Goal: Answer question/provide support

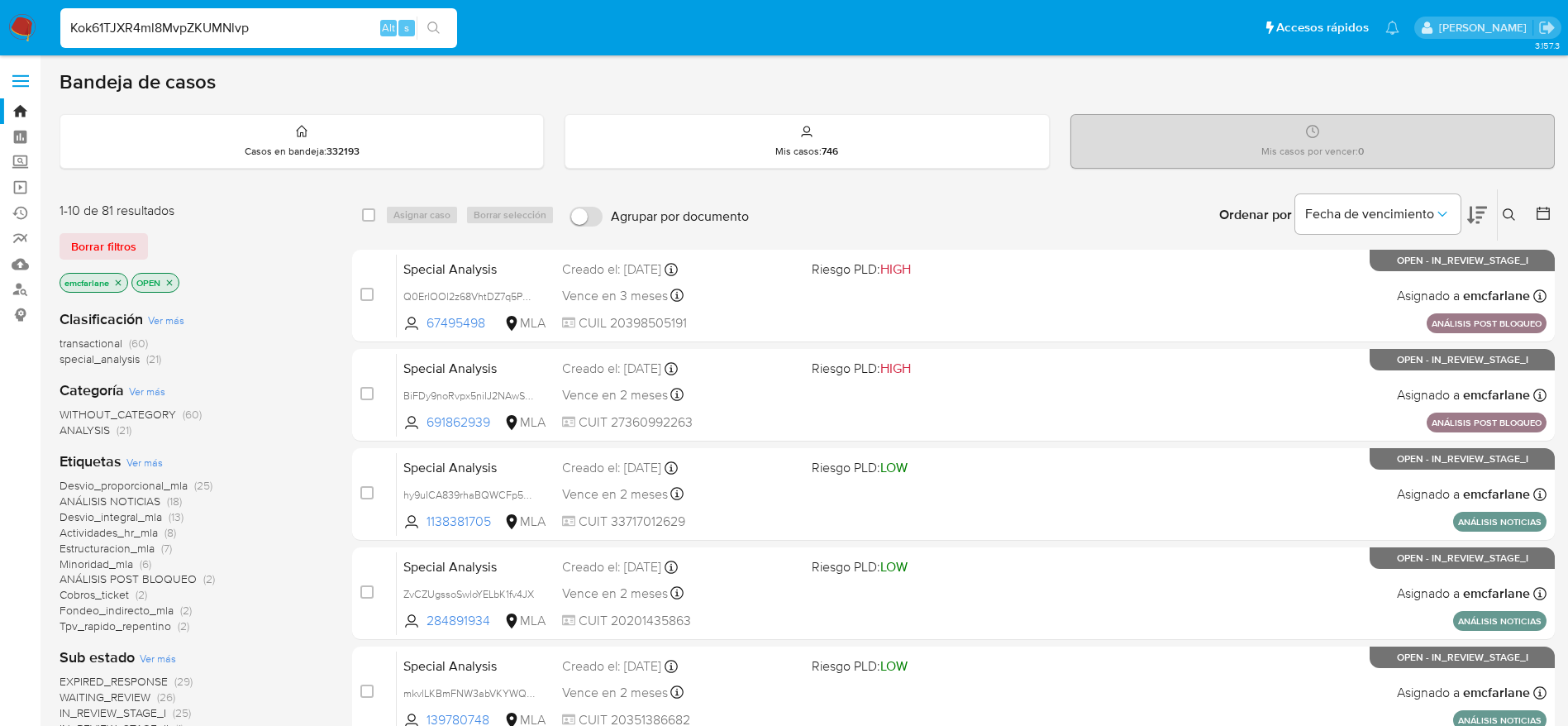
type input "Kok61TJXR4ml8MvpZKUMNlvp"
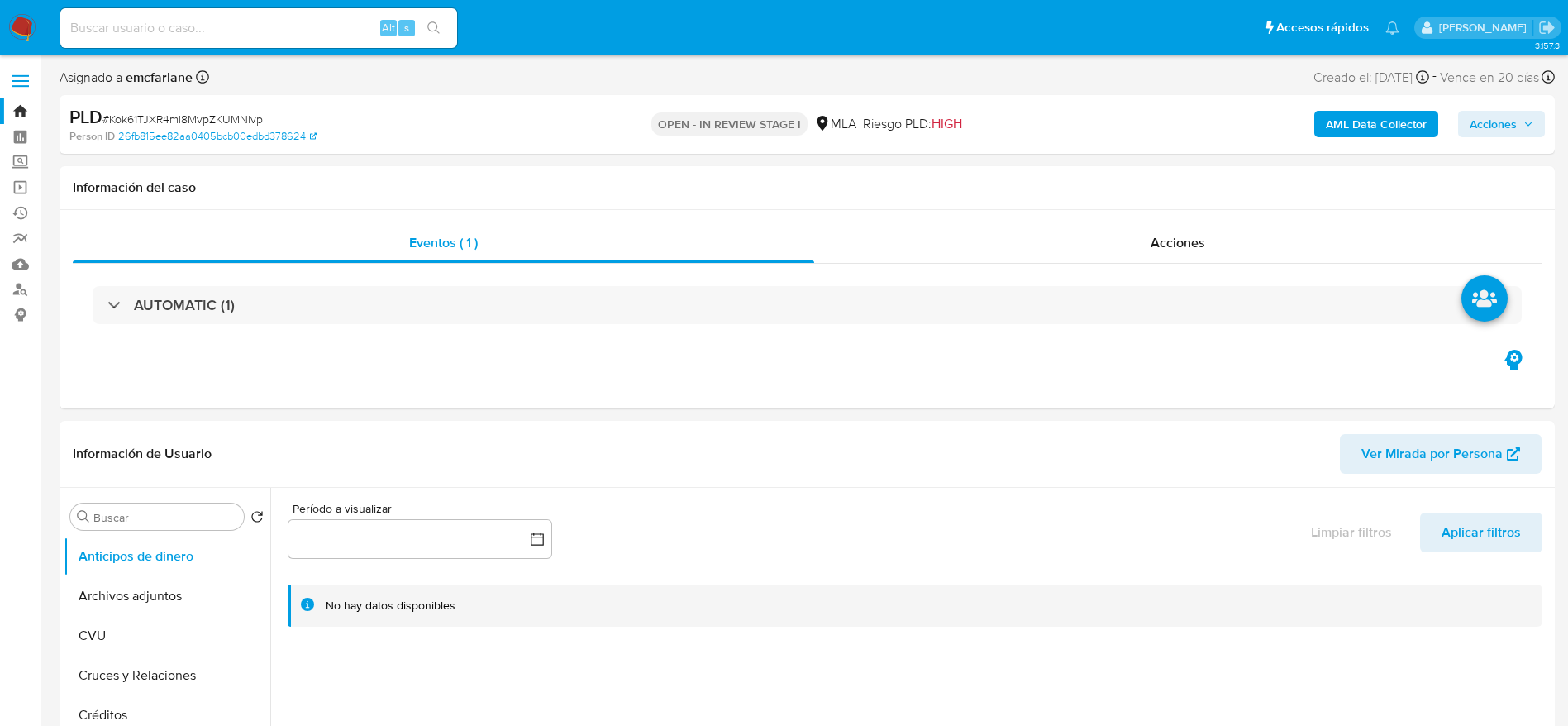
select select "10"
click at [132, 597] on button "Archivos adjuntos" at bounding box center [160, 597] width 194 height 40
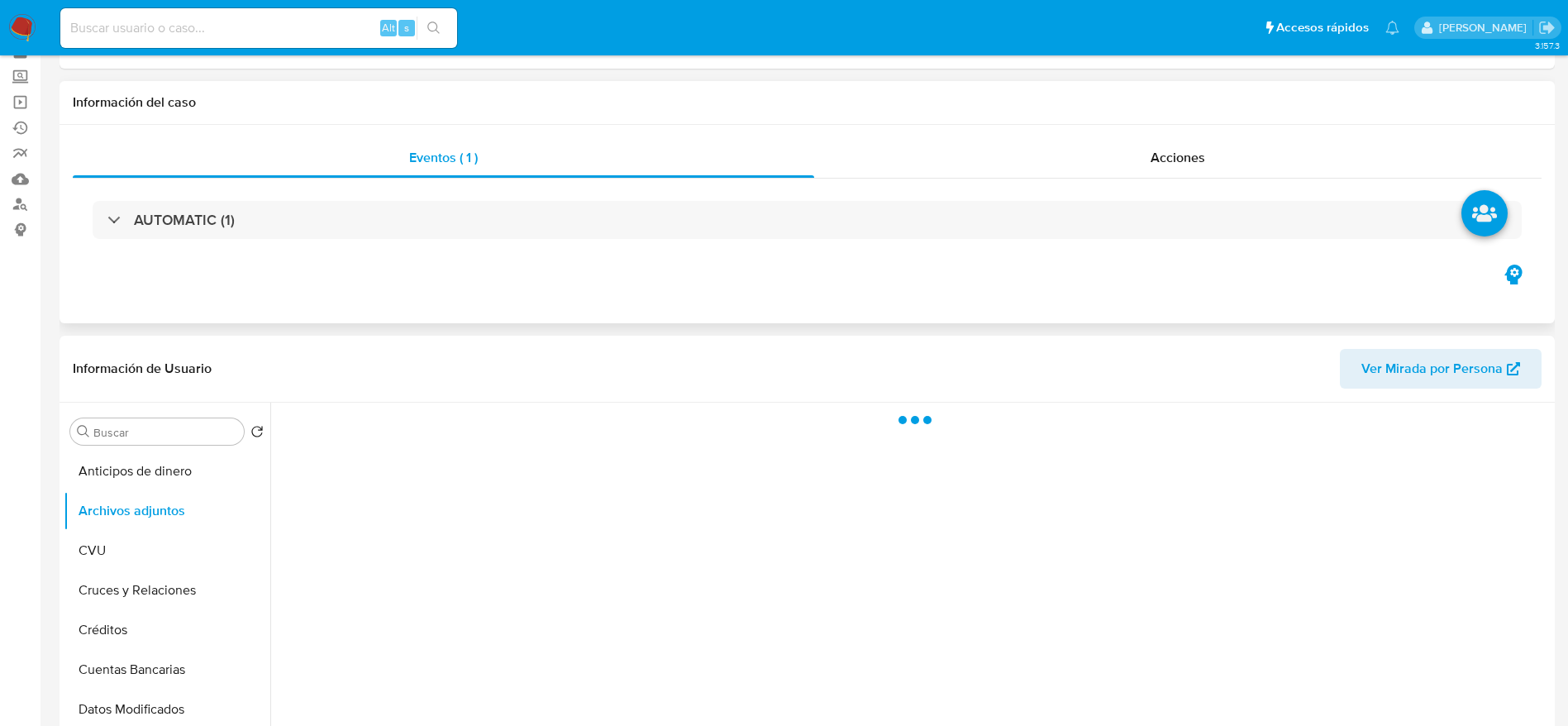
scroll to position [124, 0]
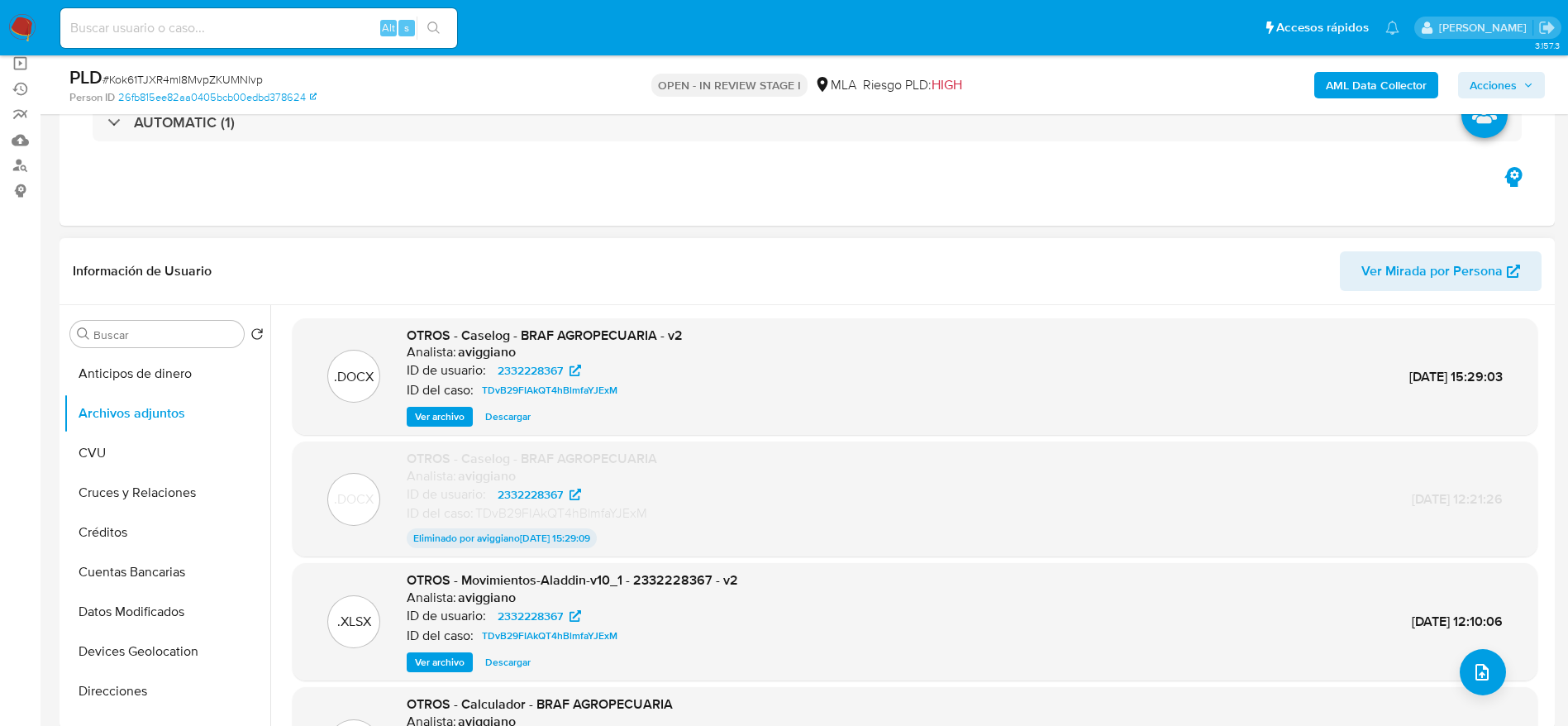
drag, startPoint x: 498, startPoint y: 413, endPoint x: 524, endPoint y: 415, distance: 26.1
click at [498, 412] on span "Descargar" at bounding box center [508, 417] width 45 height 17
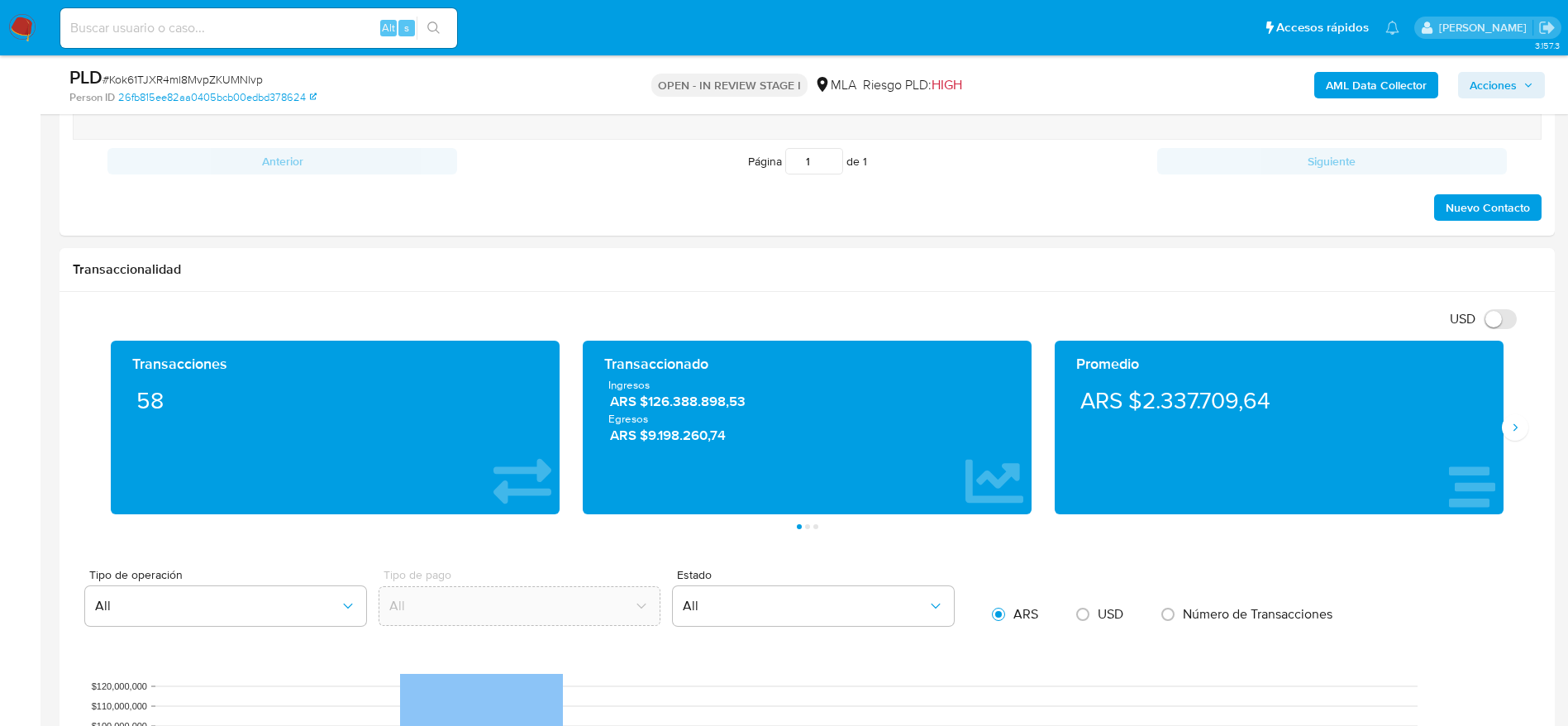
scroll to position [744, 0]
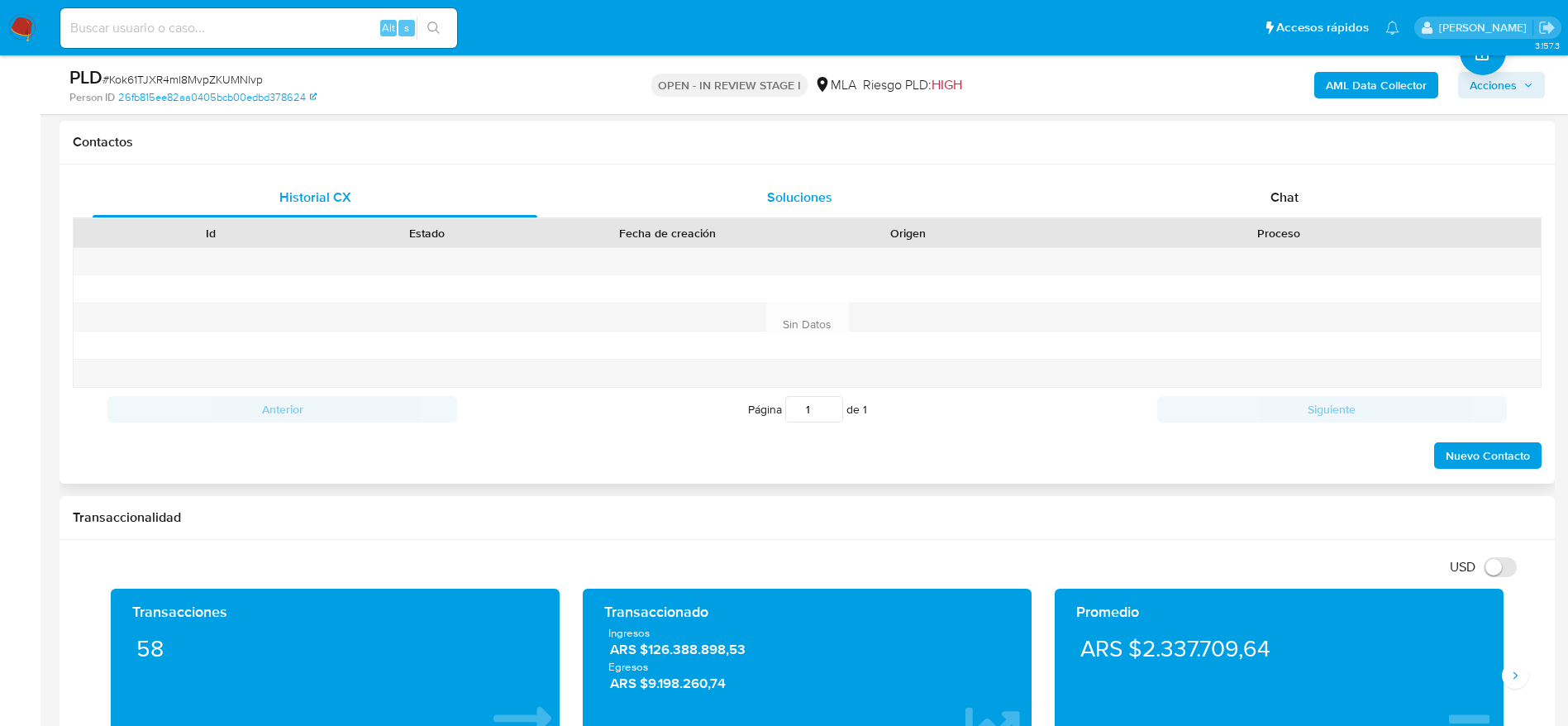
click at [816, 203] on span "Soluciones" at bounding box center [799, 197] width 65 height 19
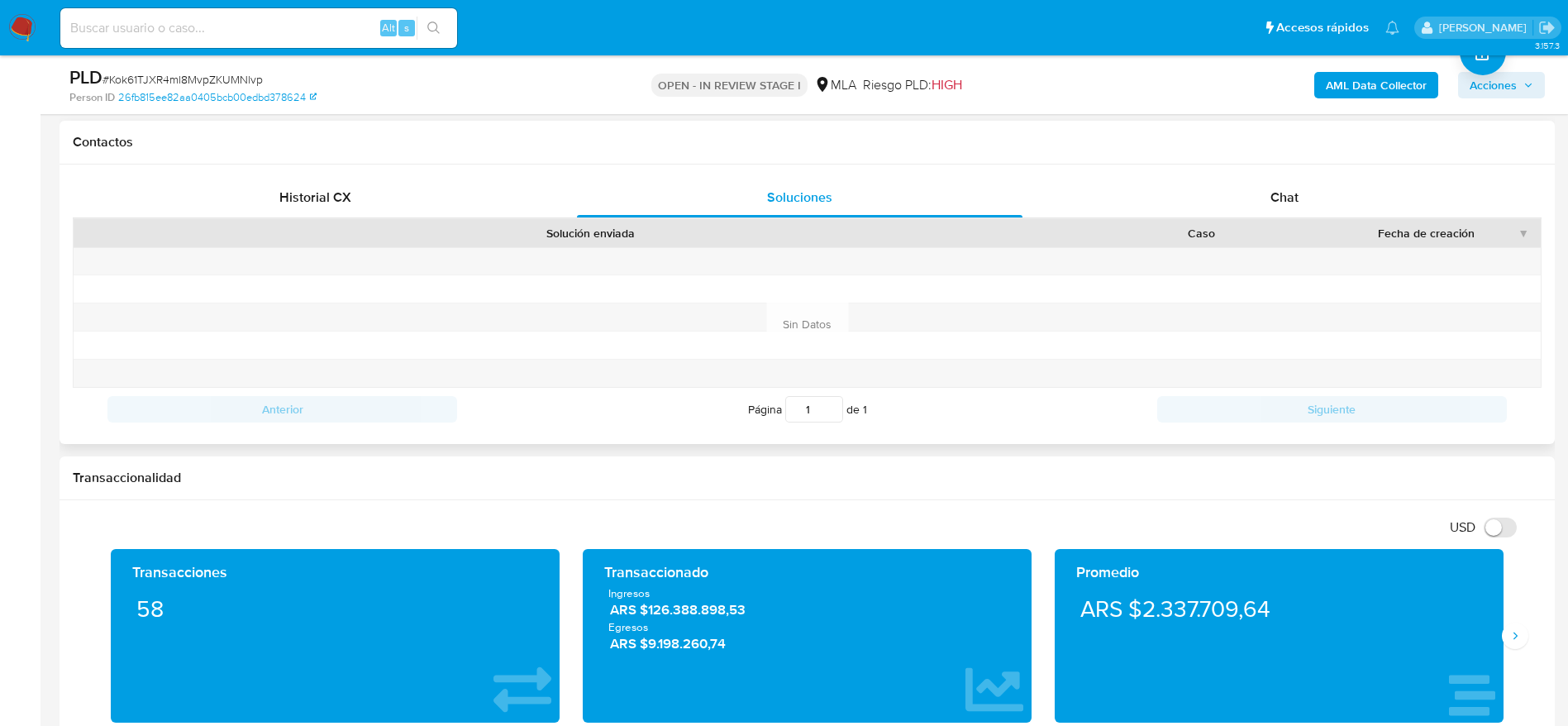
drag, startPoint x: 1295, startPoint y: 198, endPoint x: 1130, endPoint y: 219, distance: 166.3
click at [1295, 198] on span "Chat" at bounding box center [1284, 197] width 28 height 19
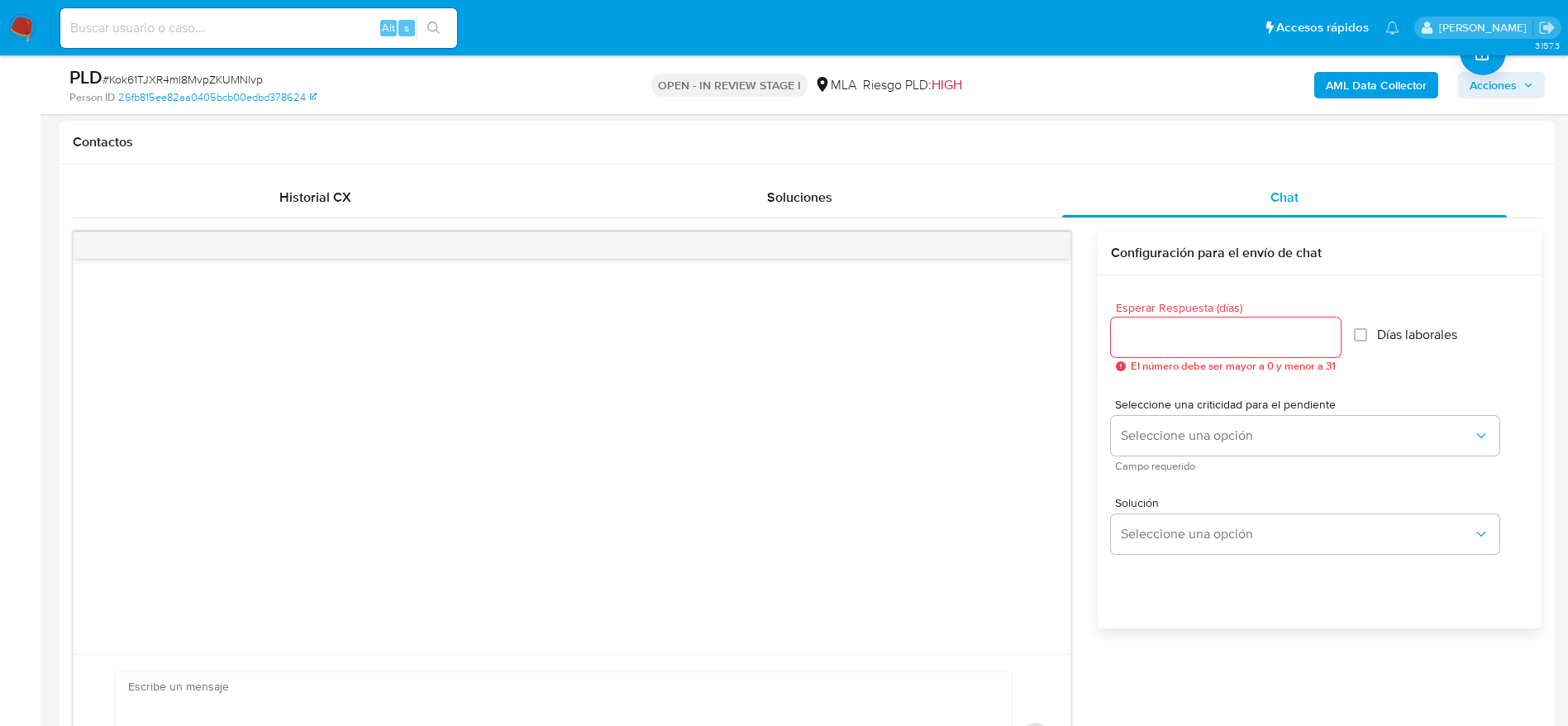
drag, startPoint x: 308, startPoint y: 190, endPoint x: 370, endPoint y: 220, distance: 68.9
click at [308, 189] on span "Historial CX" at bounding box center [316, 197] width 72 height 19
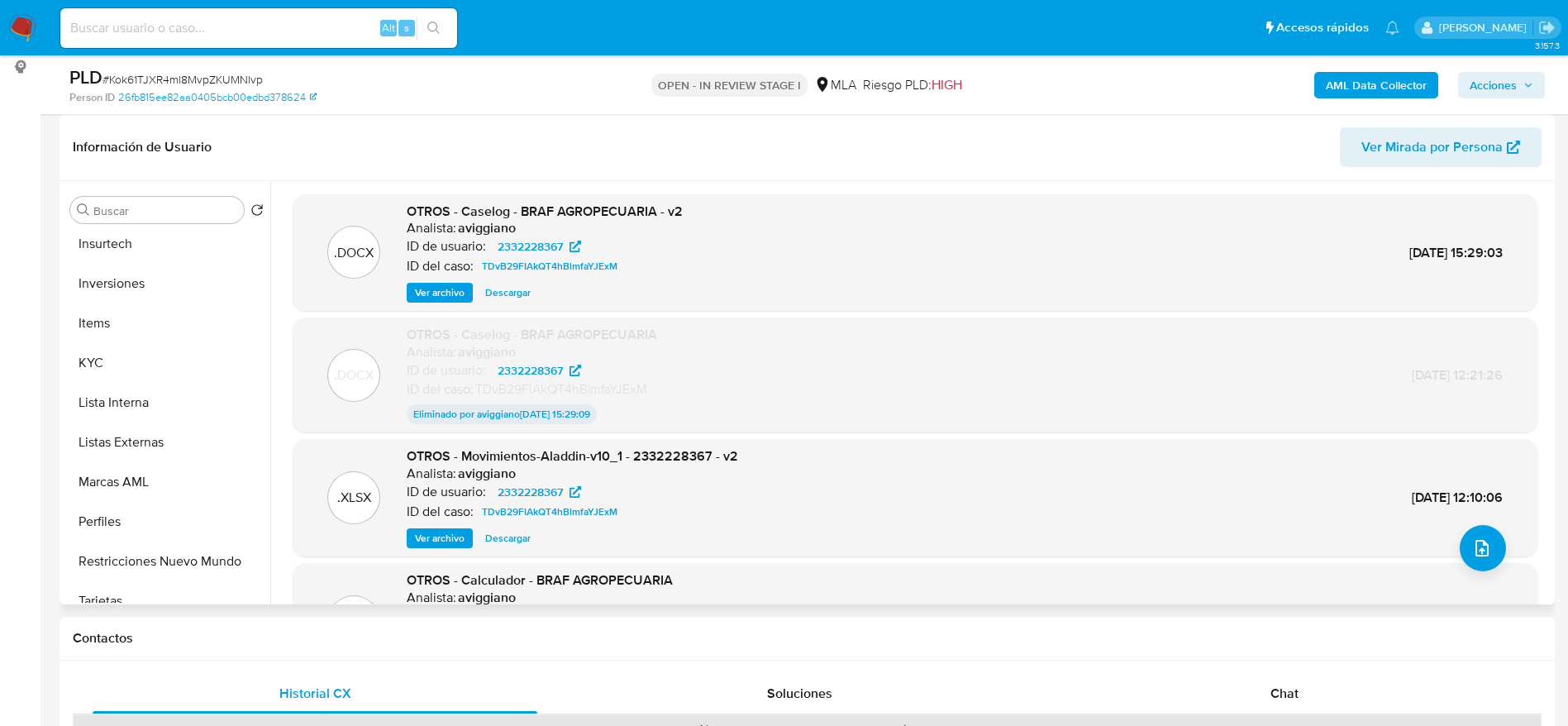
scroll to position [778, 0]
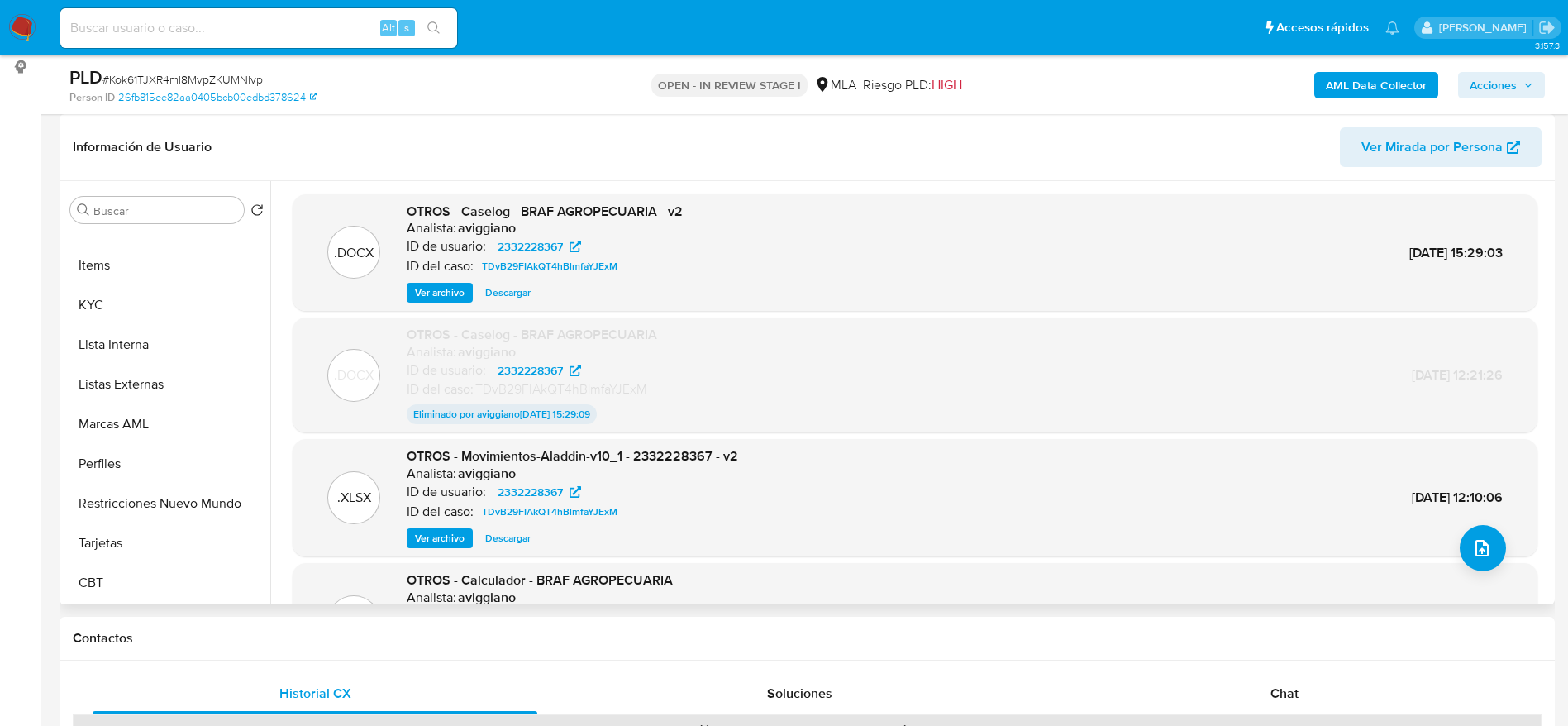
click at [166, 497] on button "Restricciones Nuevo Mundo" at bounding box center [166, 504] width 206 height 40
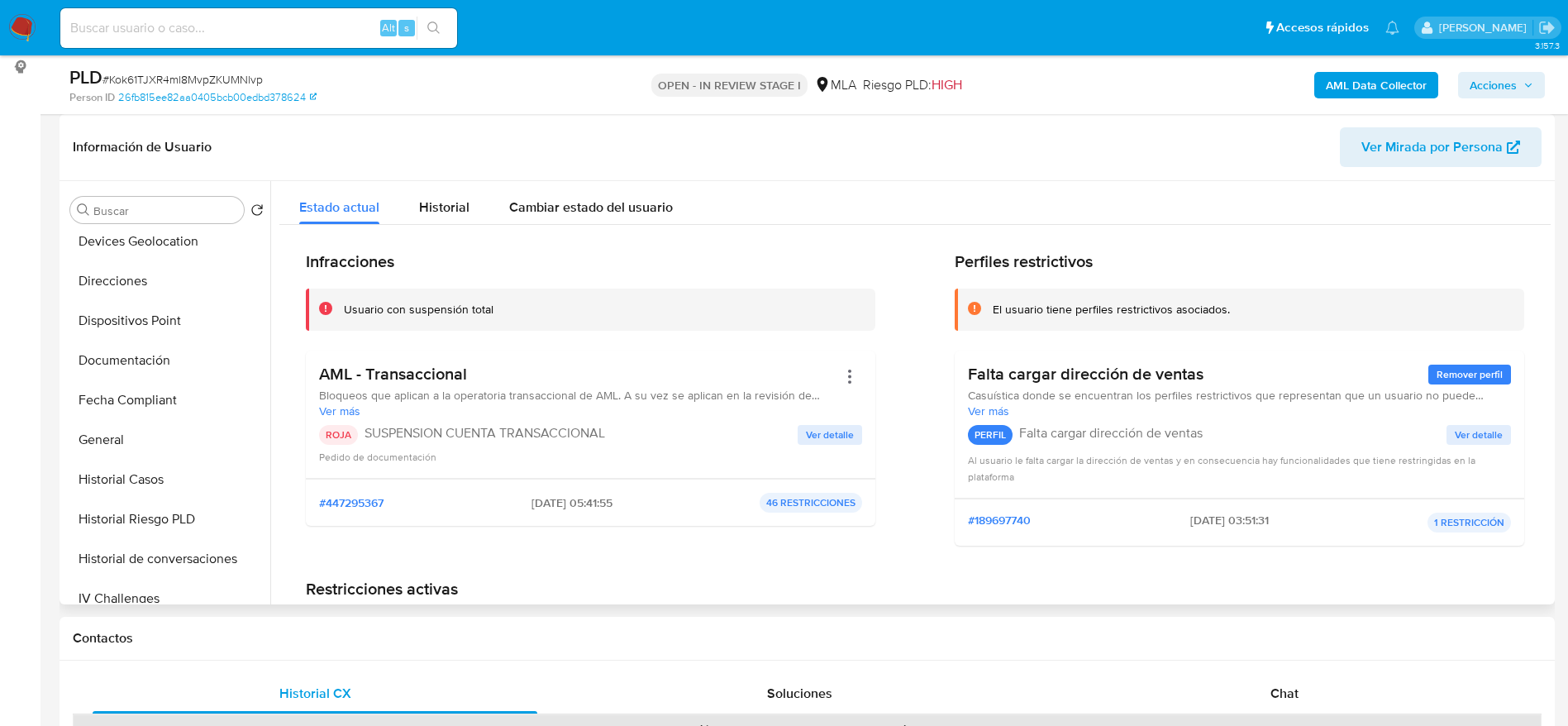
scroll to position [0, 0]
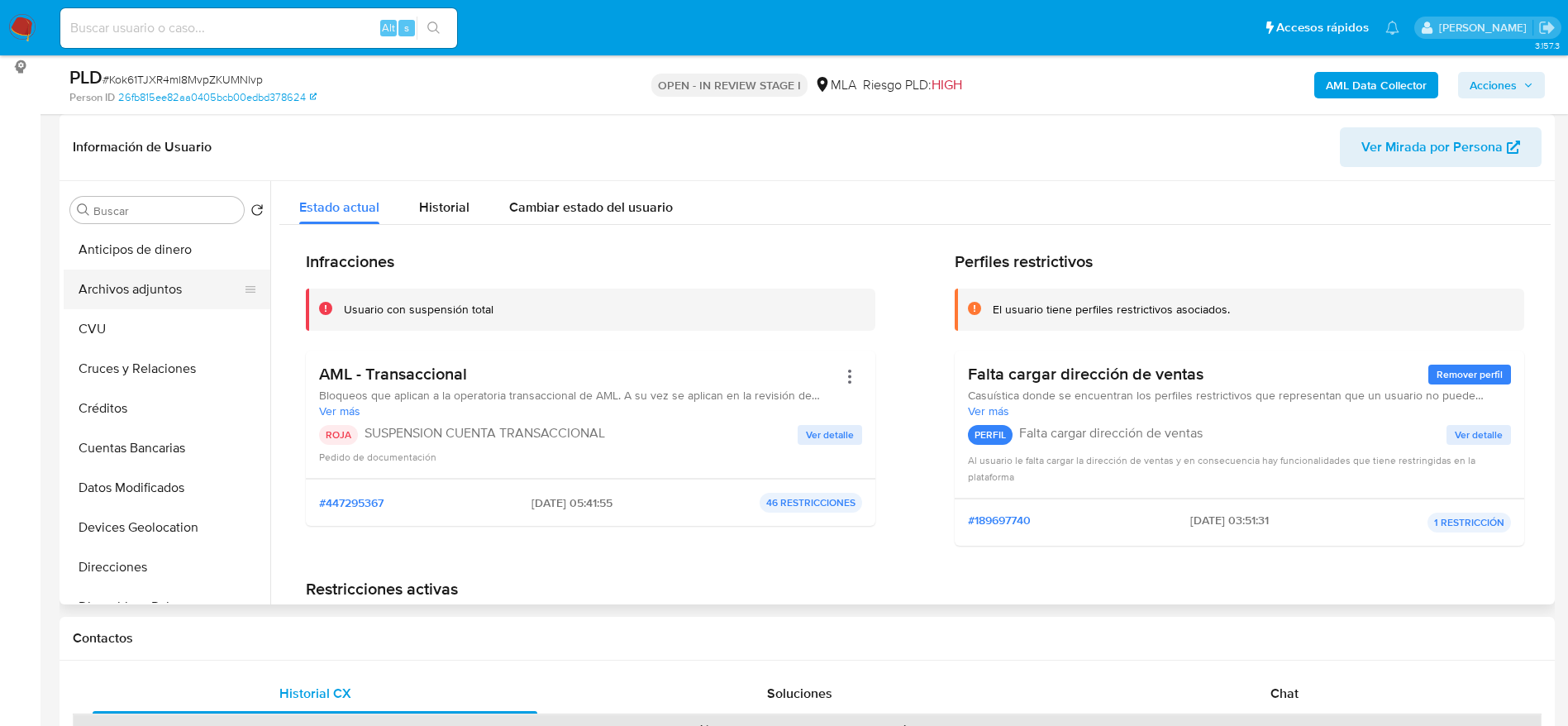
drag, startPoint x: 133, startPoint y: 288, endPoint x: 150, endPoint y: 292, distance: 17.5
click at [133, 289] on button "Archivos adjuntos" at bounding box center [160, 290] width 194 height 40
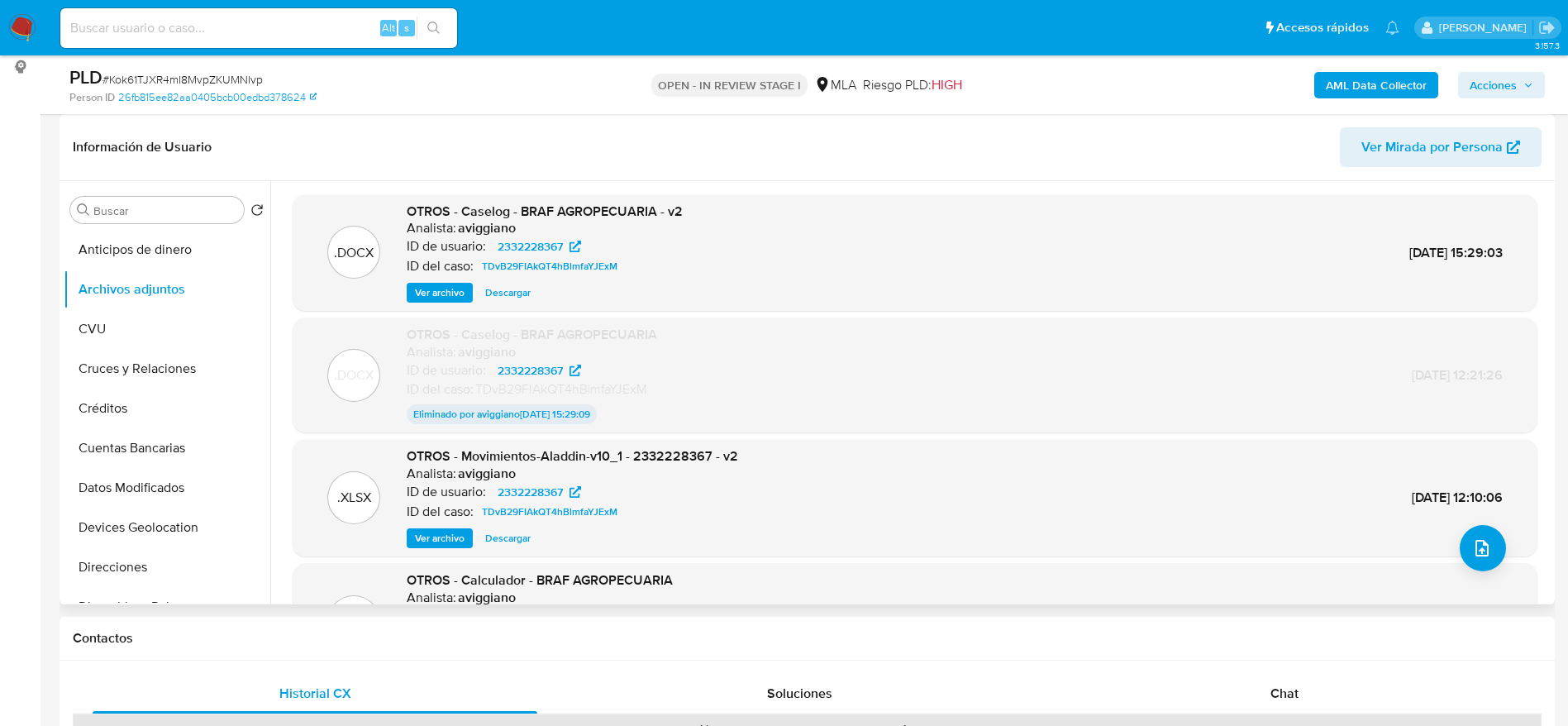
click at [523, 533] on span "Descargar" at bounding box center [508, 538] width 45 height 17
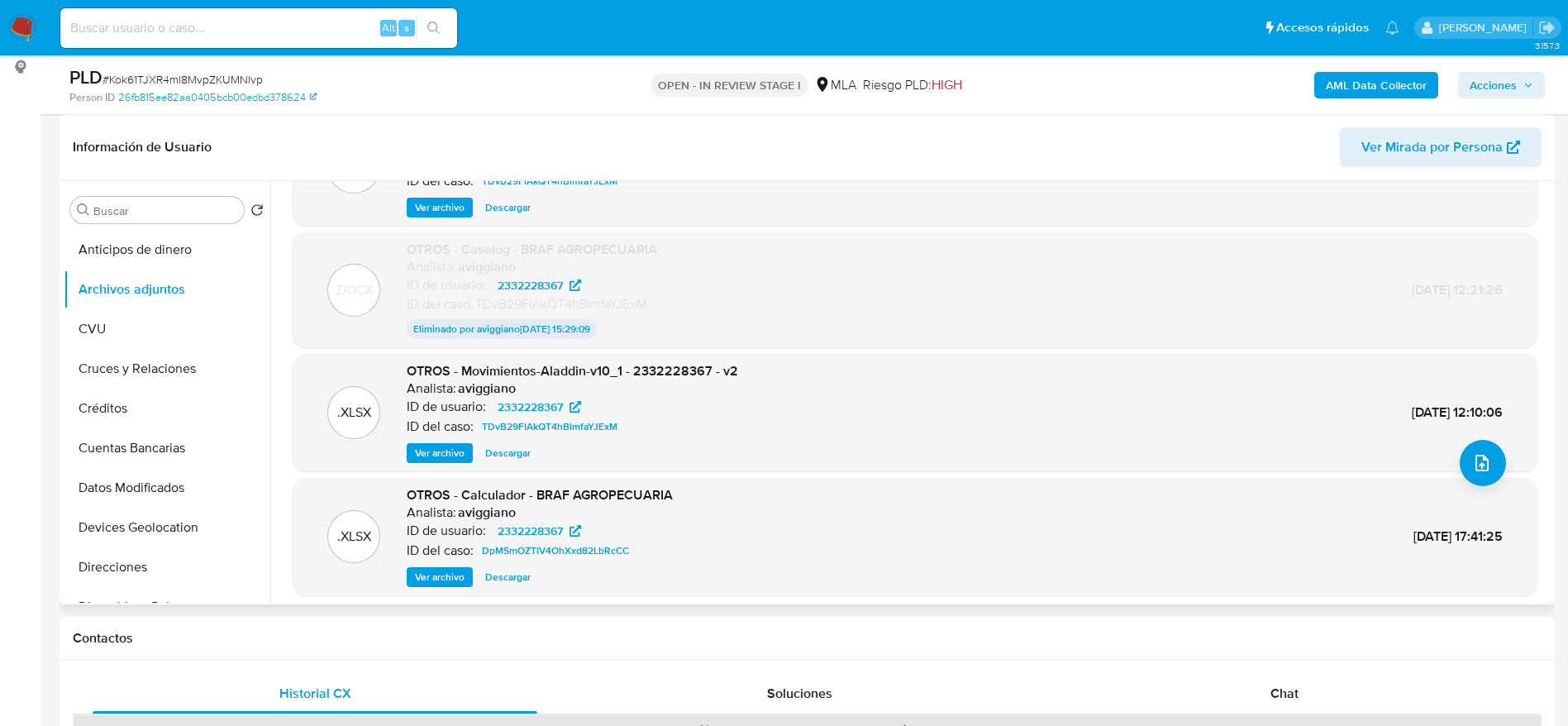
scroll to position [137, 0]
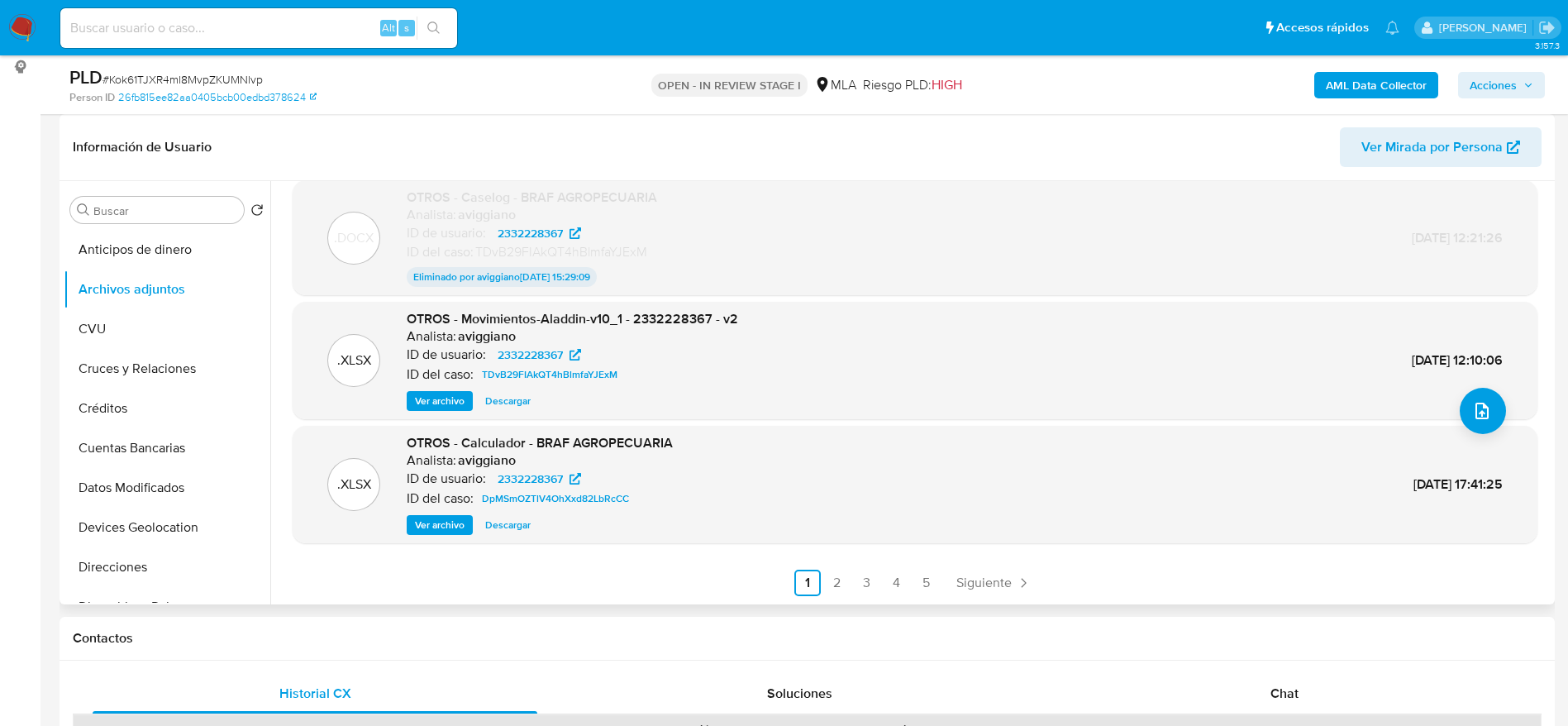
click at [524, 521] on span "Descargar" at bounding box center [508, 525] width 45 height 17
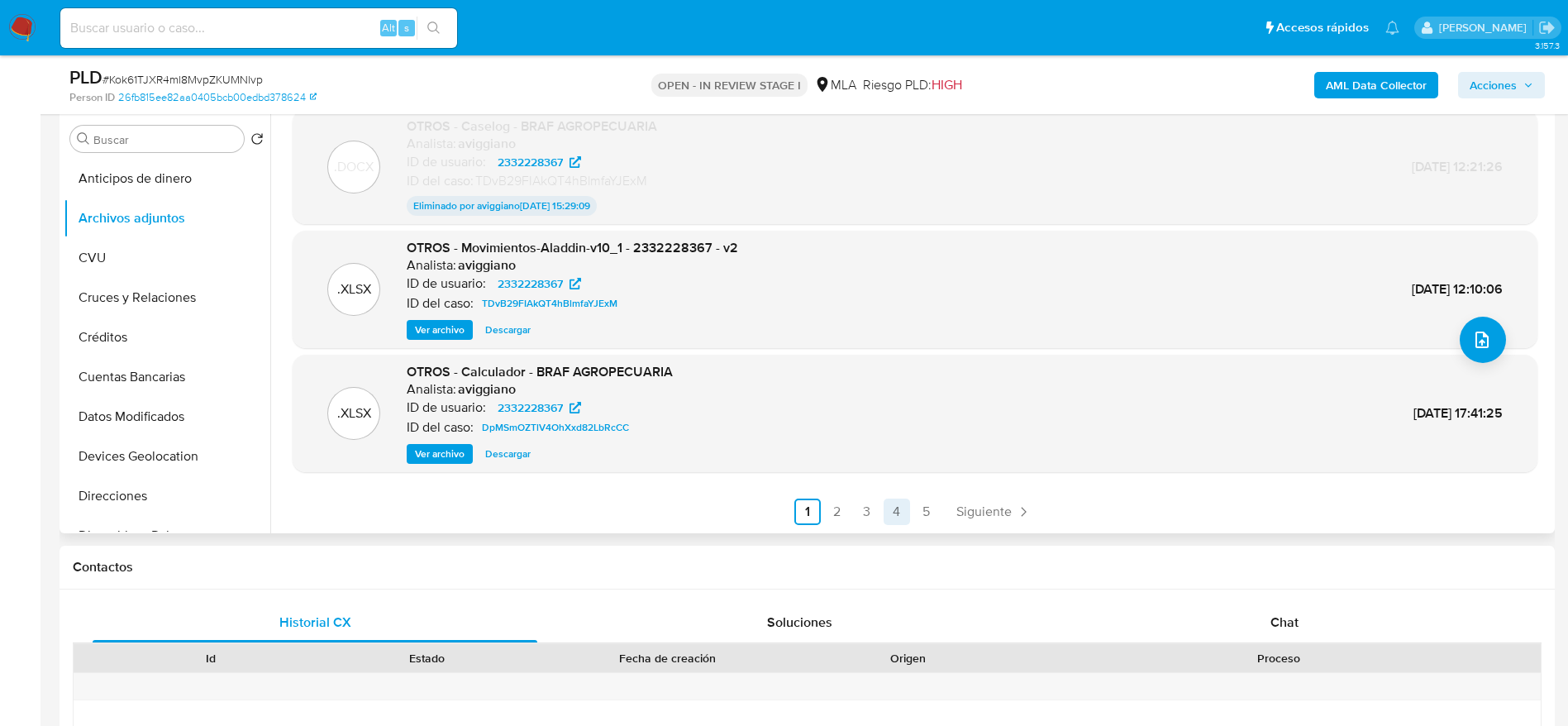
scroll to position [372, 0]
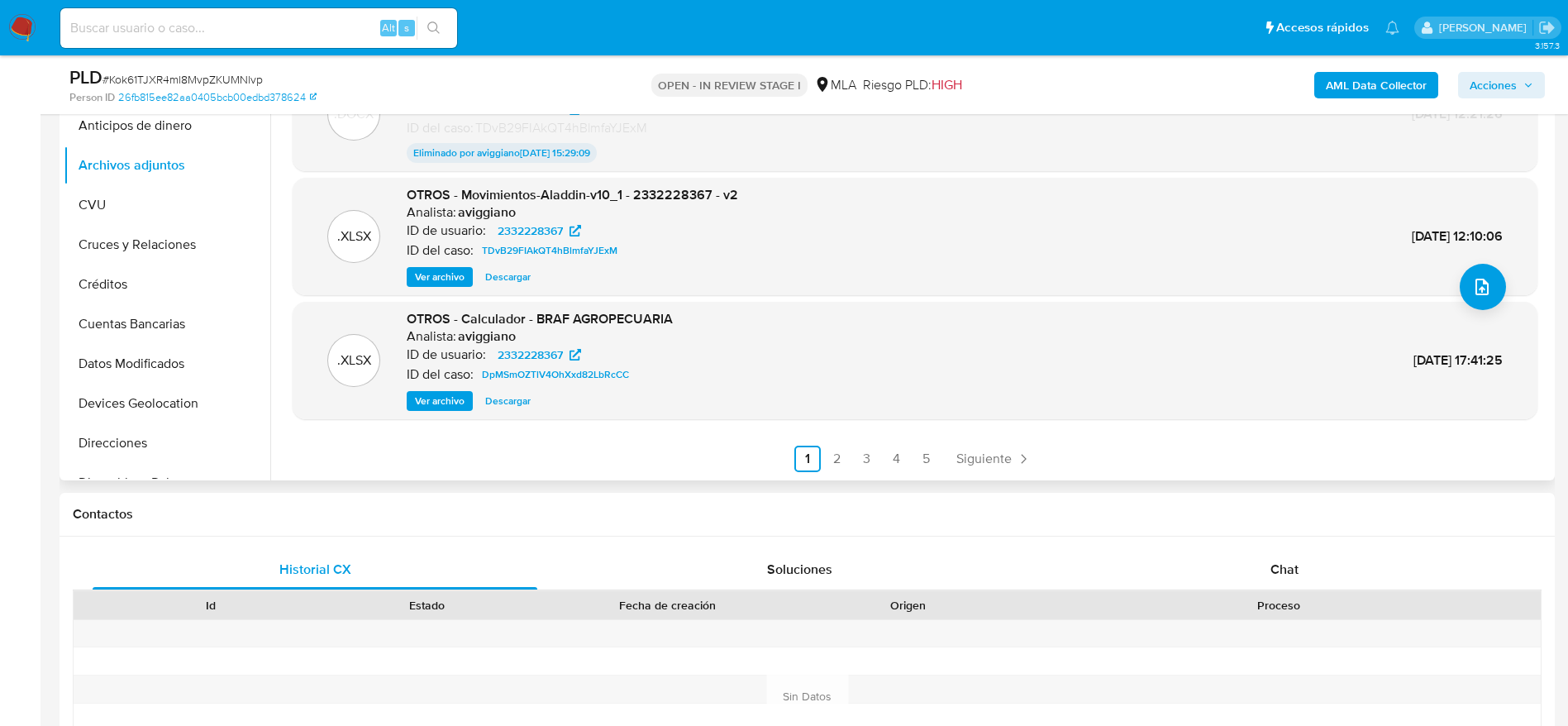
click at [984, 475] on div ".DOCX OTROS - Caselog - BRAF AGROPECUARIA - v2 Analista: aviggiano ID de usuari…" at bounding box center [910, 268] width 1280 height 424
click at [985, 470] on link "Siguiente" at bounding box center [994, 459] width 89 height 27
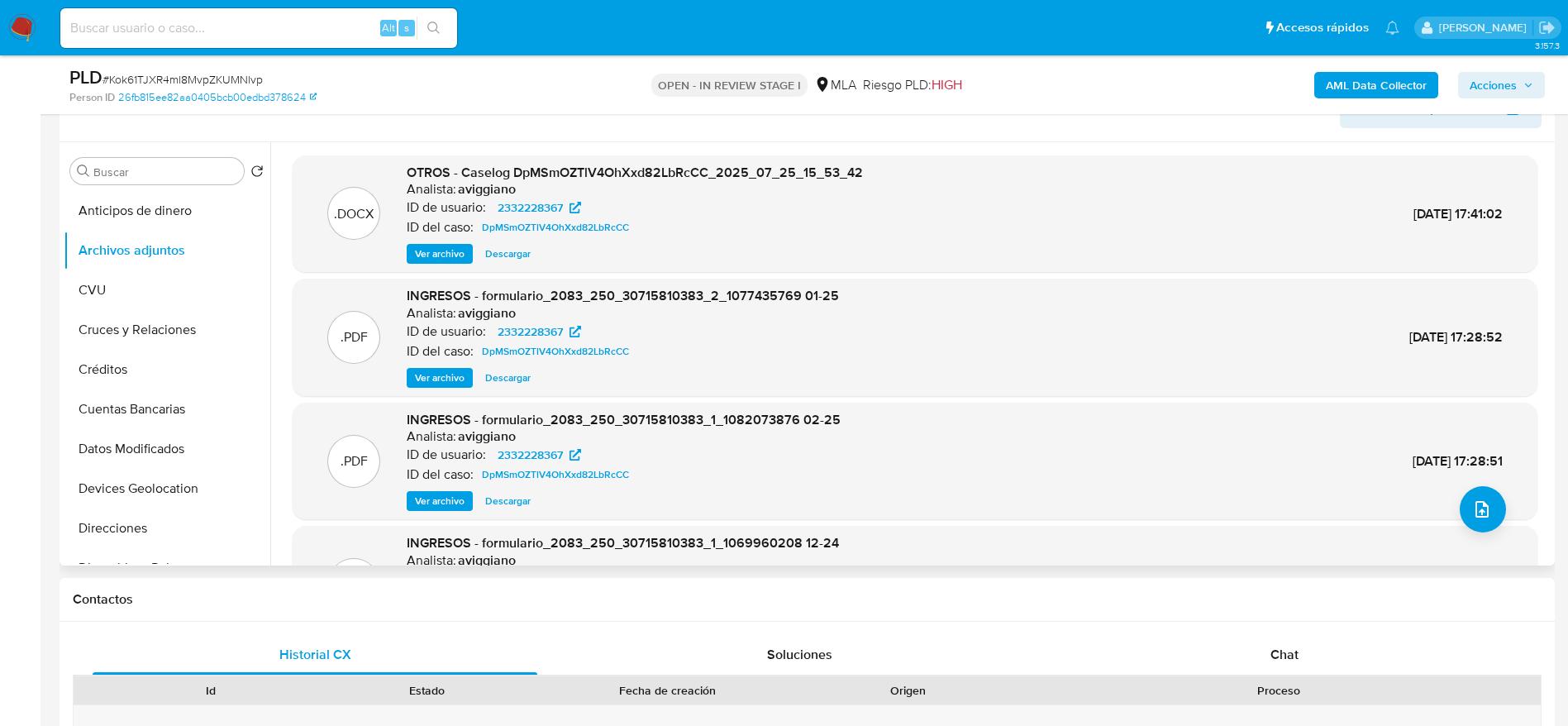
scroll to position [248, 0]
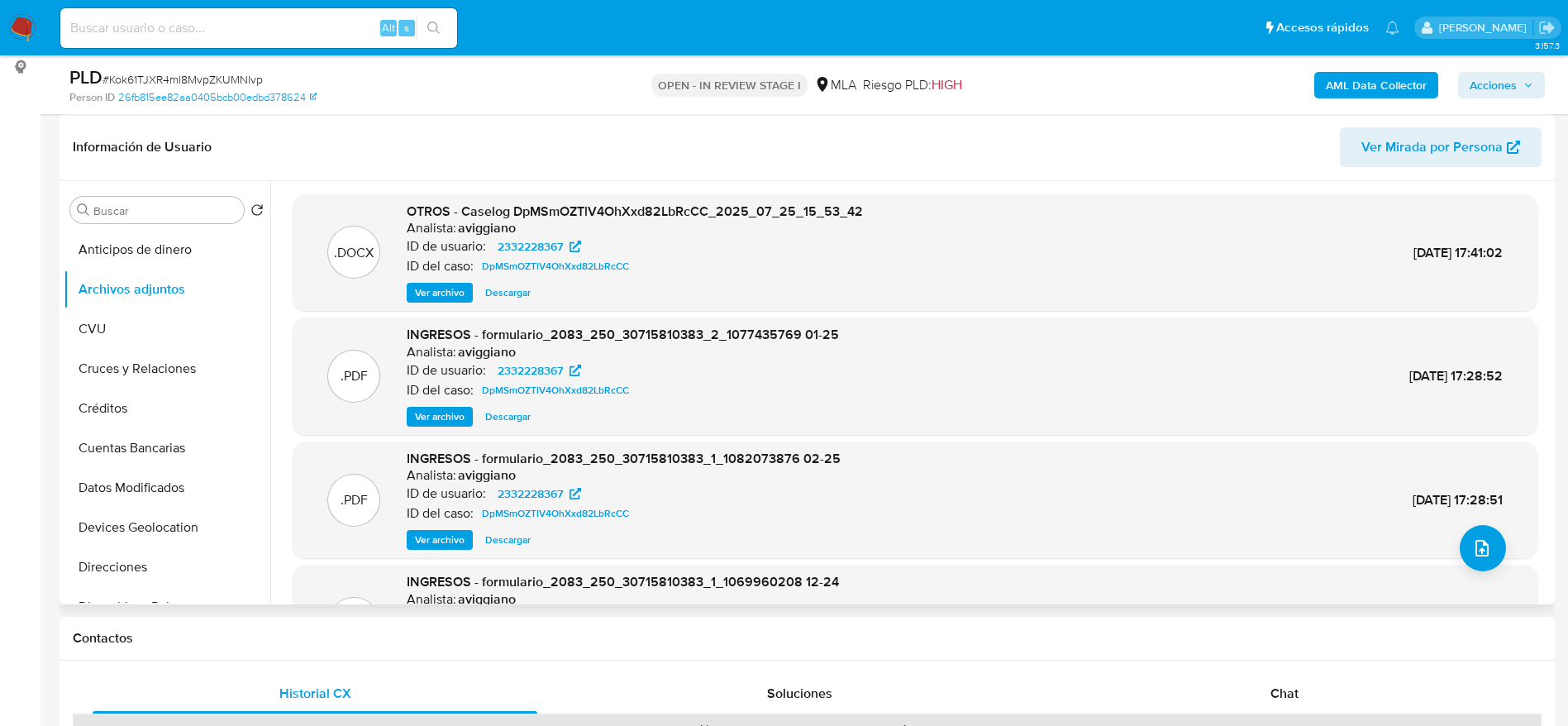
click at [442, 418] on span "Ver archivo" at bounding box center [439, 417] width 49 height 17
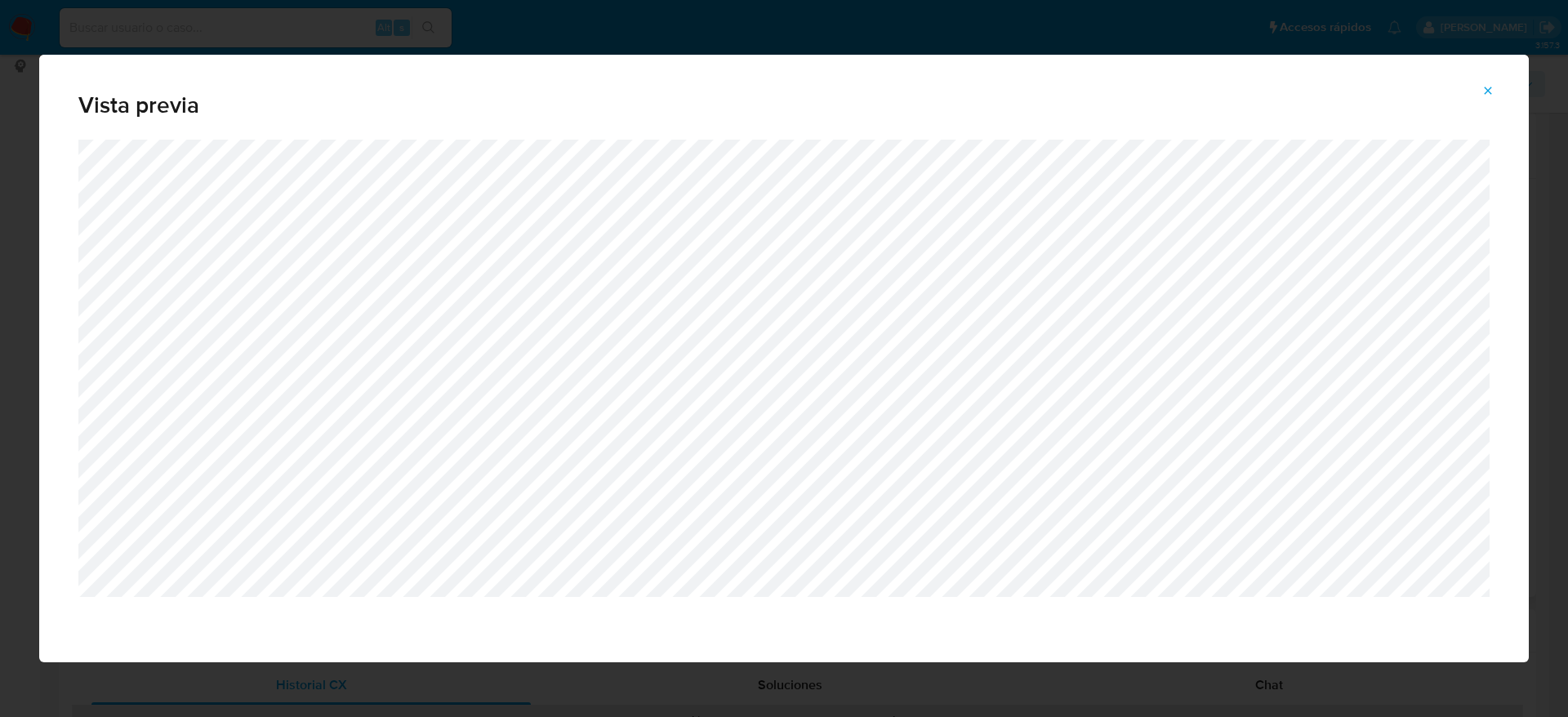
click at [1490, 81] on span "Attachment preview" at bounding box center [1488, 91] width 13 height 23
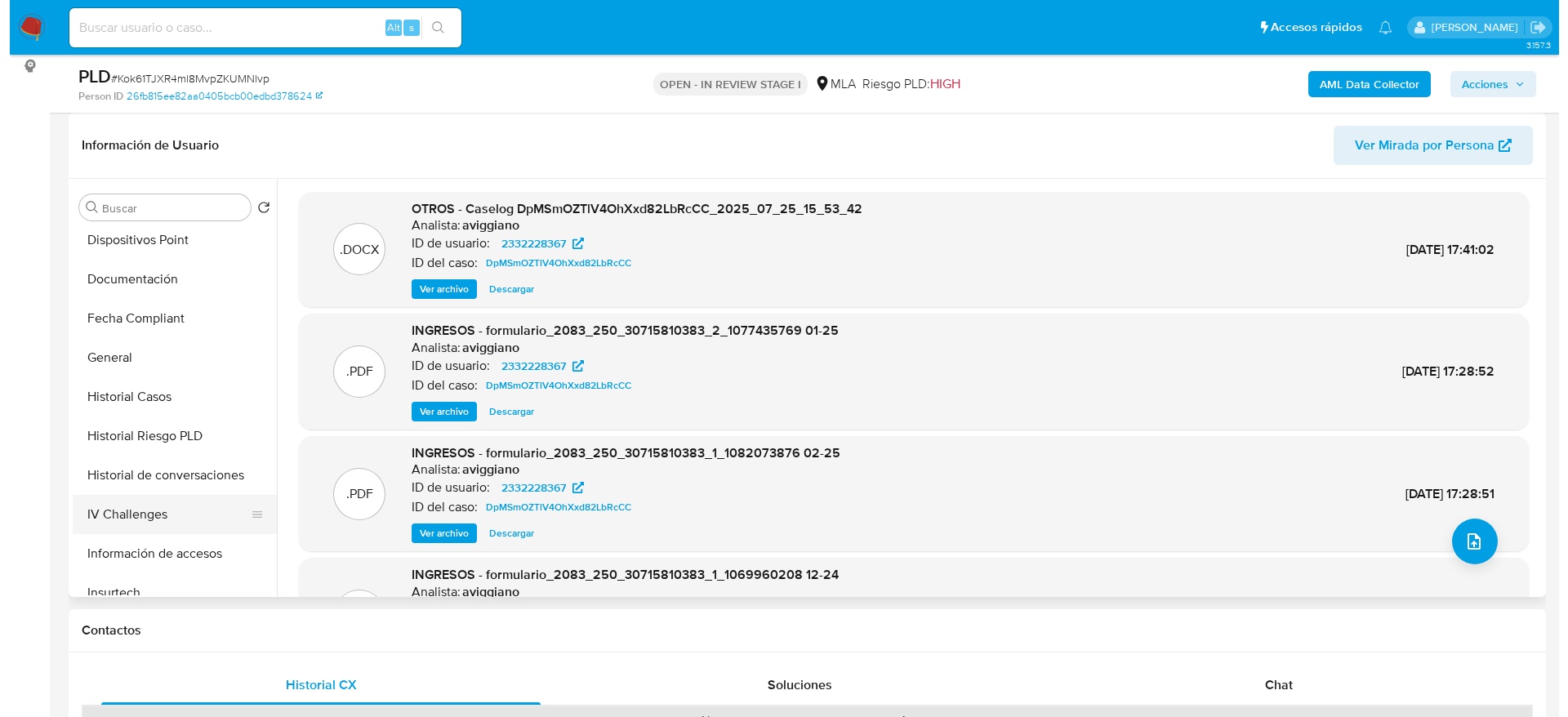
scroll to position [367, 0]
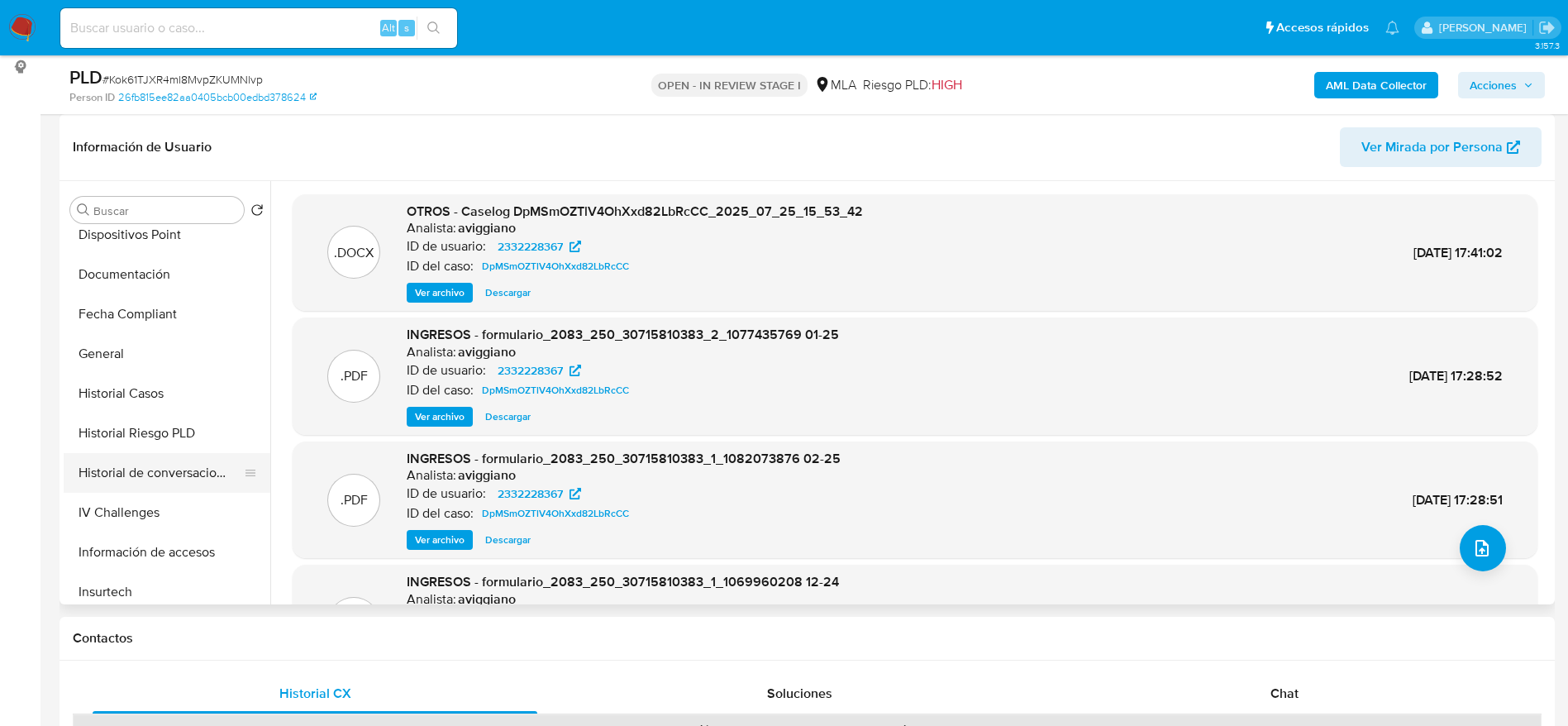
click at [159, 484] on button "Historial de conversaciones" at bounding box center [160, 473] width 194 height 40
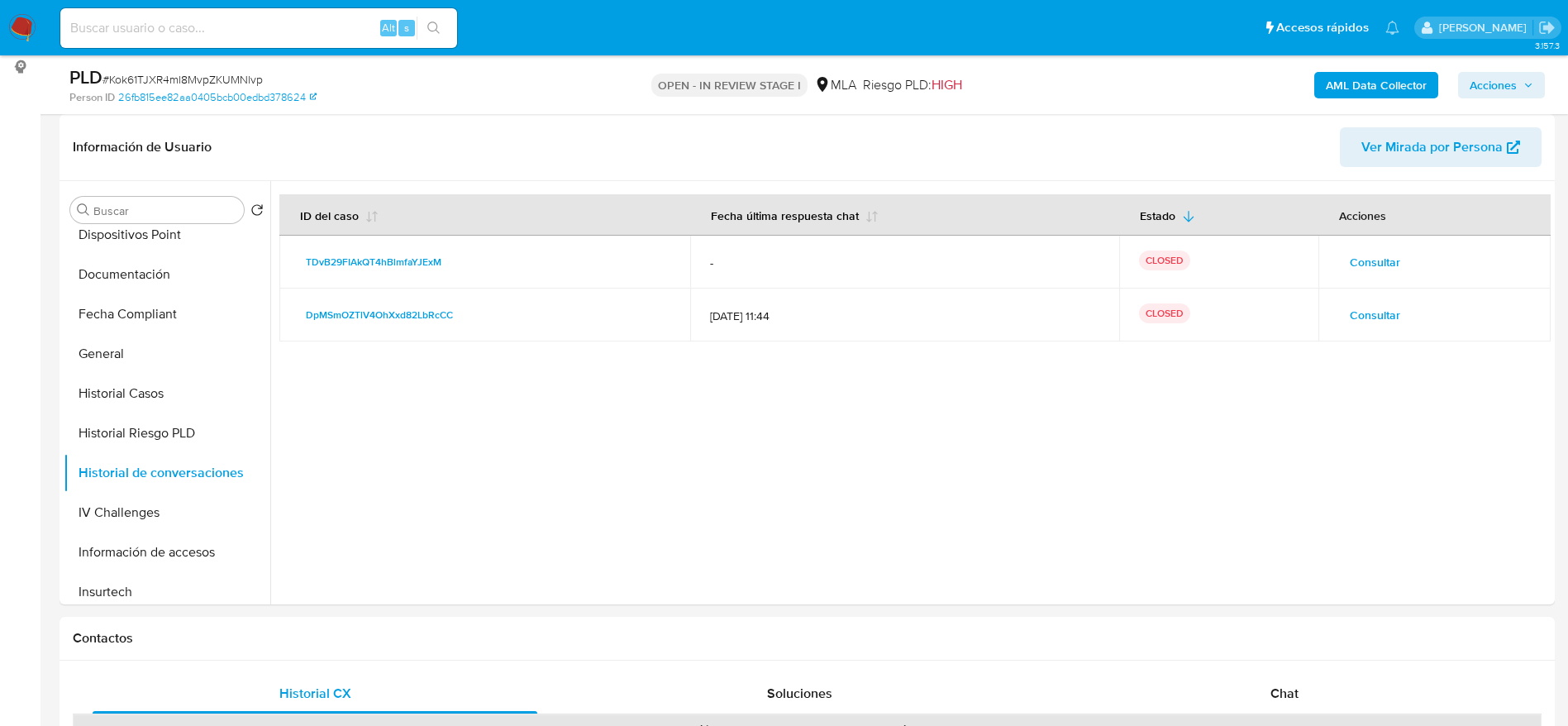
click at [1363, 319] on span "Consultar" at bounding box center [1374, 315] width 50 height 23
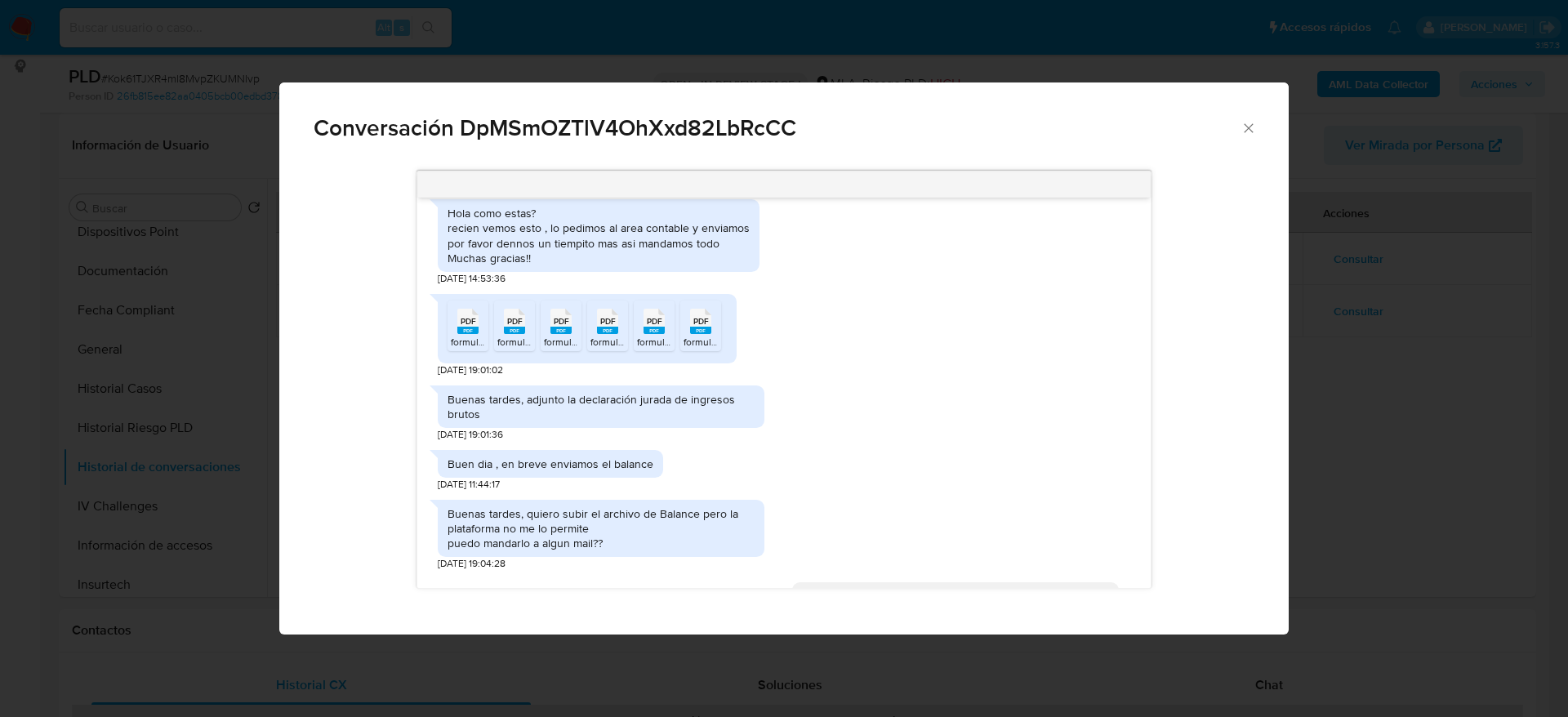
scroll to position [1225, 0]
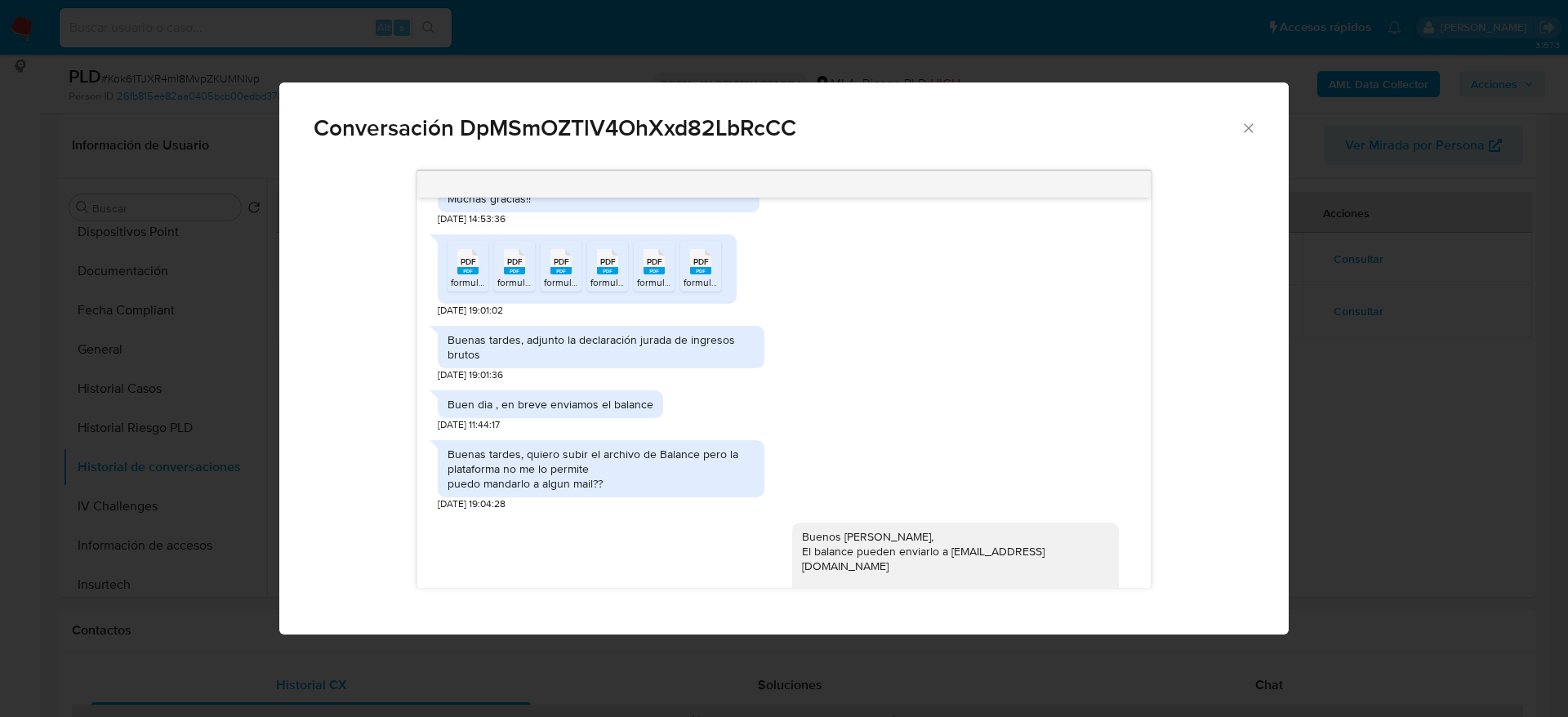
click at [468, 267] on span "PDF" at bounding box center [468, 262] width 16 height 11
click at [517, 275] on rect "Comunicación" at bounding box center [515, 271] width 21 height 7
drag, startPoint x: 562, startPoint y: 303, endPoint x: 610, endPoint y: 309, distance: 48.4
click at [563, 275] on rect "Comunicación" at bounding box center [561, 271] width 21 height 7
drag, startPoint x: 612, startPoint y: 300, endPoint x: 635, endPoint y: 299, distance: 23.0
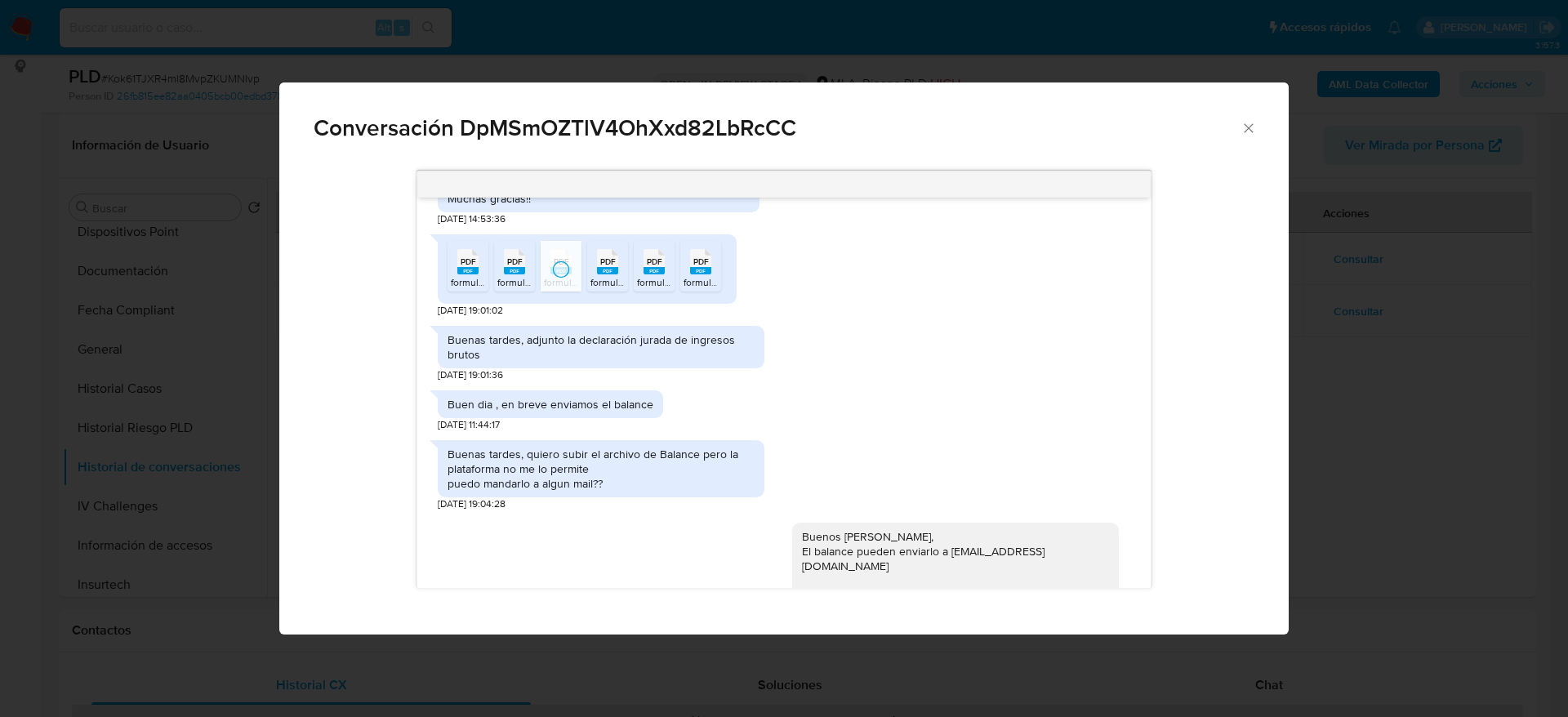
click at [612, 275] on rect "Comunicación" at bounding box center [607, 271] width 21 height 7
click at [664, 275] on icon "Comunicación" at bounding box center [654, 262] width 21 height 26
click at [693, 267] on span "PDF" at bounding box center [701, 262] width 16 height 11
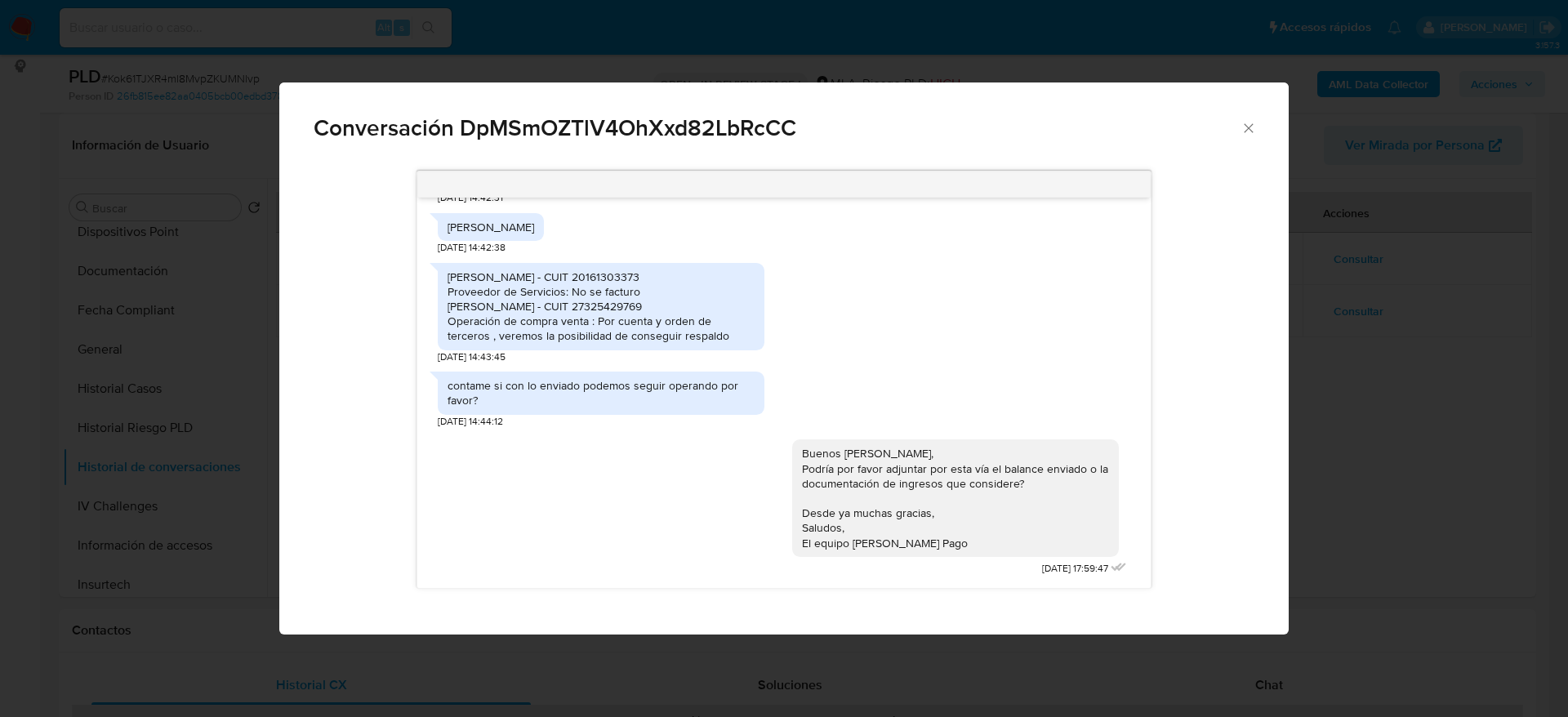
scroll to position [2573, 0]
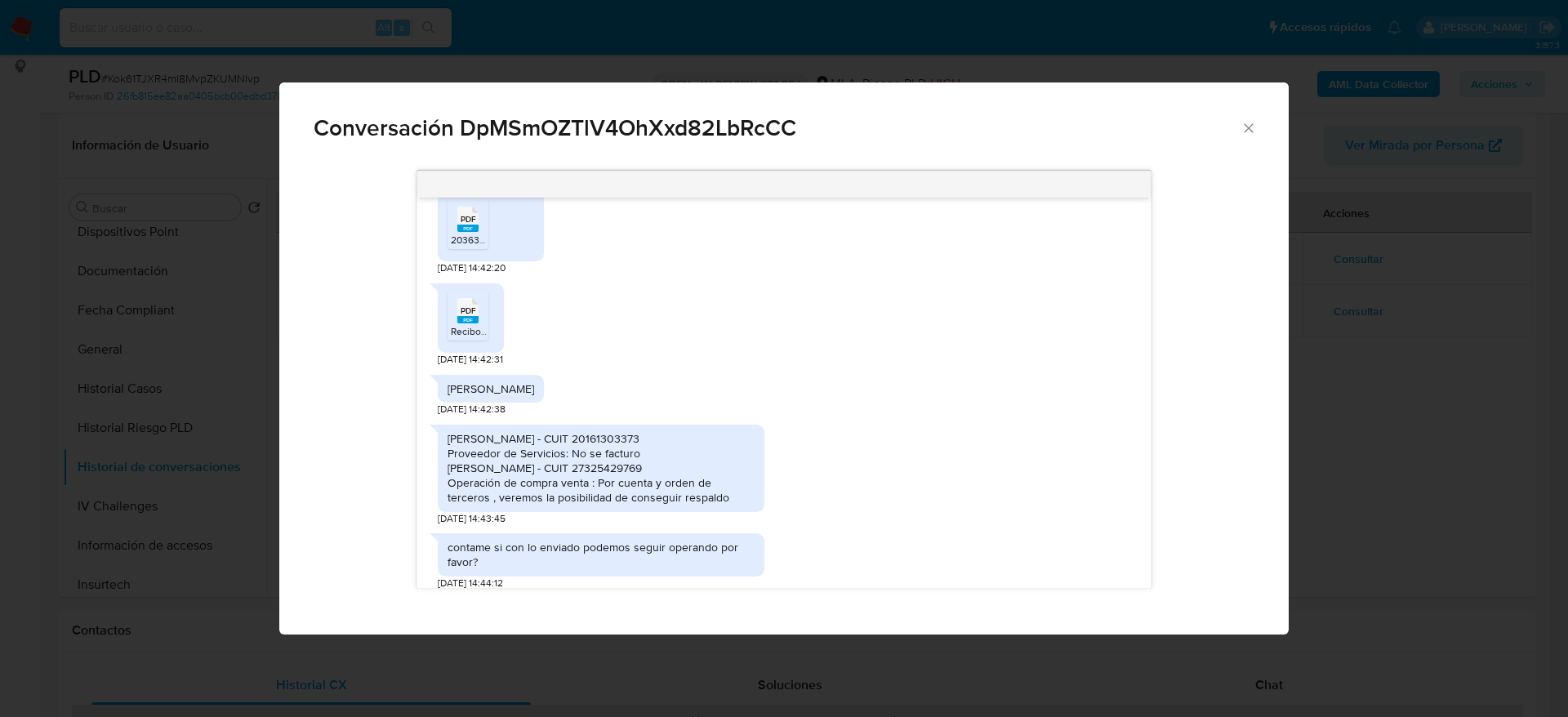
click at [478, 232] on icon "Comunicación" at bounding box center [468, 219] width 21 height 26
click at [468, 316] on span "PDF" at bounding box center [468, 310] width 16 height 11
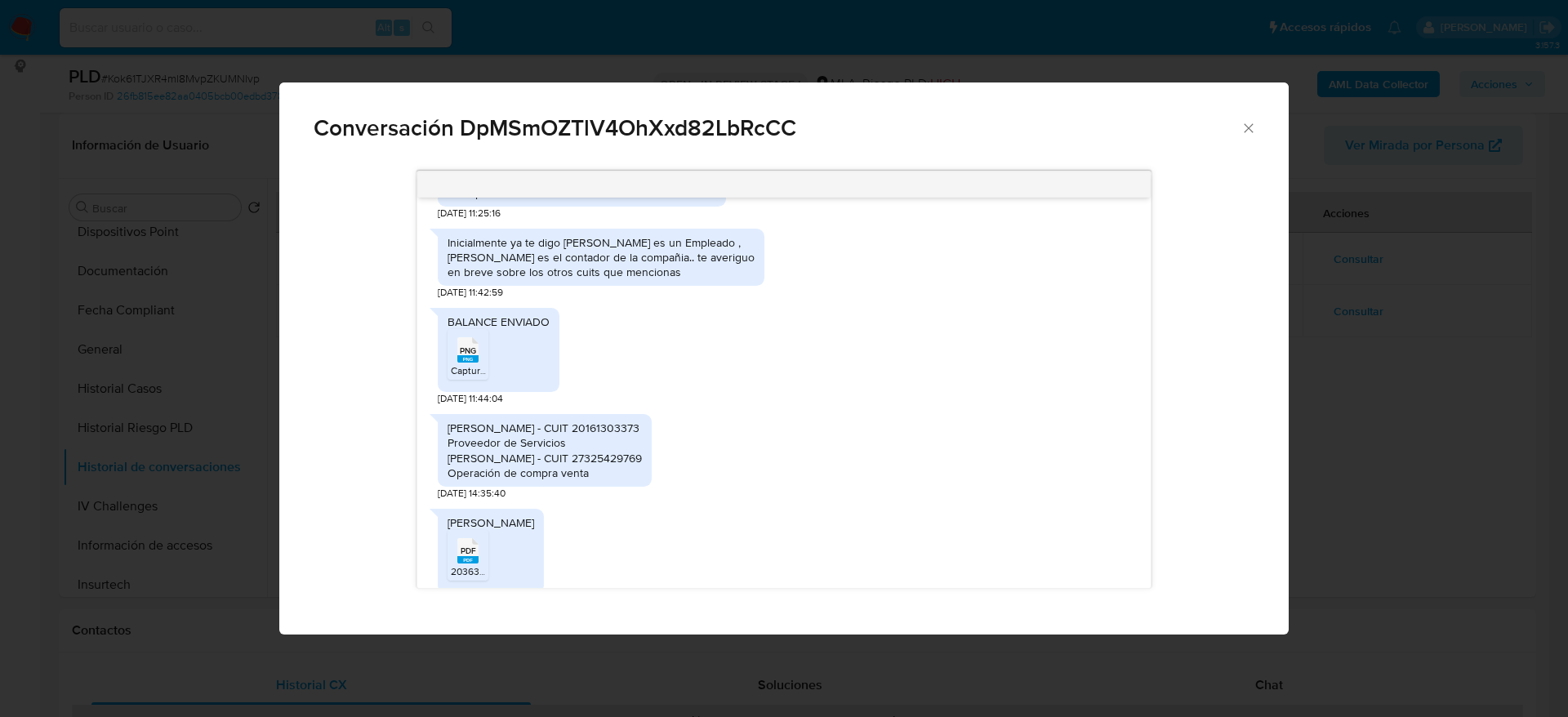
scroll to position [2363, 0]
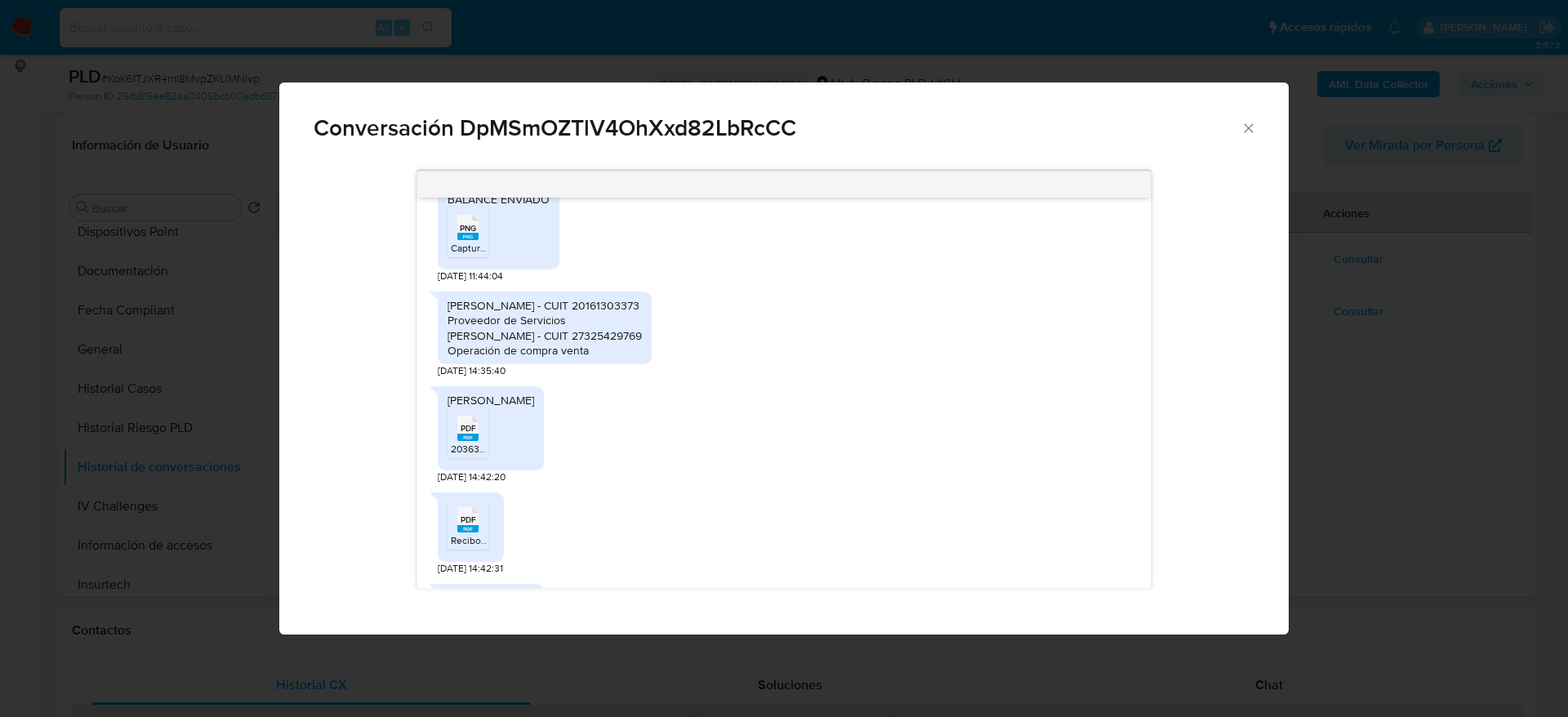
click at [465, 233] on span "PNG" at bounding box center [468, 228] width 17 height 11
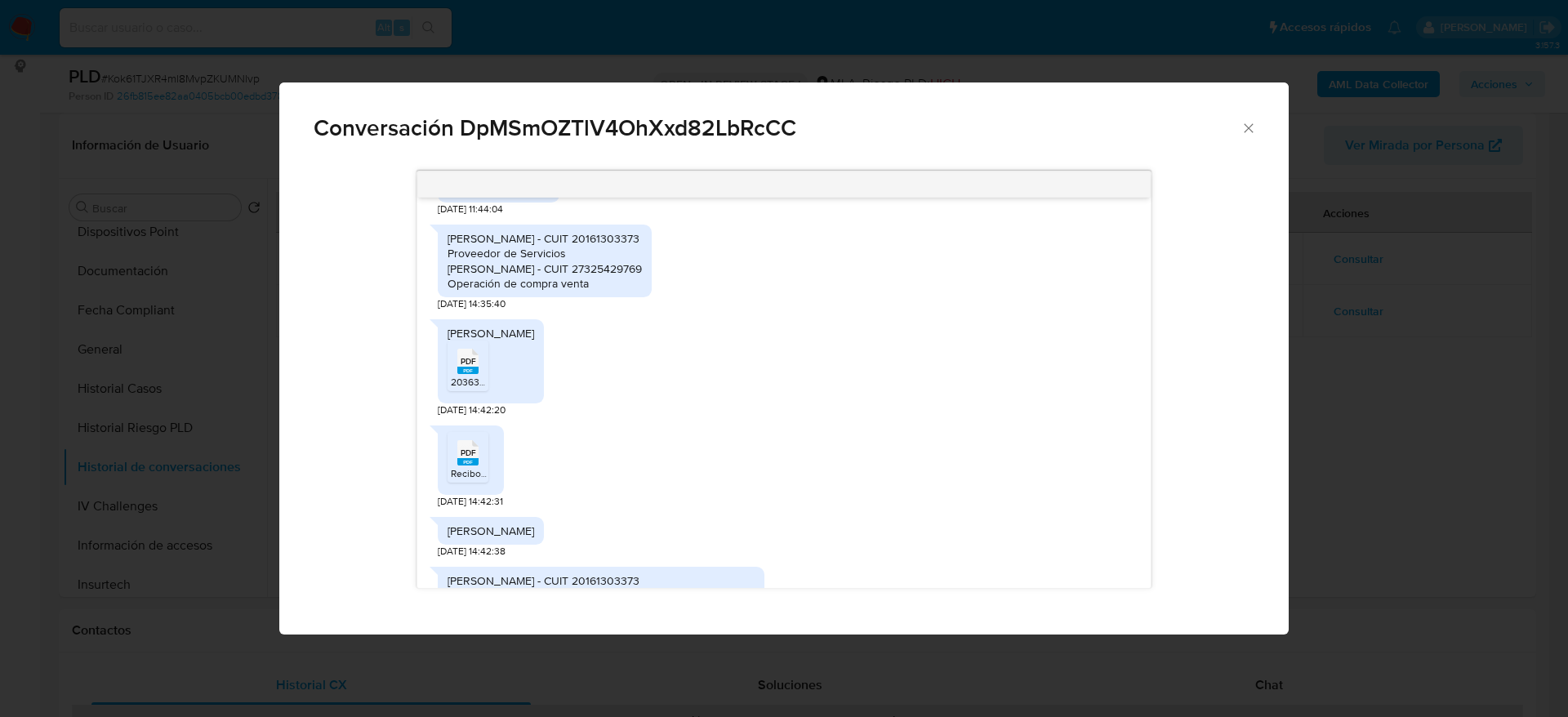
scroll to position [2608, 0]
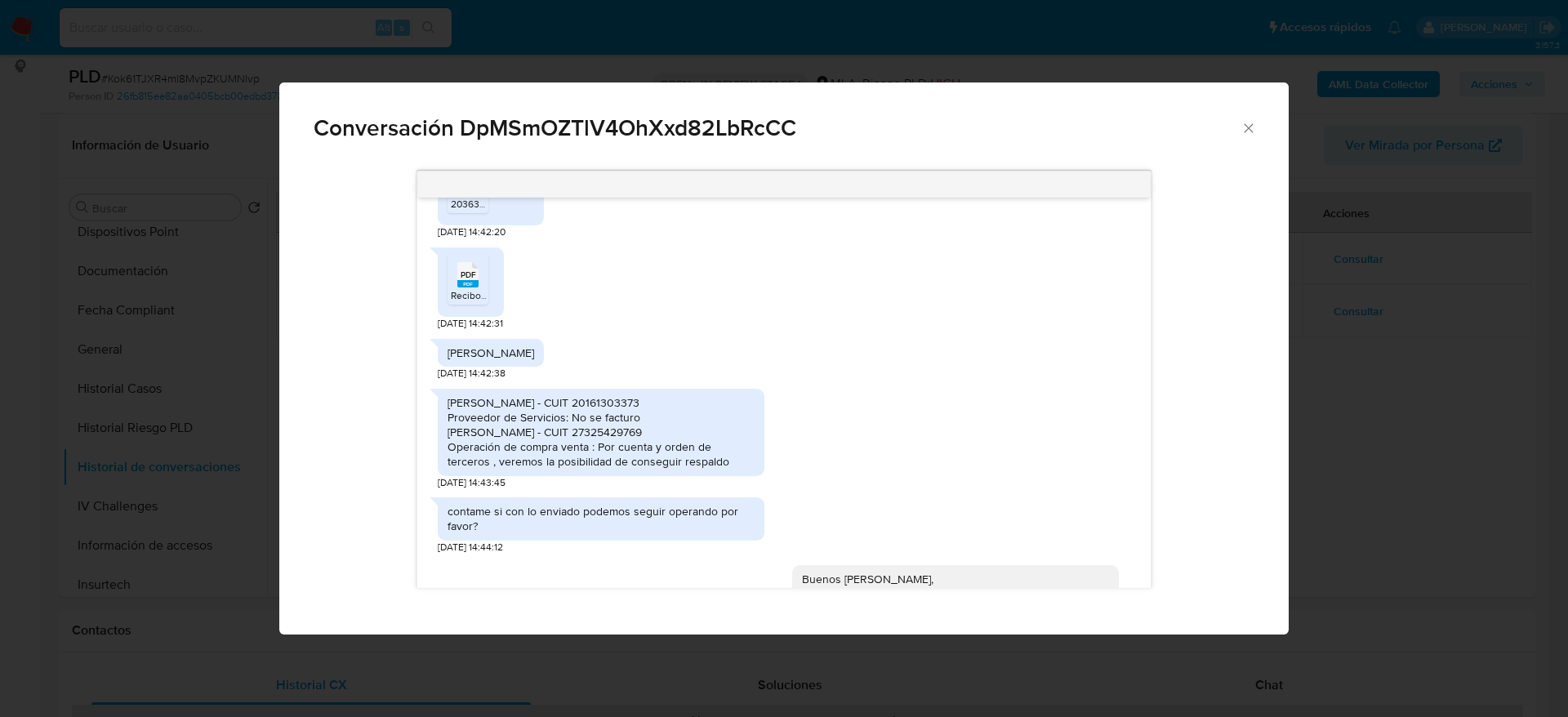
click at [466, 196] on rect "Comunicación" at bounding box center [468, 192] width 21 height 7
click at [475, 302] on span "Recibo Peralta 06-25 con sac por 2 meses.pdf" at bounding box center [574, 295] width 247 height 14
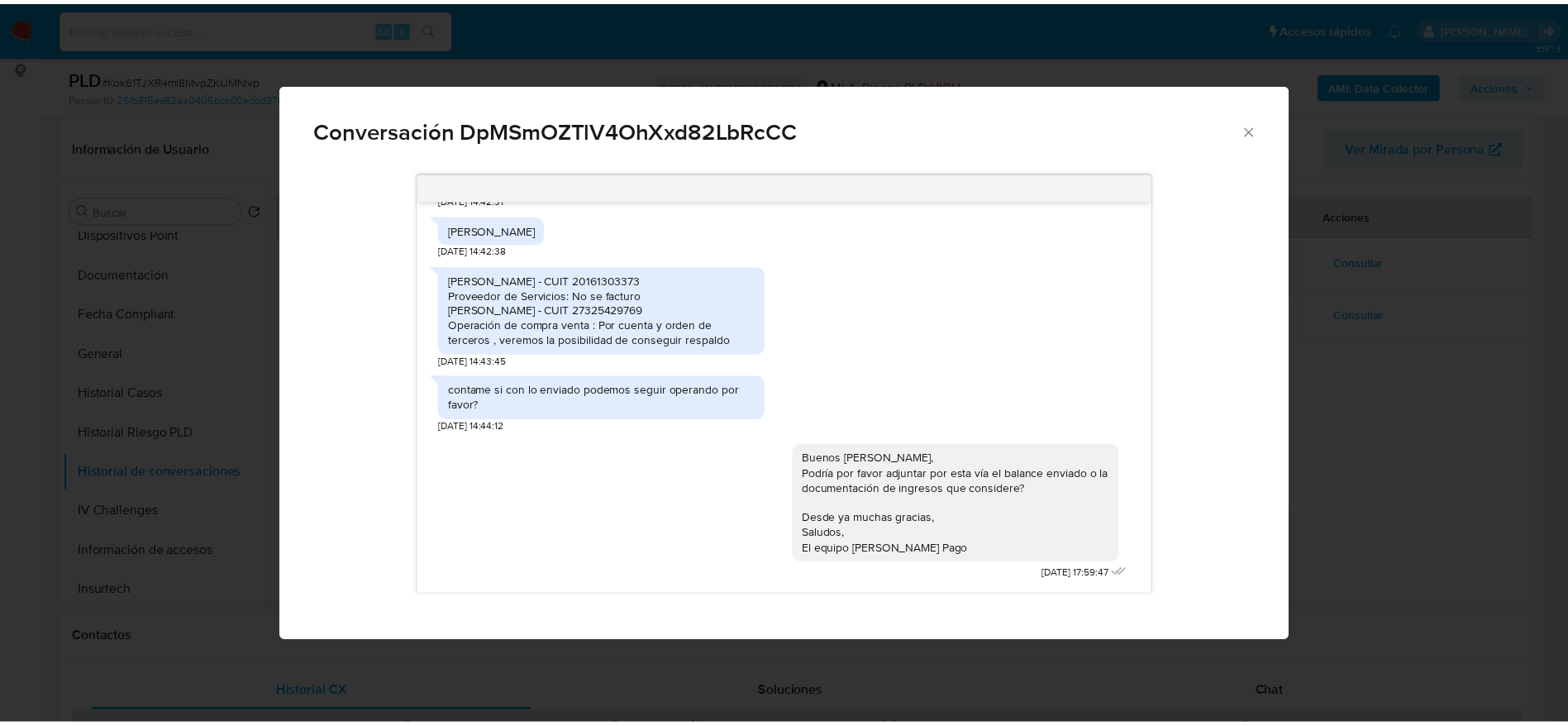
scroll to position [2889, 0]
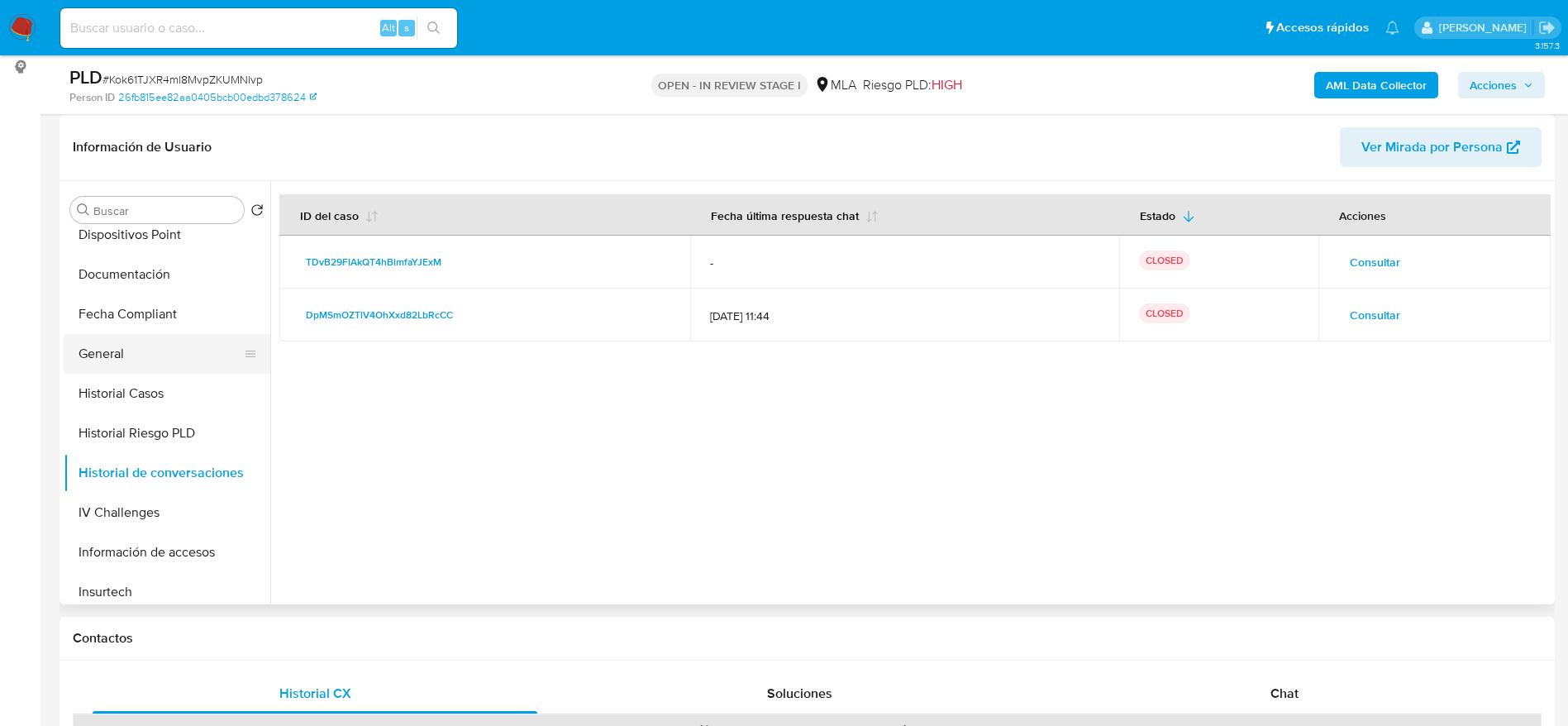
click at [134, 338] on button "General" at bounding box center [160, 354] width 194 height 40
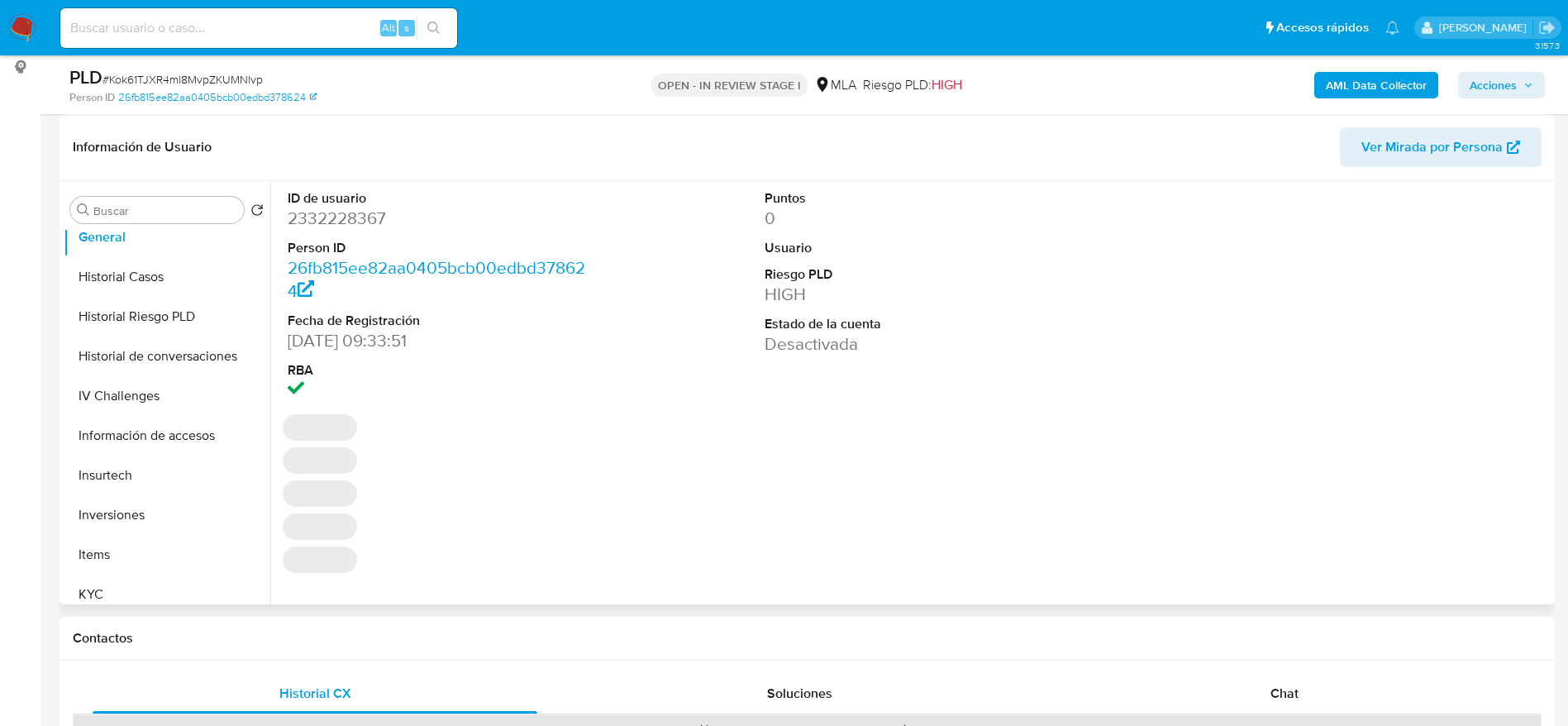
scroll to position [620, 0]
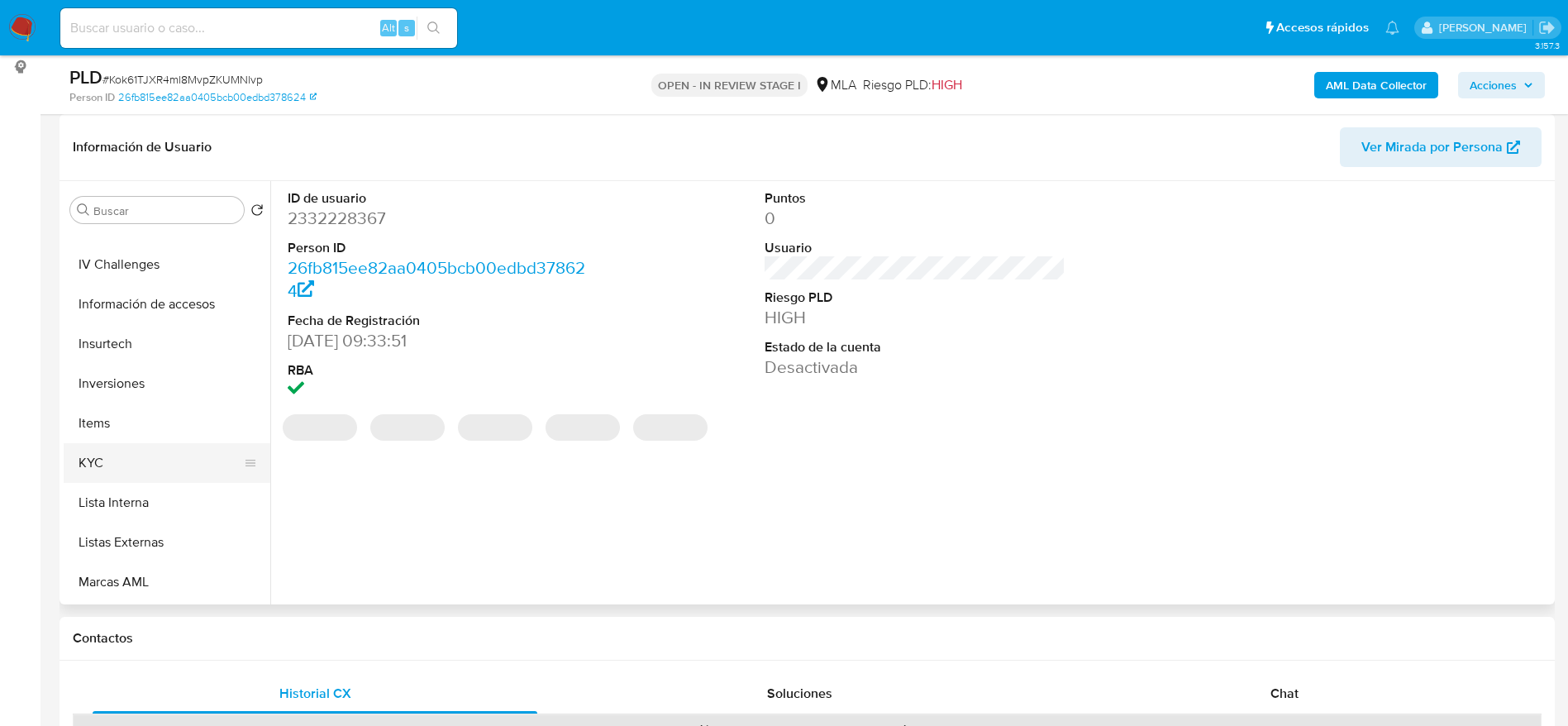
click at [95, 446] on button "KYC" at bounding box center [160, 463] width 194 height 40
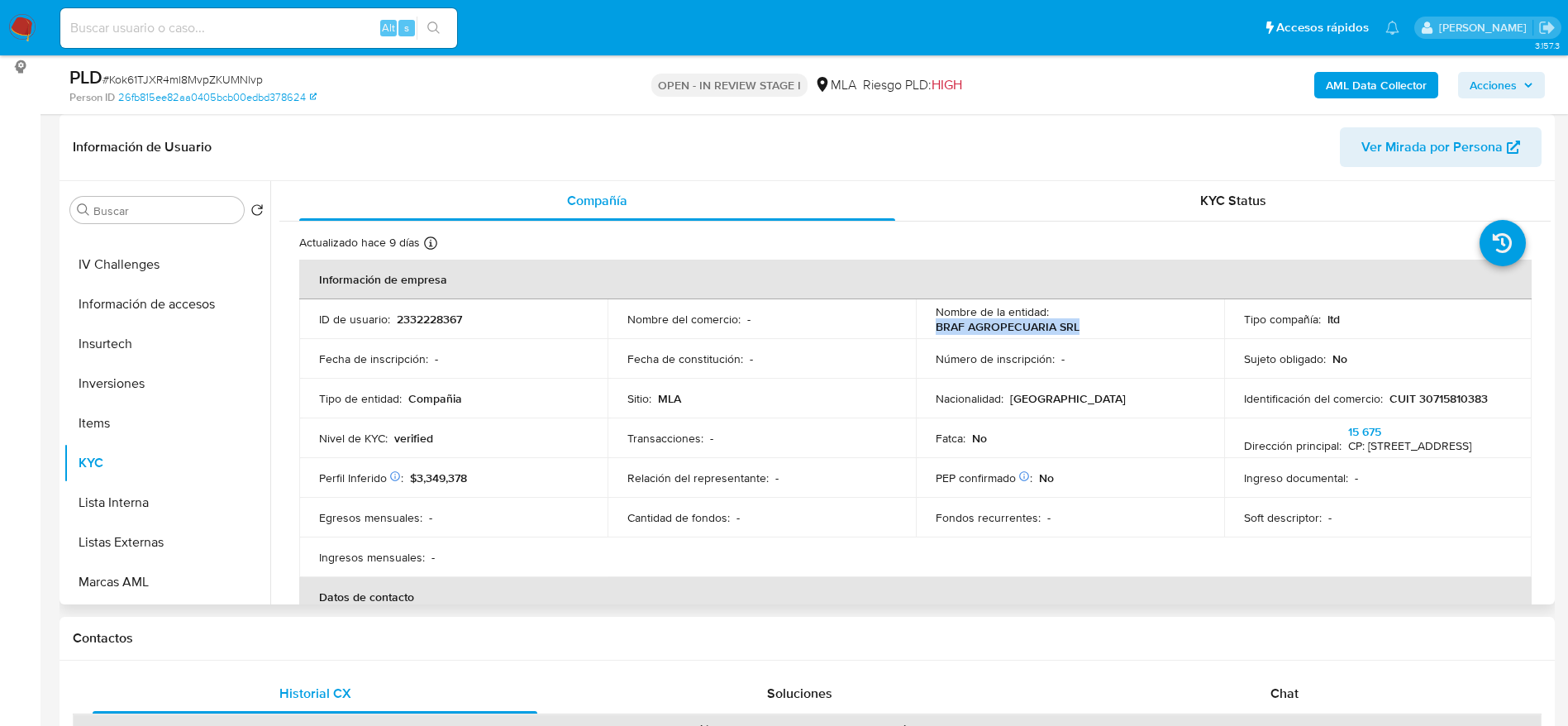
drag, startPoint x: 1060, startPoint y: 351, endPoint x: 1091, endPoint y: 334, distance: 35.4
click at [1091, 334] on td "Nombre de la entidad : BRAF AGROPECUARIA SRL" at bounding box center [1070, 319] width 308 height 40
copy p "BRAF AGROPECUARIA SRL"
click at [306, 30] on input at bounding box center [258, 28] width 397 height 22
paste input "jYTF9ajDMNp7EWJrTY1zWP8z"
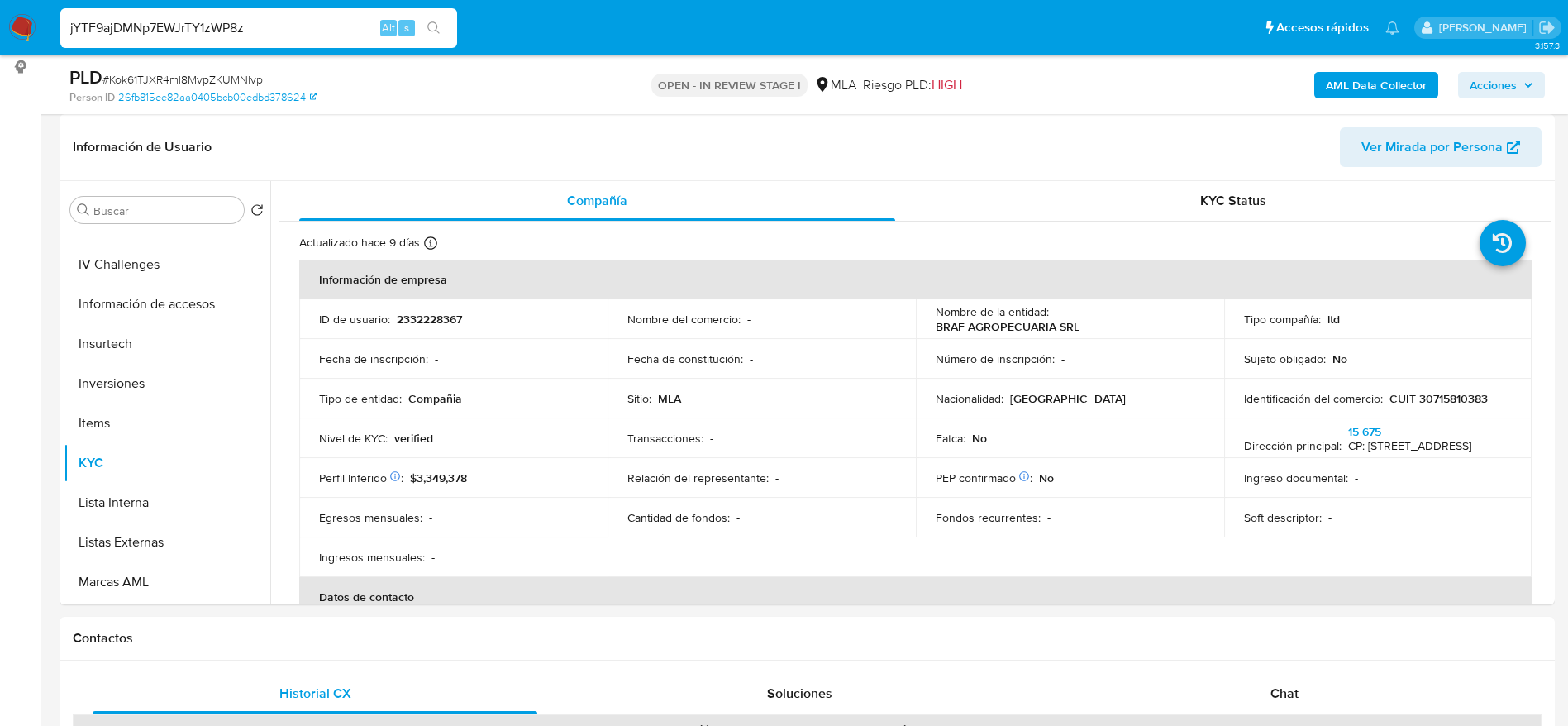
type input "jYTF9ajDMNp7EWJrTY1zWP8z"
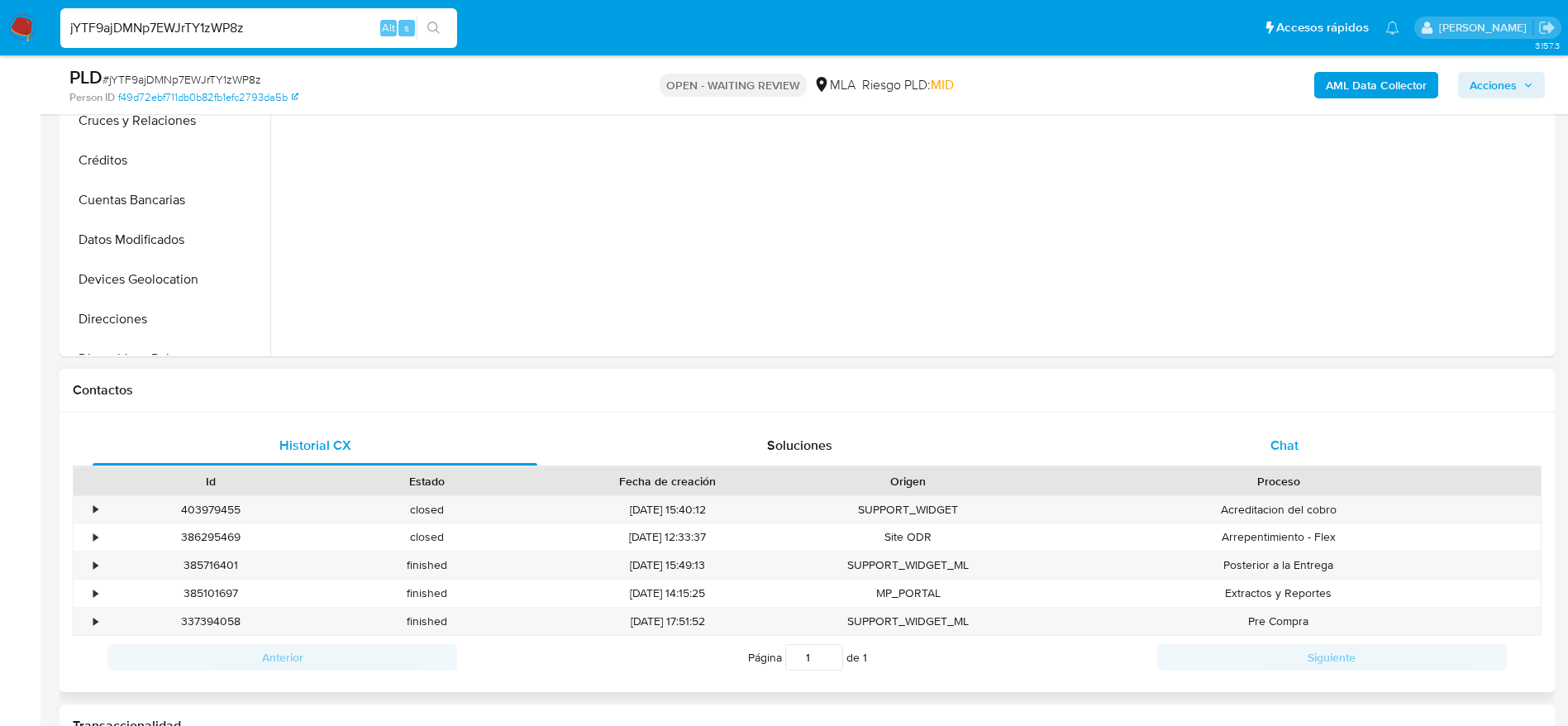
click at [1264, 449] on div "Chat" at bounding box center [1284, 446] width 444 height 40
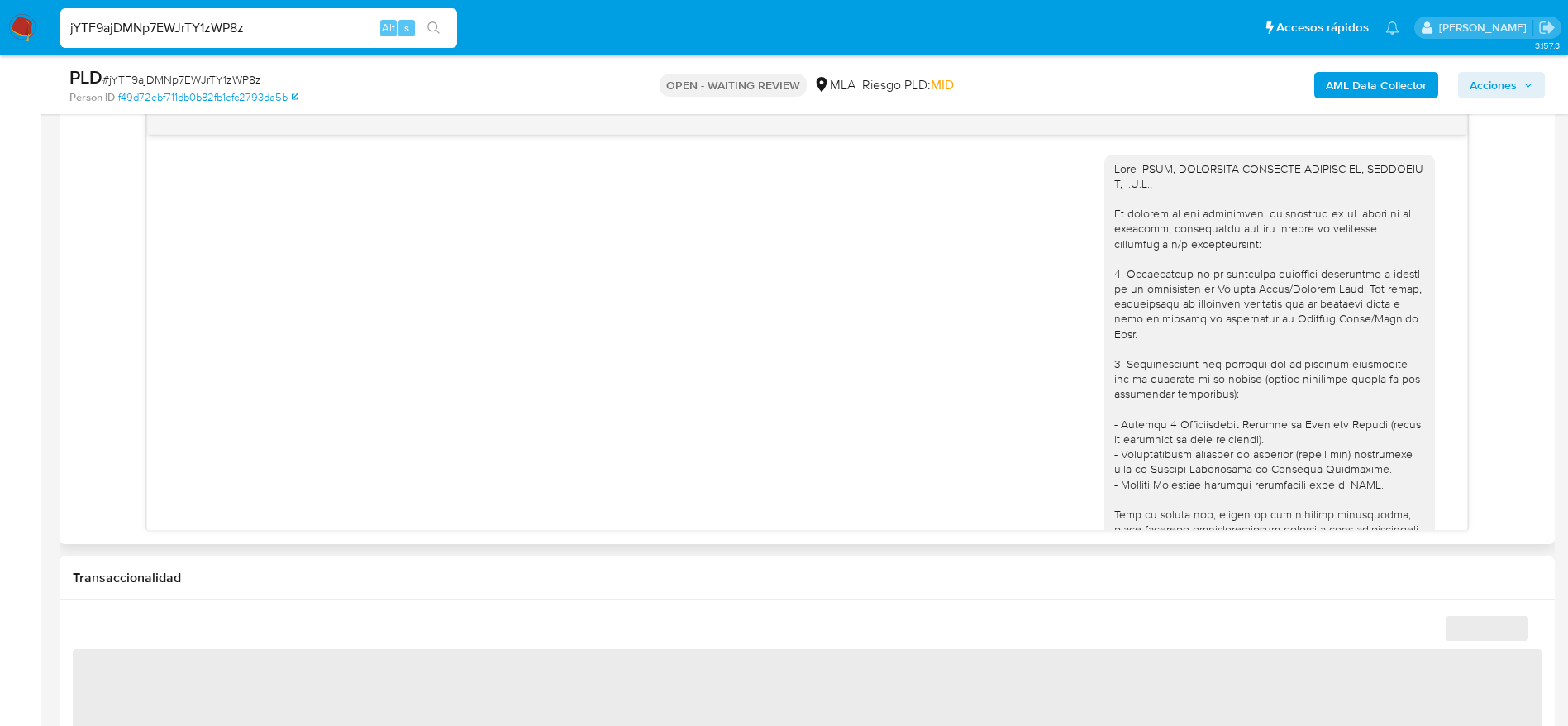
scroll to position [1295, 0]
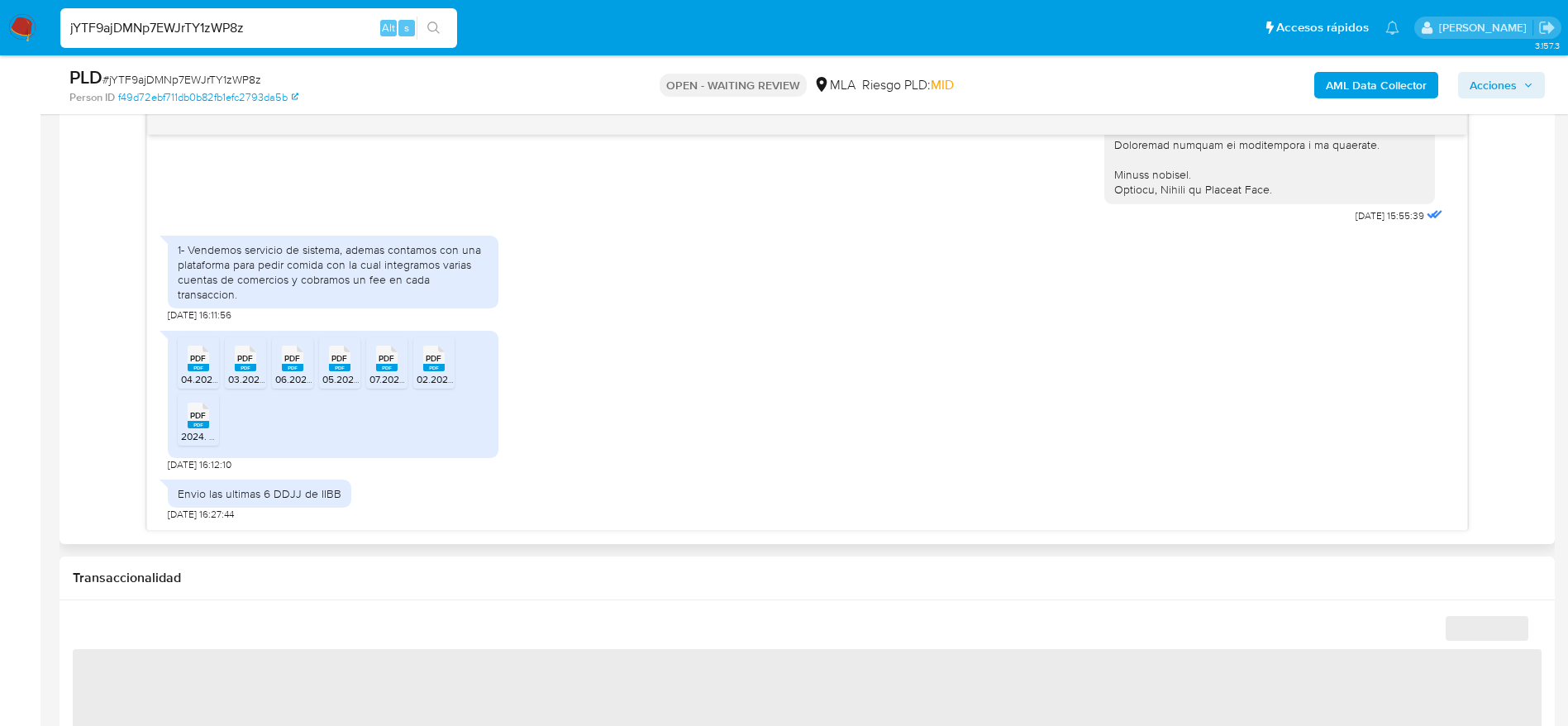
select select "10"
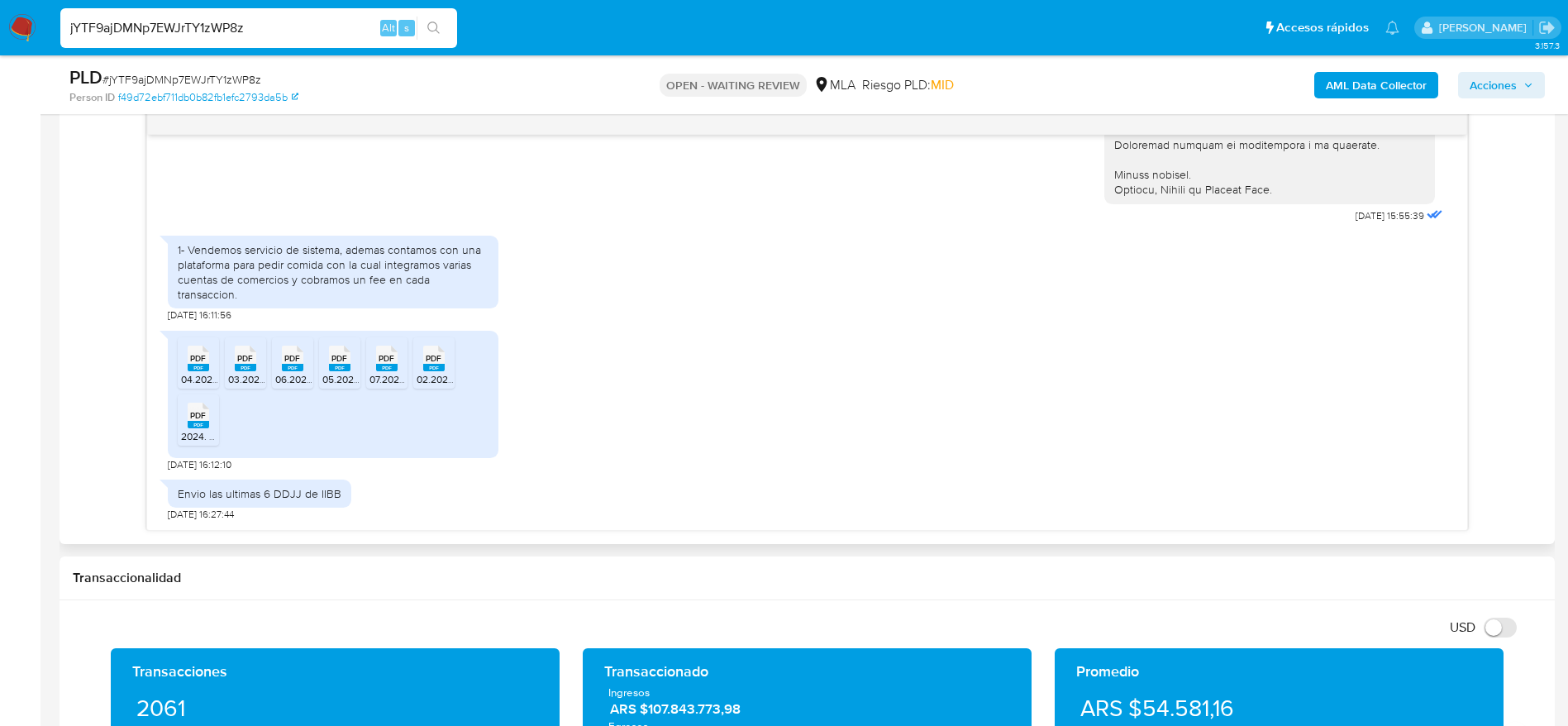
click at [199, 367] on rect at bounding box center [199, 367] width 22 height 8
click at [256, 363] on div "PDF PDF" at bounding box center [245, 357] width 35 height 33
click at [303, 371] on div "PDF PDF" at bounding box center [293, 357] width 35 height 33
click at [341, 371] on icon "PDF" at bounding box center [340, 358] width 22 height 29
drag, startPoint x: 379, startPoint y: 376, endPoint x: 430, endPoint y: 372, distance: 51.2
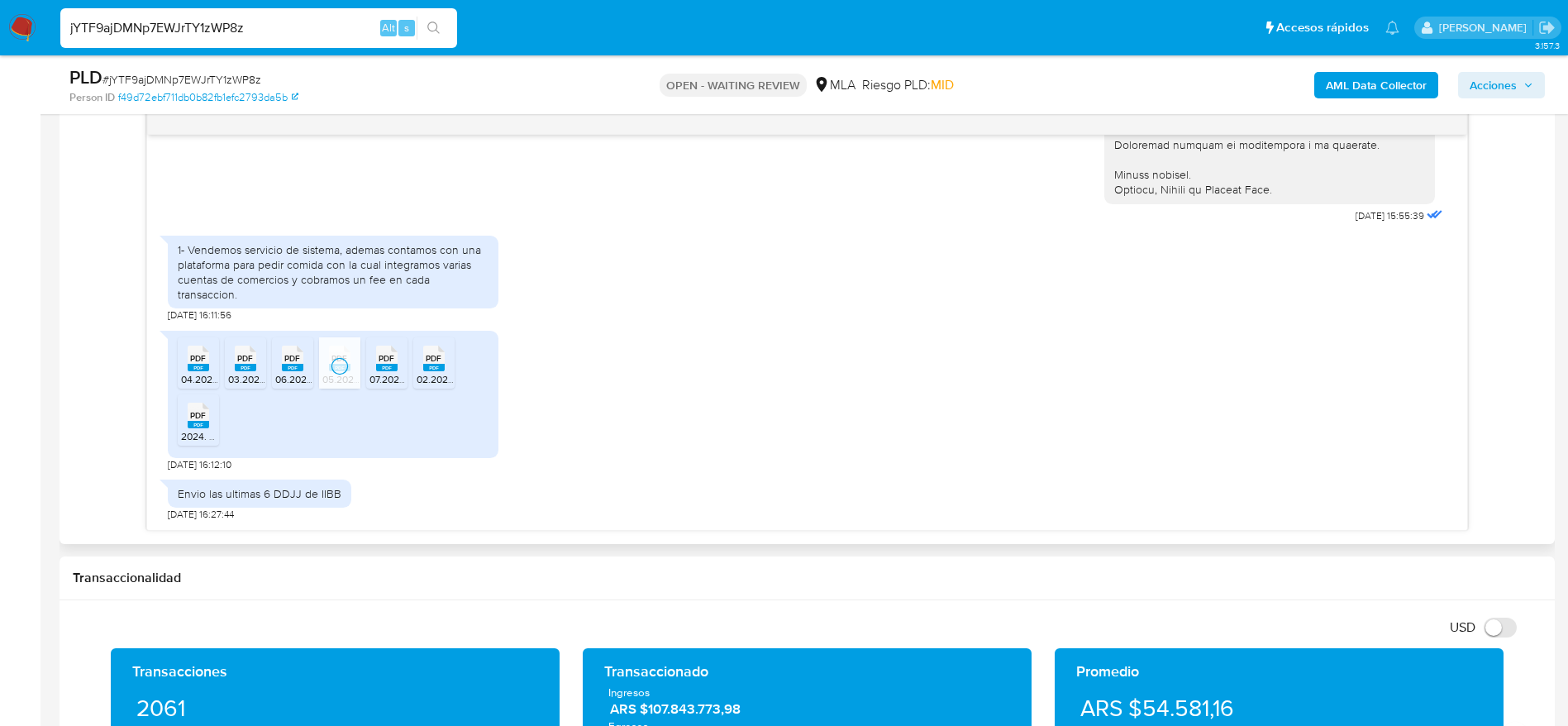
click at [380, 375] on span "07.2025 DJ Mensual.pdf" at bounding box center [422, 378] width 107 height 14
drag, startPoint x: 440, startPoint y: 369, endPoint x: 377, endPoint y: 383, distance: 64.5
click at [441, 368] on rect at bounding box center [434, 367] width 22 height 8
click at [217, 415] on li "PDF PDF 2024. DJ Anual IIBB - CM05.pdf" at bounding box center [198, 419] width 41 height 51
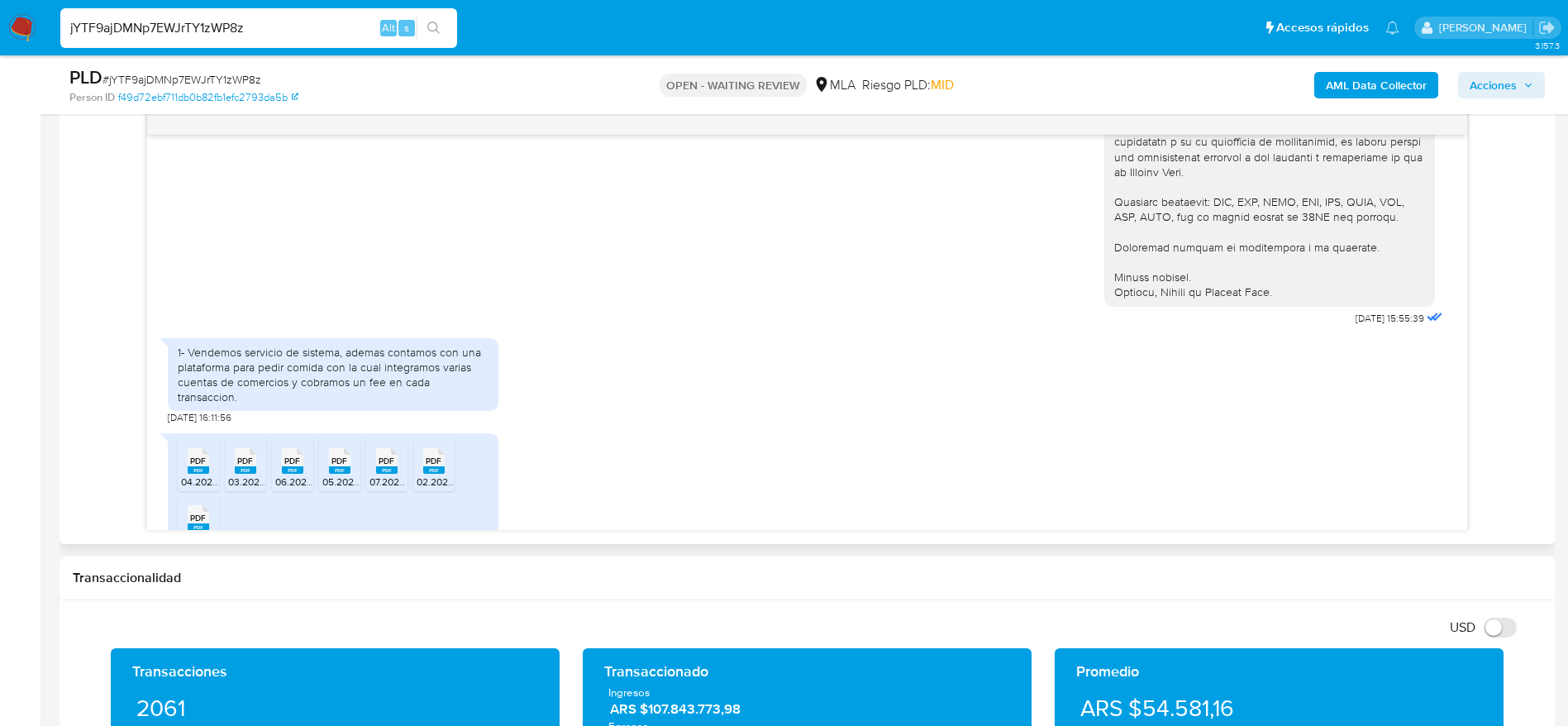
scroll to position [1294, 0]
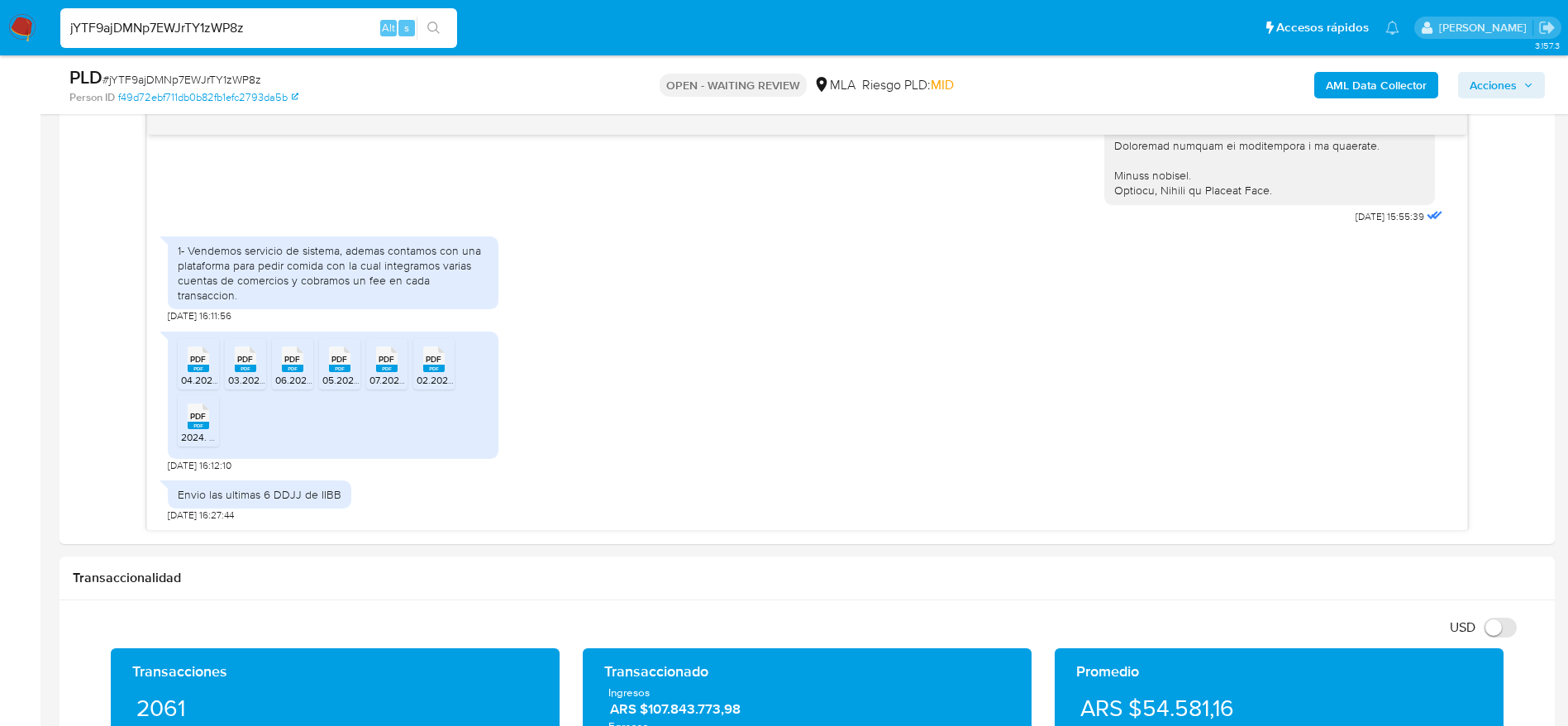
click at [210, 73] on span "# jYTF9ajDMNp7EWJrTY1zWP8z" at bounding box center [182, 79] width 159 height 17
copy span "jYTF9ajDMNp7EWJrTY1zWP8z"
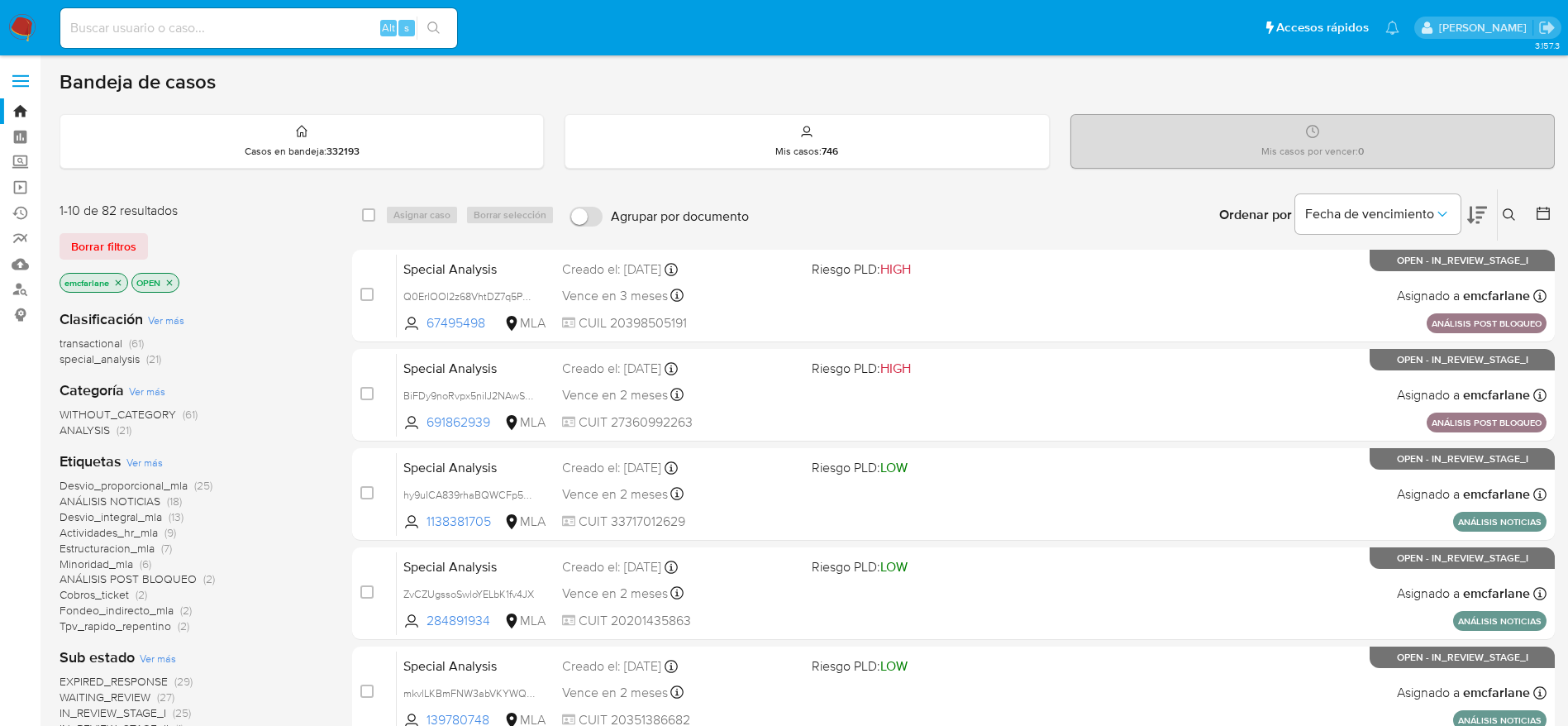
click at [82, 248] on span "Borrar filtros" at bounding box center [104, 246] width 65 height 23
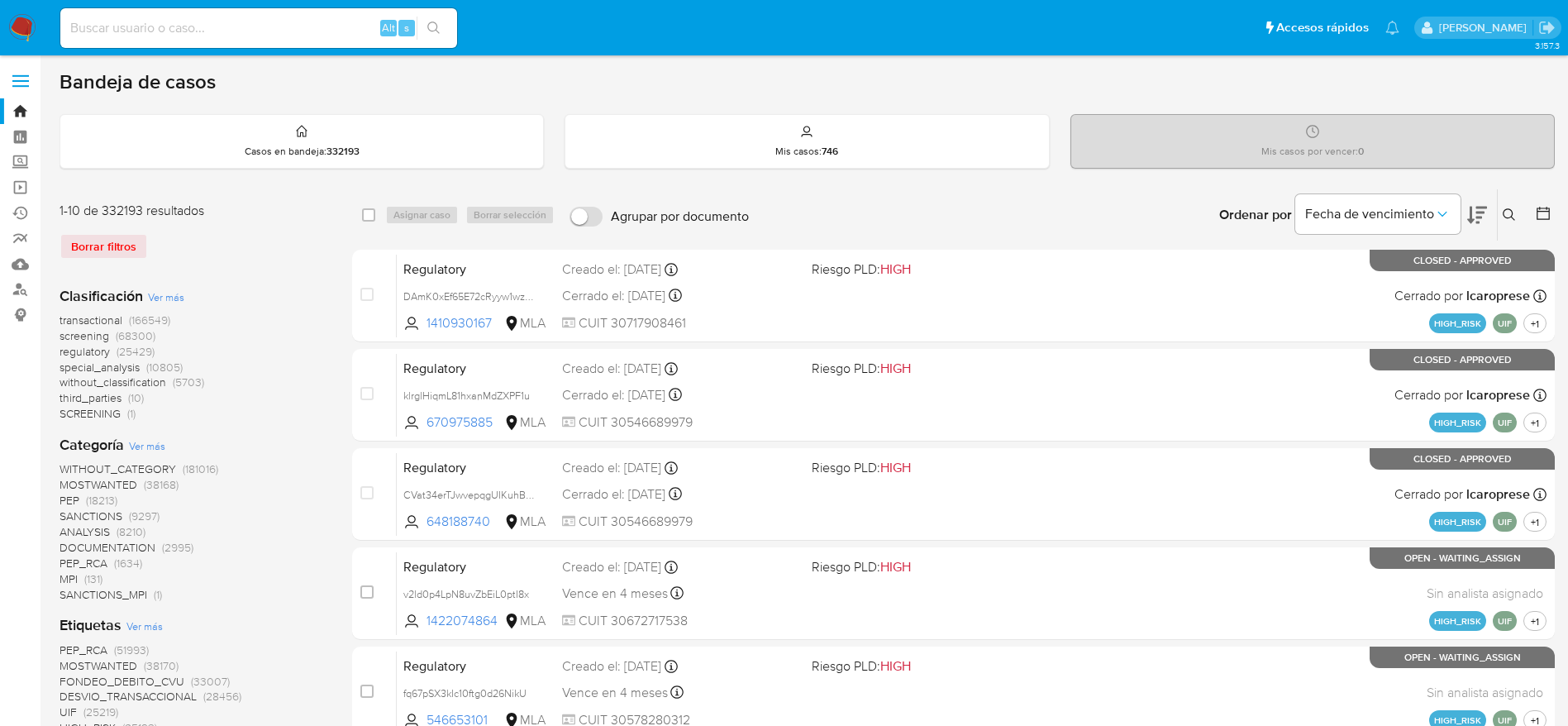
click at [1500, 216] on button at bounding box center [1510, 215] width 28 height 20
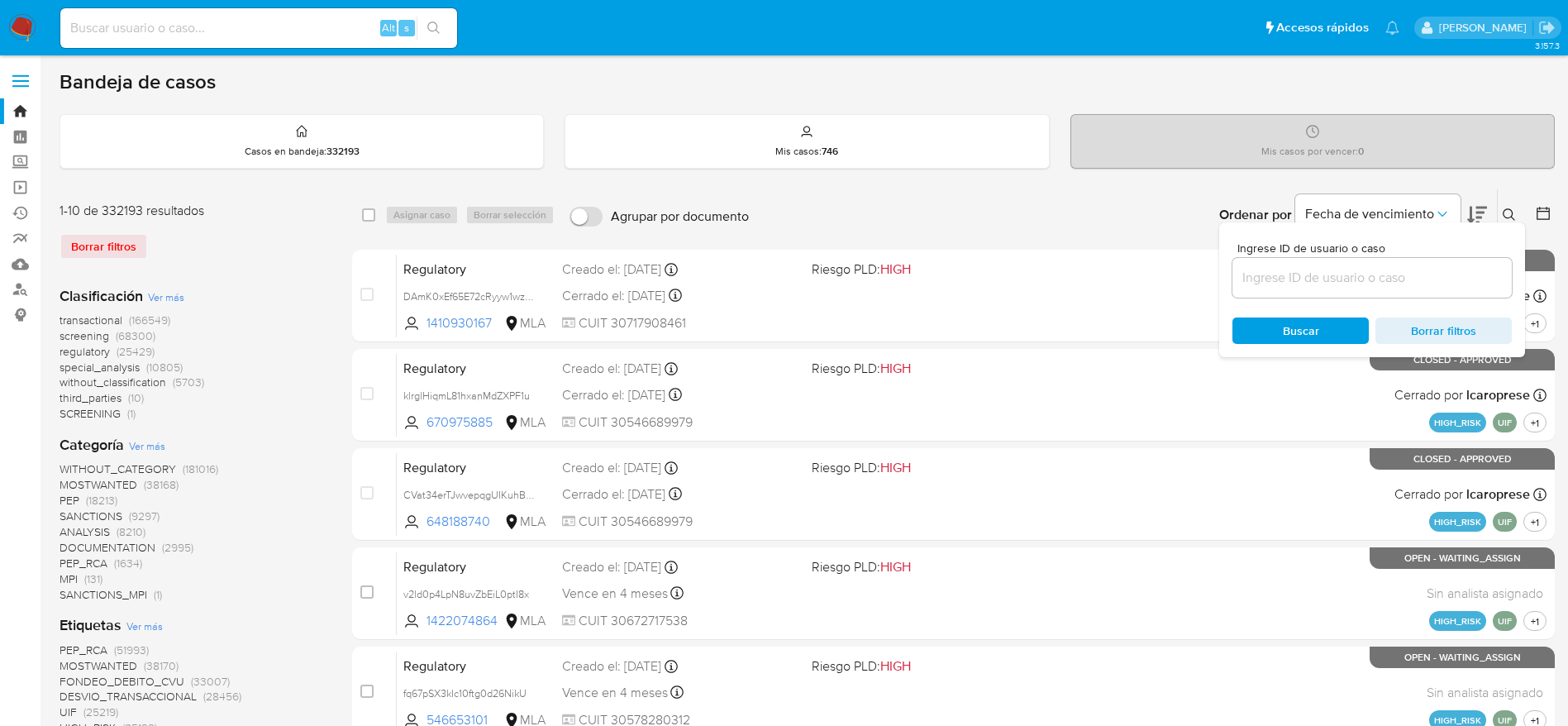
click at [1358, 277] on input at bounding box center [1372, 278] width 280 height 22
type input "jYTF9ajDMNp7EWJrTY1zWP8z"
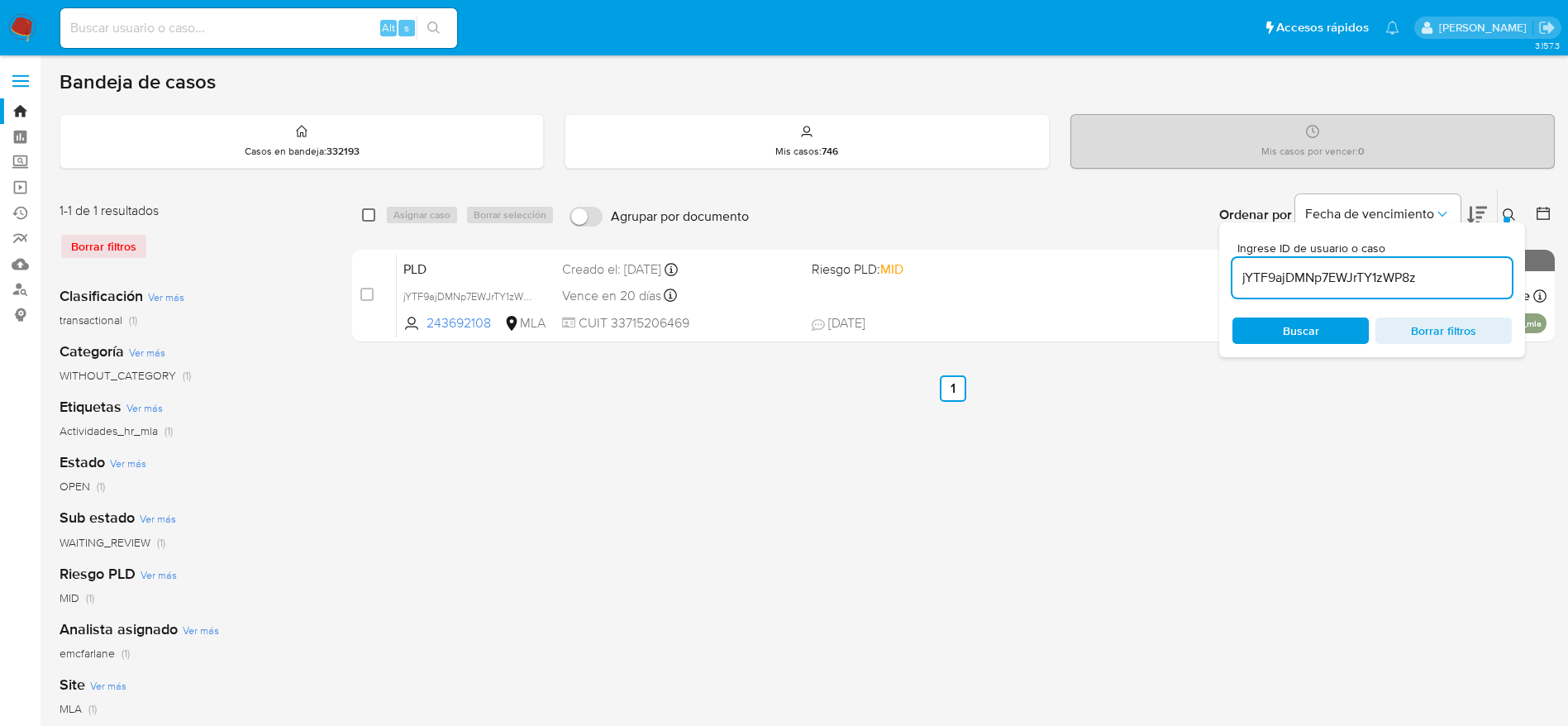
click at [365, 215] on input "checkbox" at bounding box center [368, 215] width 13 height 13
checkbox input "true"
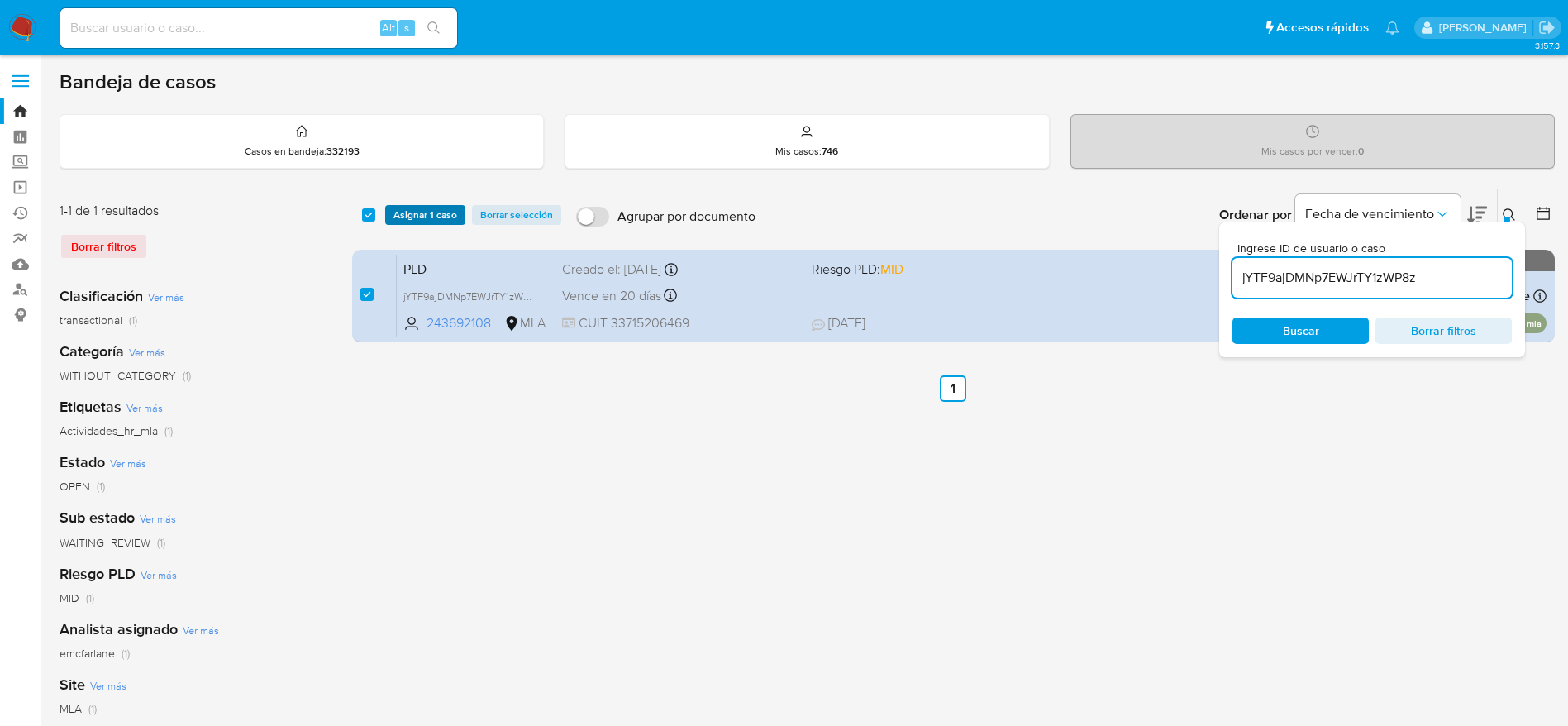
click at [441, 207] on span "Asignar 1 caso" at bounding box center [425, 215] width 63 height 17
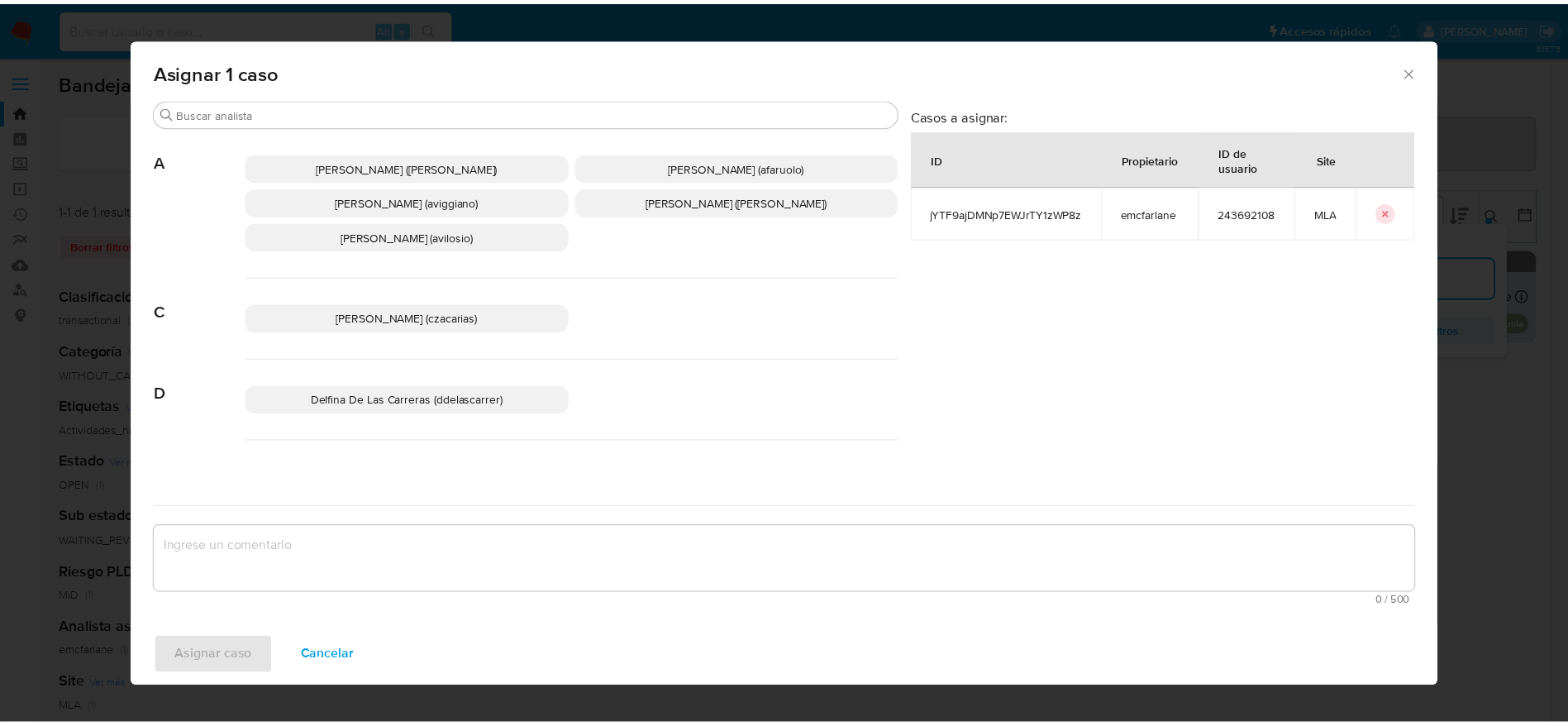
scroll to position [124, 0]
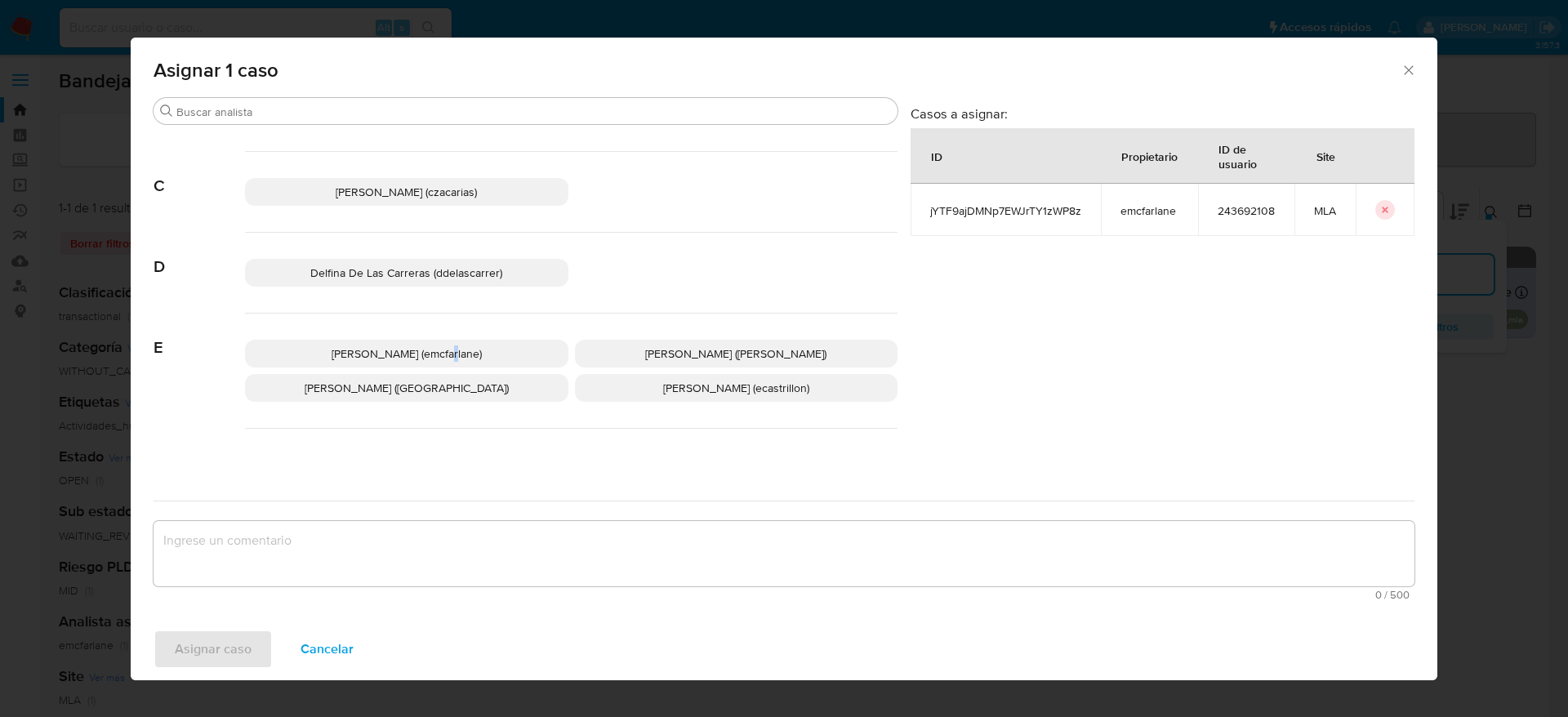
drag, startPoint x: 431, startPoint y: 345, endPoint x: 448, endPoint y: 389, distance: 47.2
click at [435, 347] on p "Elaine Mc Farlane (emcfarlane)" at bounding box center [407, 354] width 324 height 28
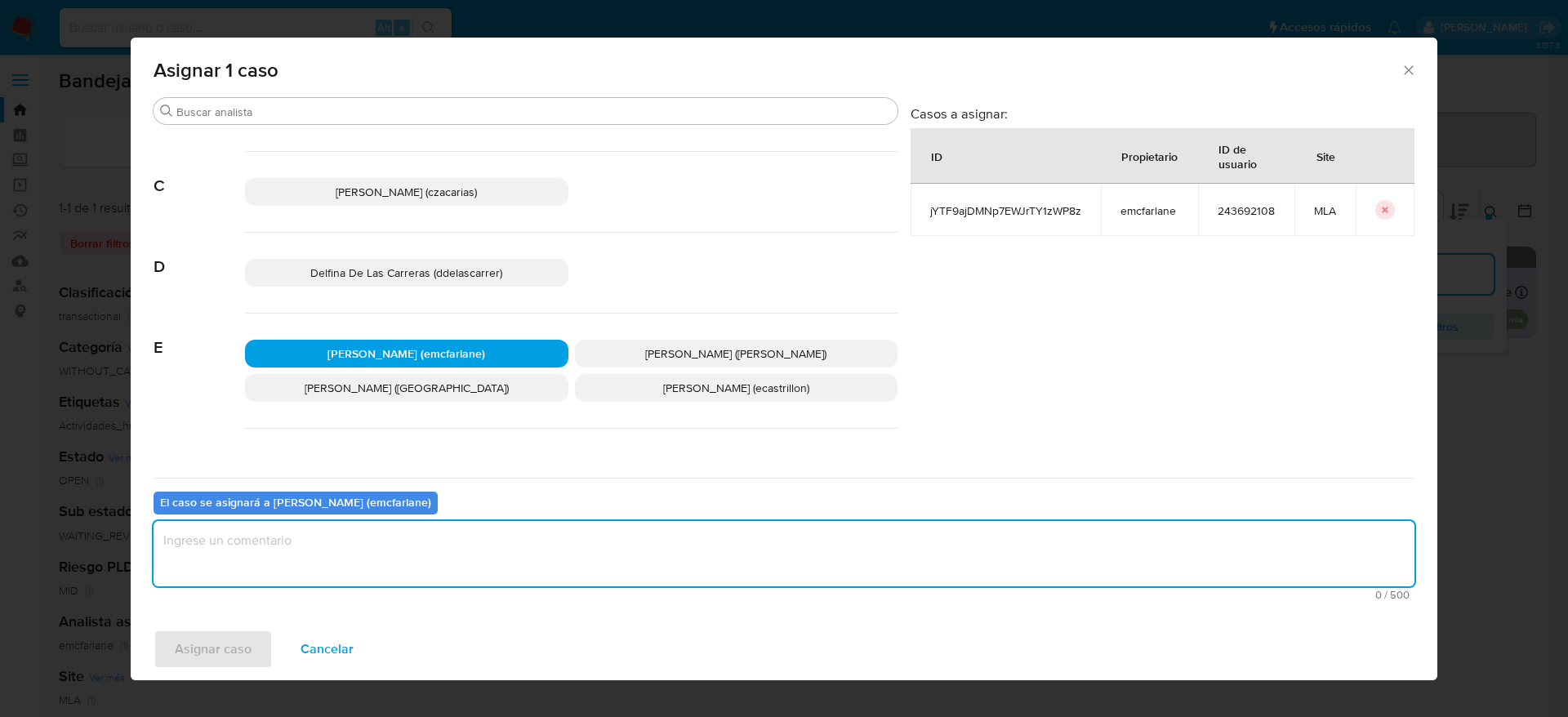
click at [434, 552] on textarea "assign-modal" at bounding box center [784, 553] width 1261 height 65
click at [239, 635] on span "Asignar caso" at bounding box center [213, 649] width 77 height 36
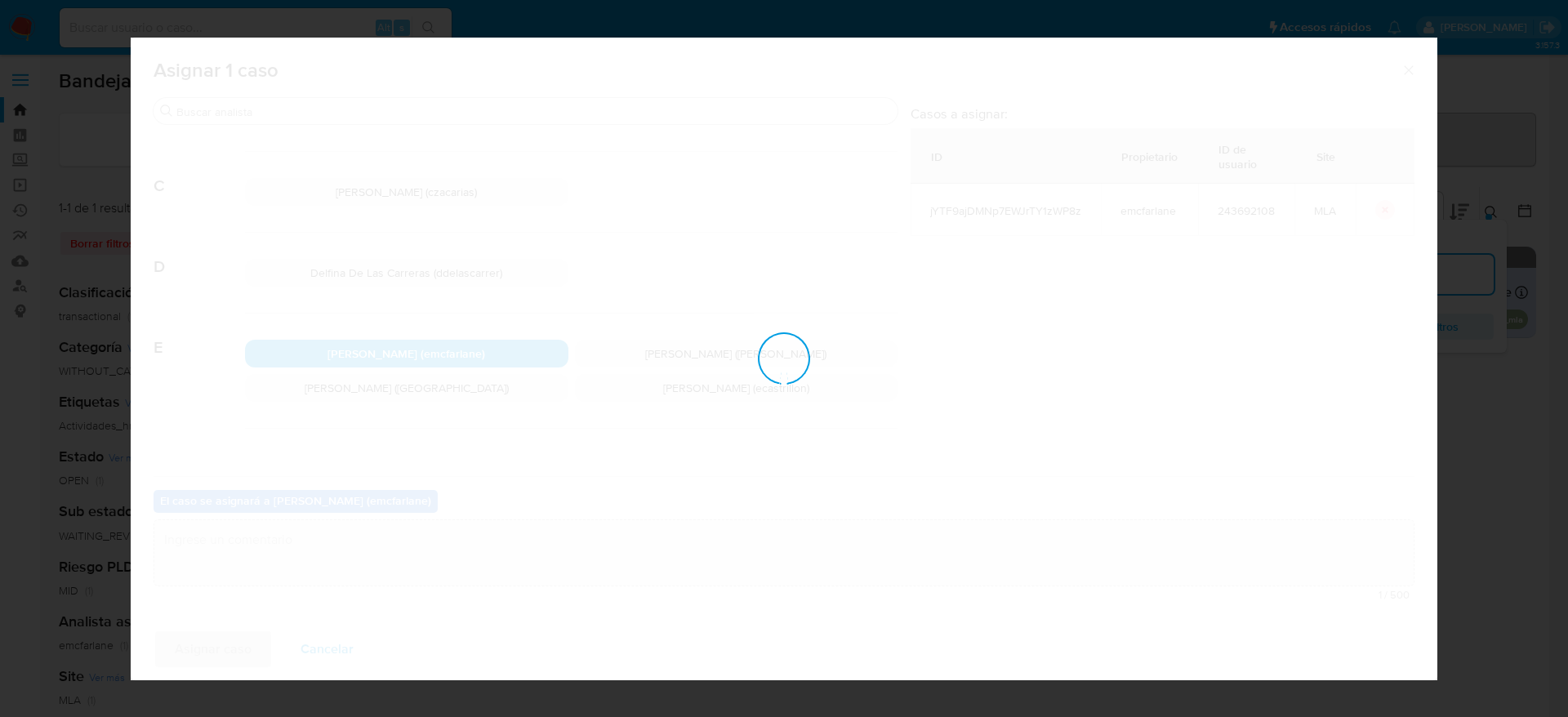
checkbox input "false"
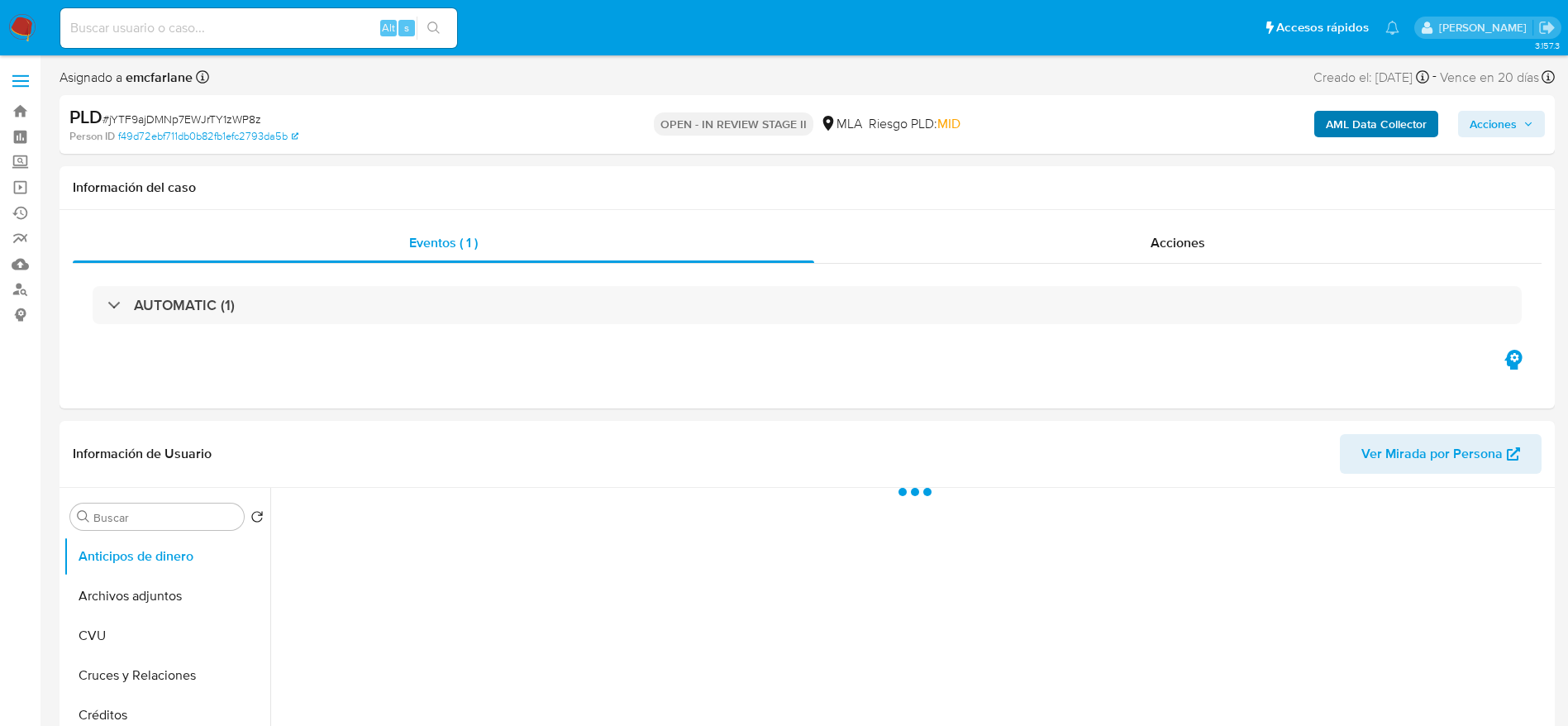
click at [1511, 129] on span "Acciones" at bounding box center [1493, 124] width 47 height 27
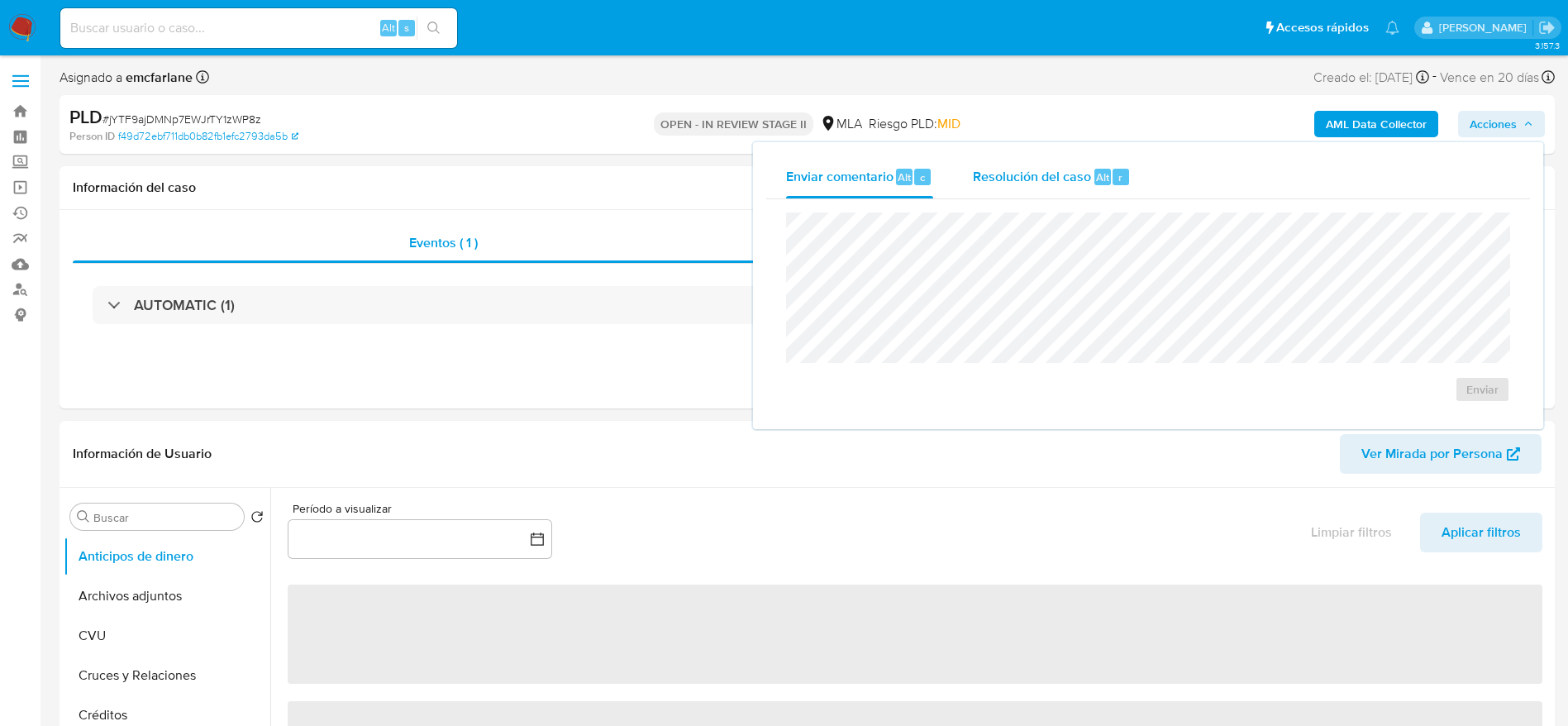
drag, startPoint x: 1073, startPoint y: 173, endPoint x: 1075, endPoint y: 197, distance: 24.1
click at [1073, 172] on span "Resolución del caso" at bounding box center [1032, 176] width 119 height 19
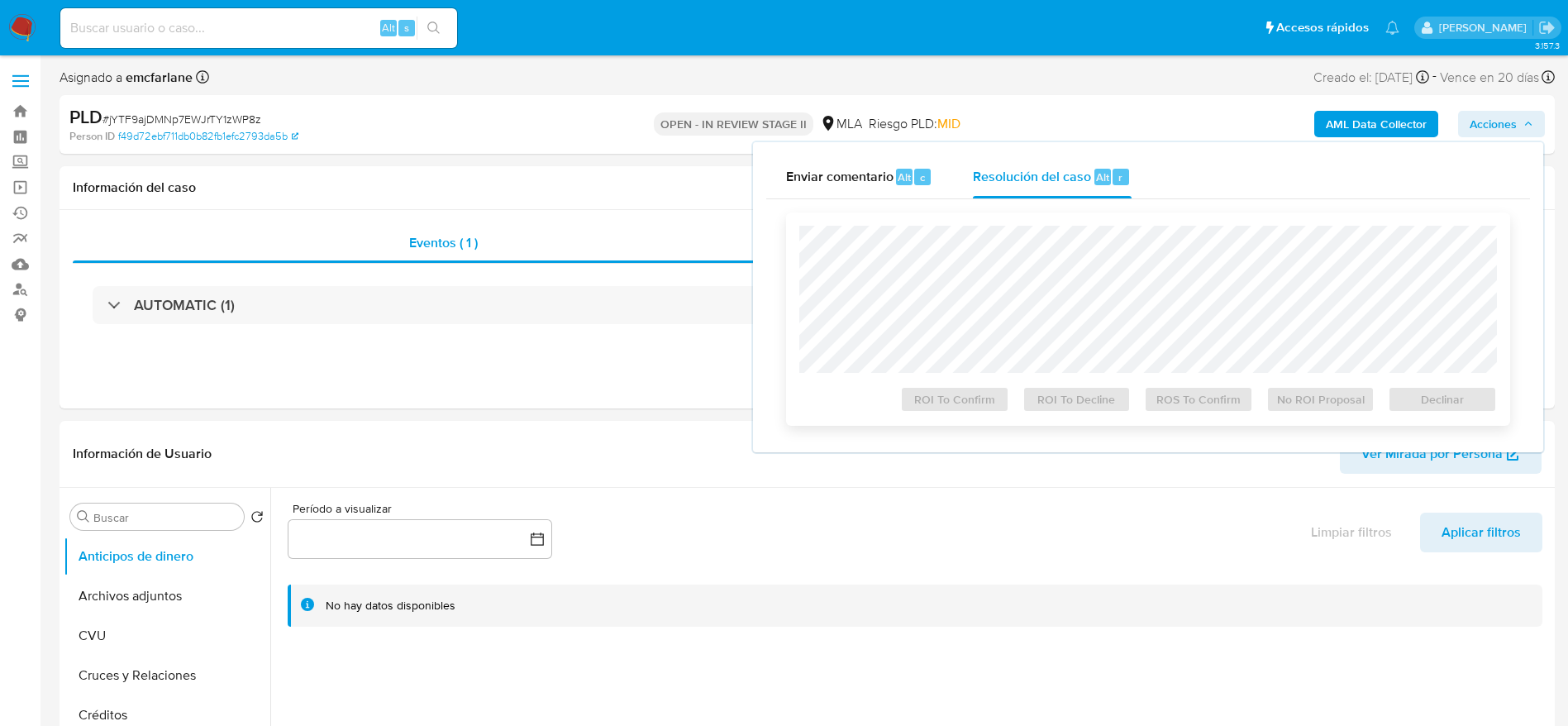
select select "10"
click at [1477, 398] on span "Declinar" at bounding box center [1442, 399] width 86 height 23
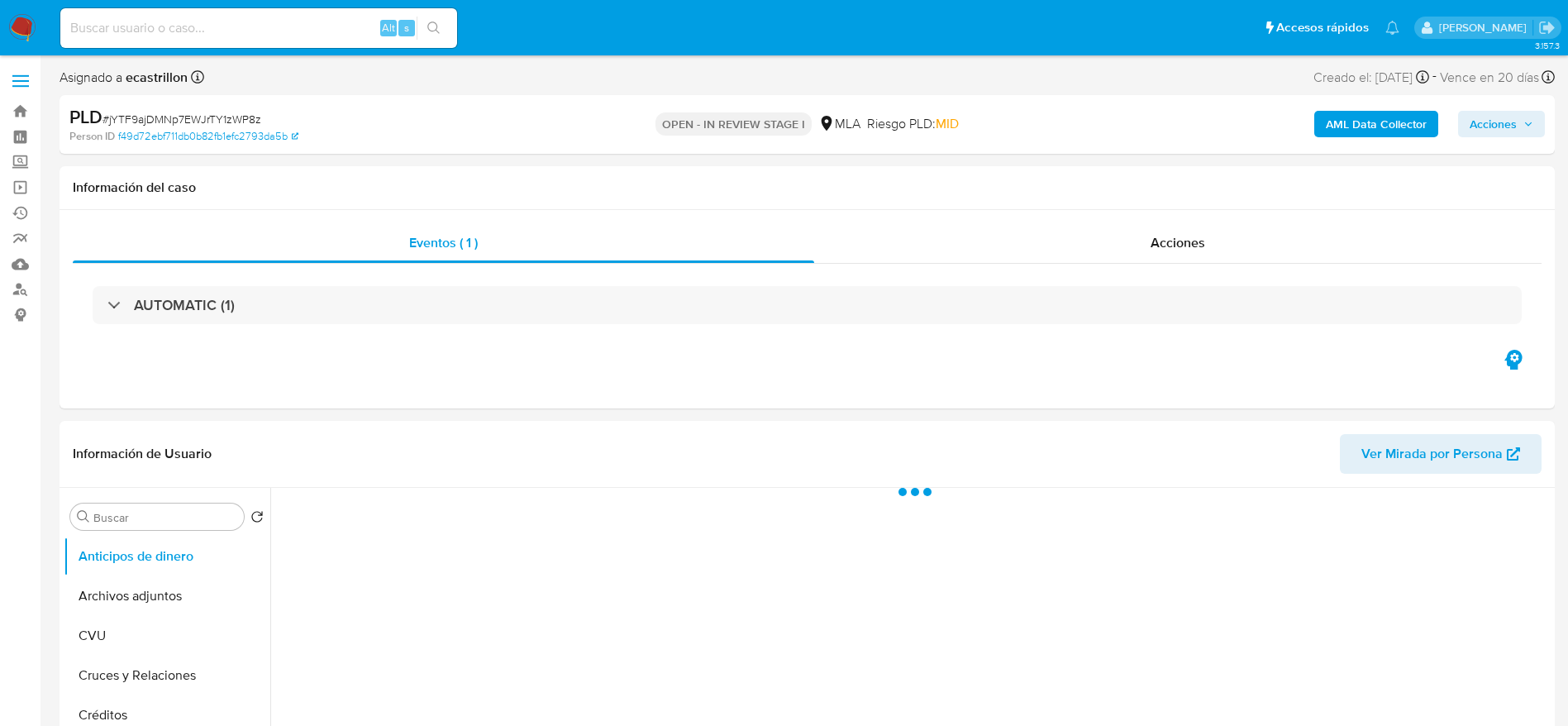
click at [189, 119] on span "# jYTF9ajDMNp7EWJrTY1zWP8z" at bounding box center [182, 119] width 159 height 17
click at [189, 119] on span "# jYTF9ajDMNp7EWJrTY1zWP8z" at bounding box center [182, 119] width 159 height 17
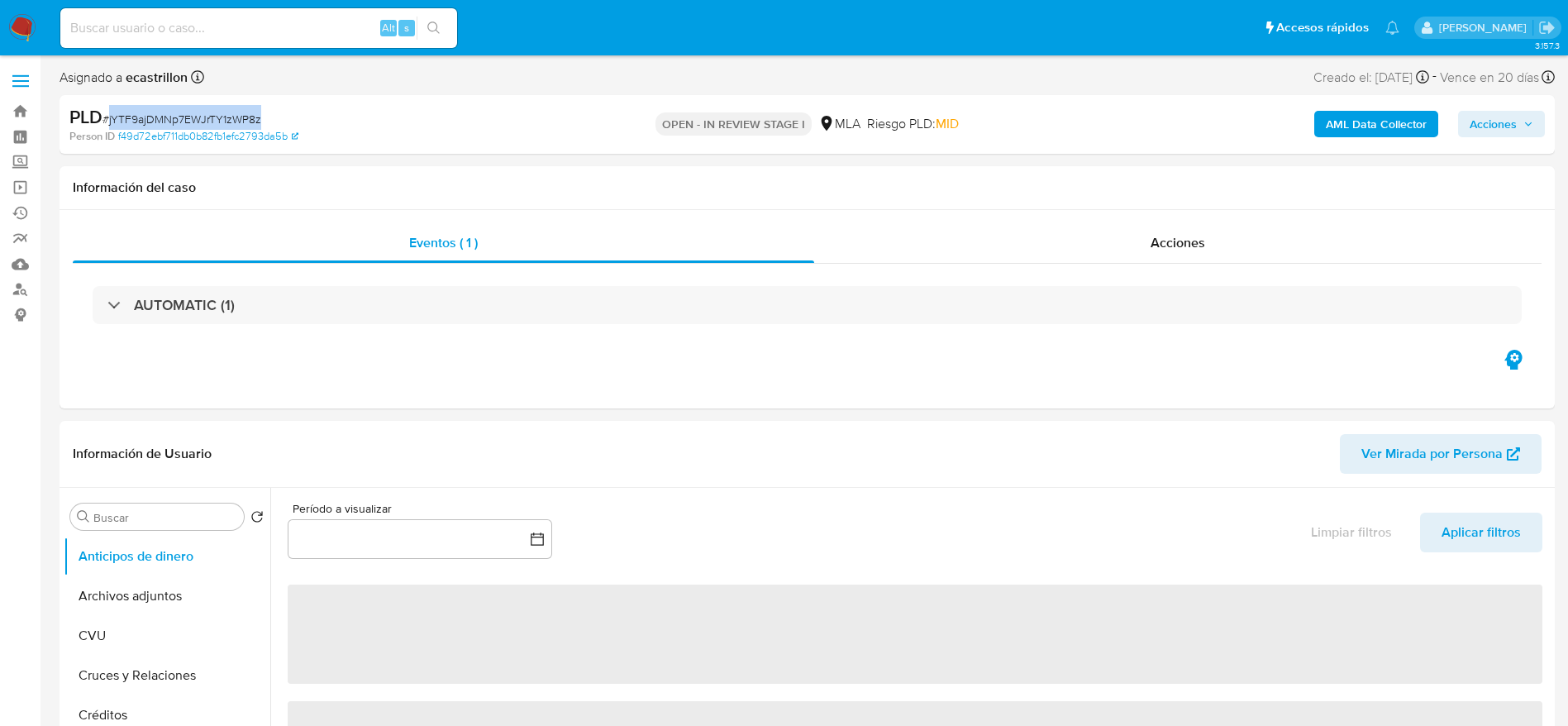
copy span "jYTF9ajDMNp7EWJrTY1zWP8z"
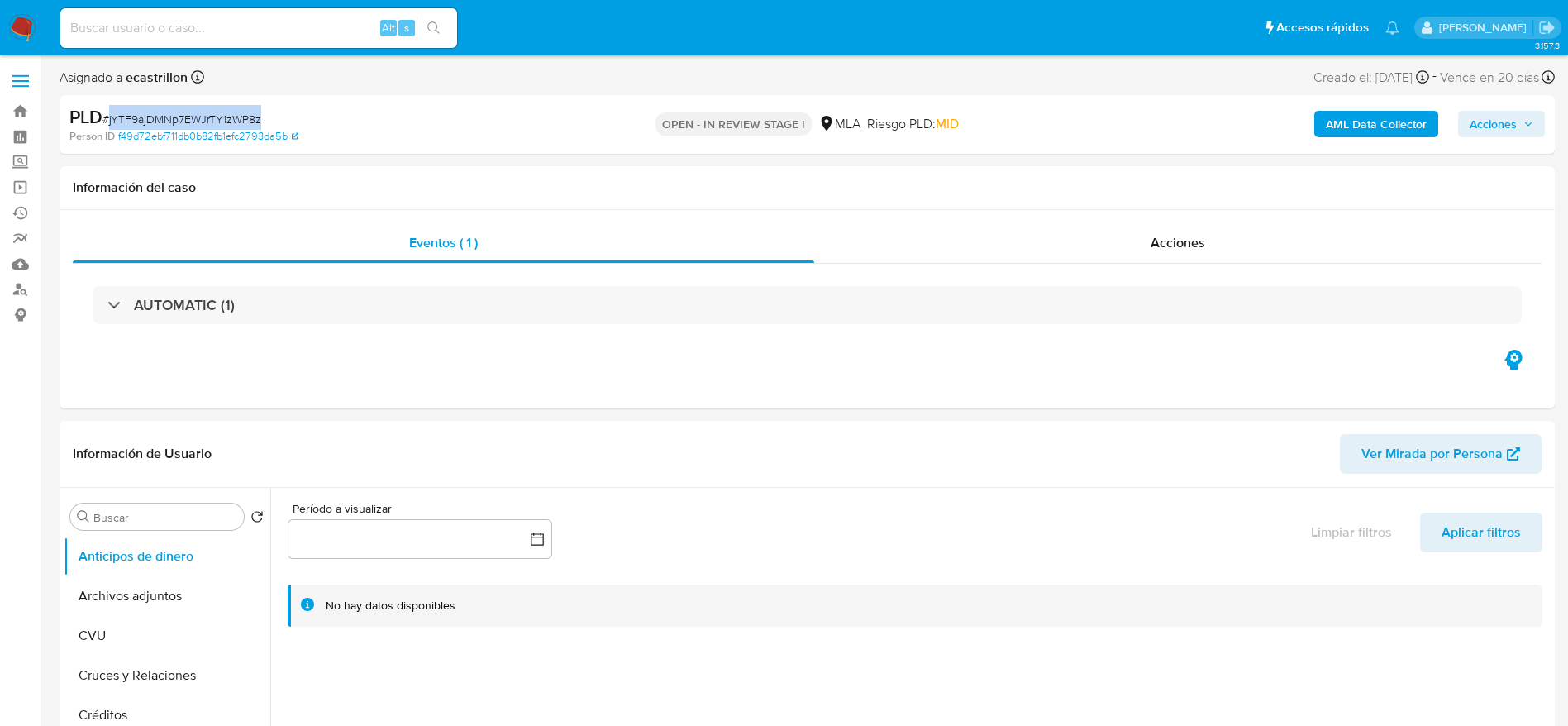
select select "10"
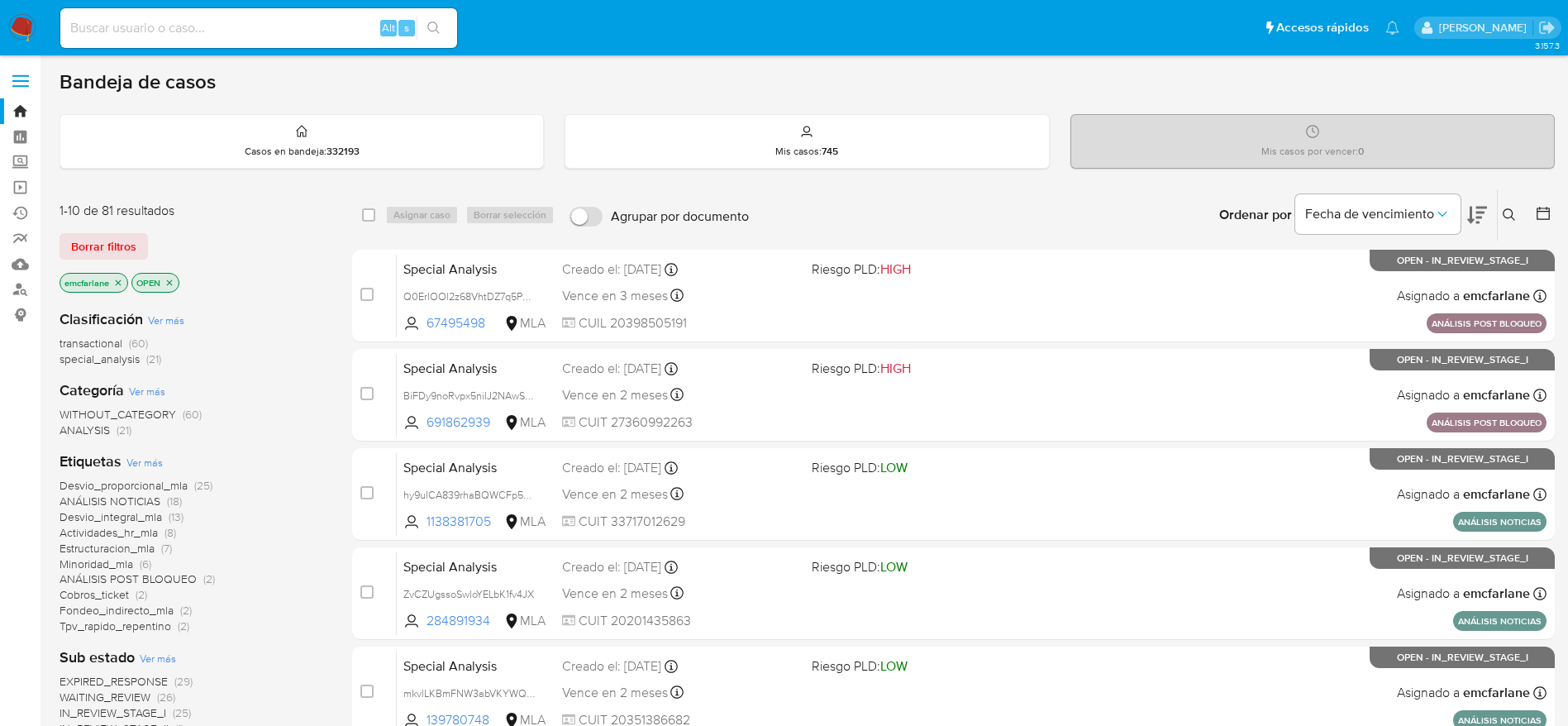
click at [99, 255] on span "Borrar filtros" at bounding box center [104, 246] width 65 height 23
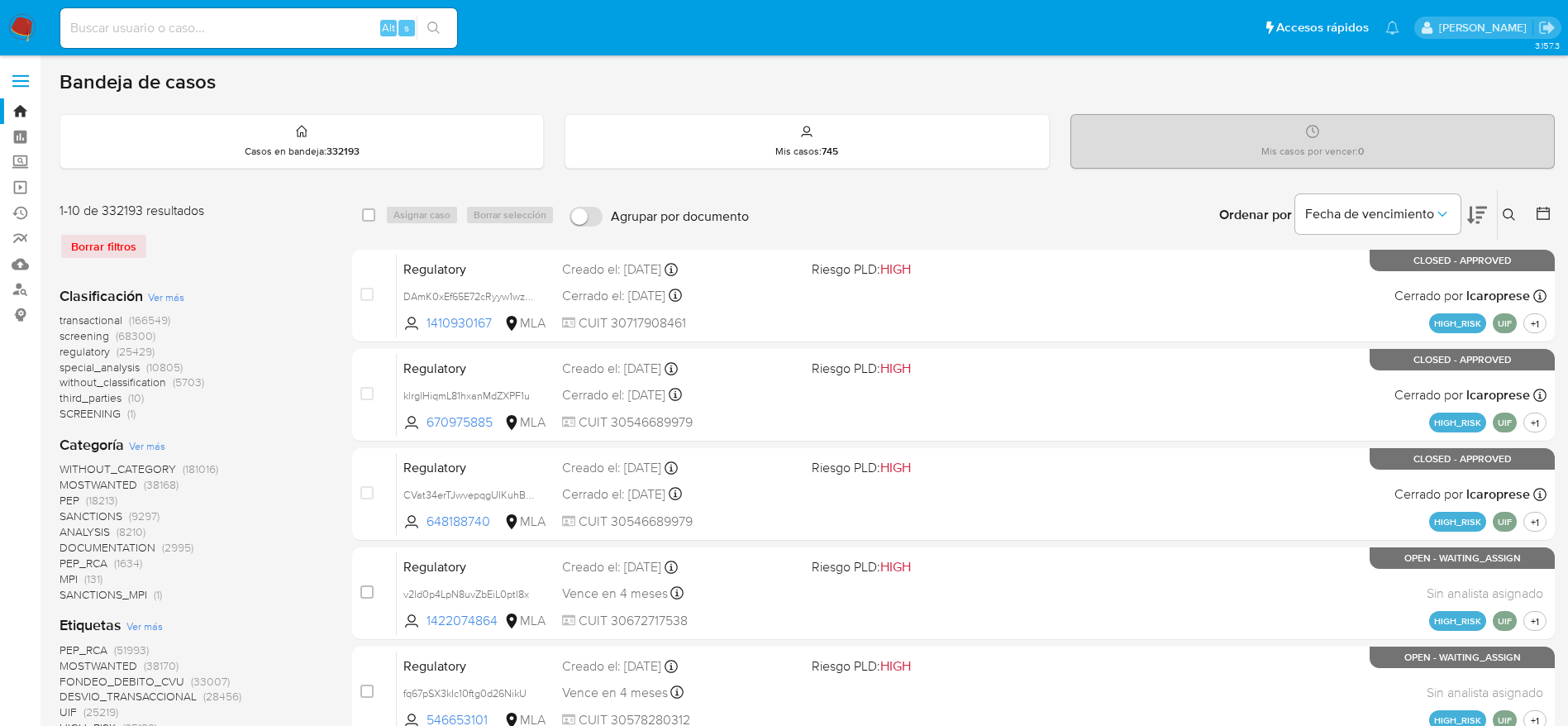
click at [1506, 208] on icon at bounding box center [1508, 214] width 13 height 13
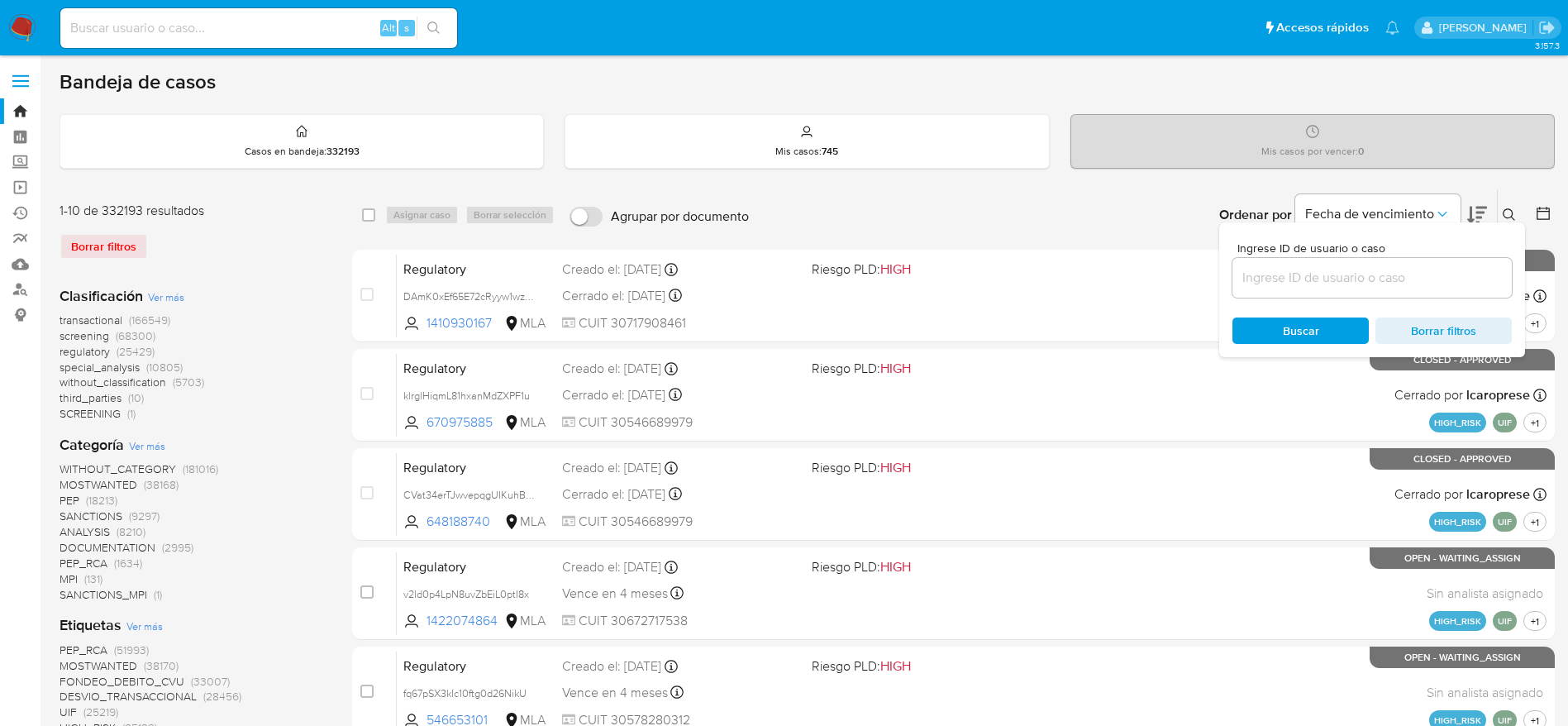
click at [1365, 263] on div at bounding box center [1372, 278] width 280 height 40
click at [1367, 274] on input at bounding box center [1372, 278] width 280 height 22
paste input "jYTF9ajDMNp7EWJrTY1zWP8z"
type input "jYTF9ajDMNp7EWJrTY1zWP8z"
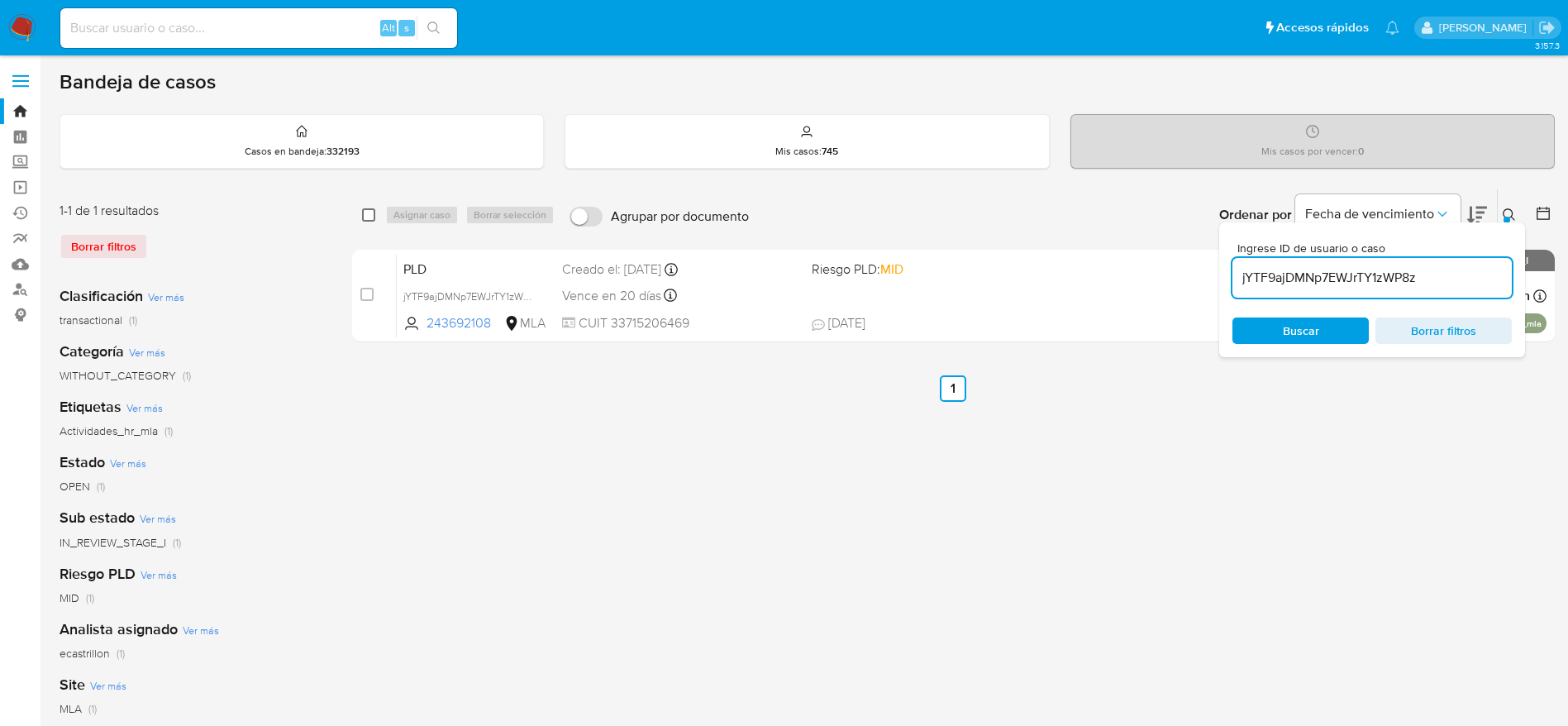
click at [370, 211] on input "checkbox" at bounding box center [368, 215] width 13 height 13
checkbox input "true"
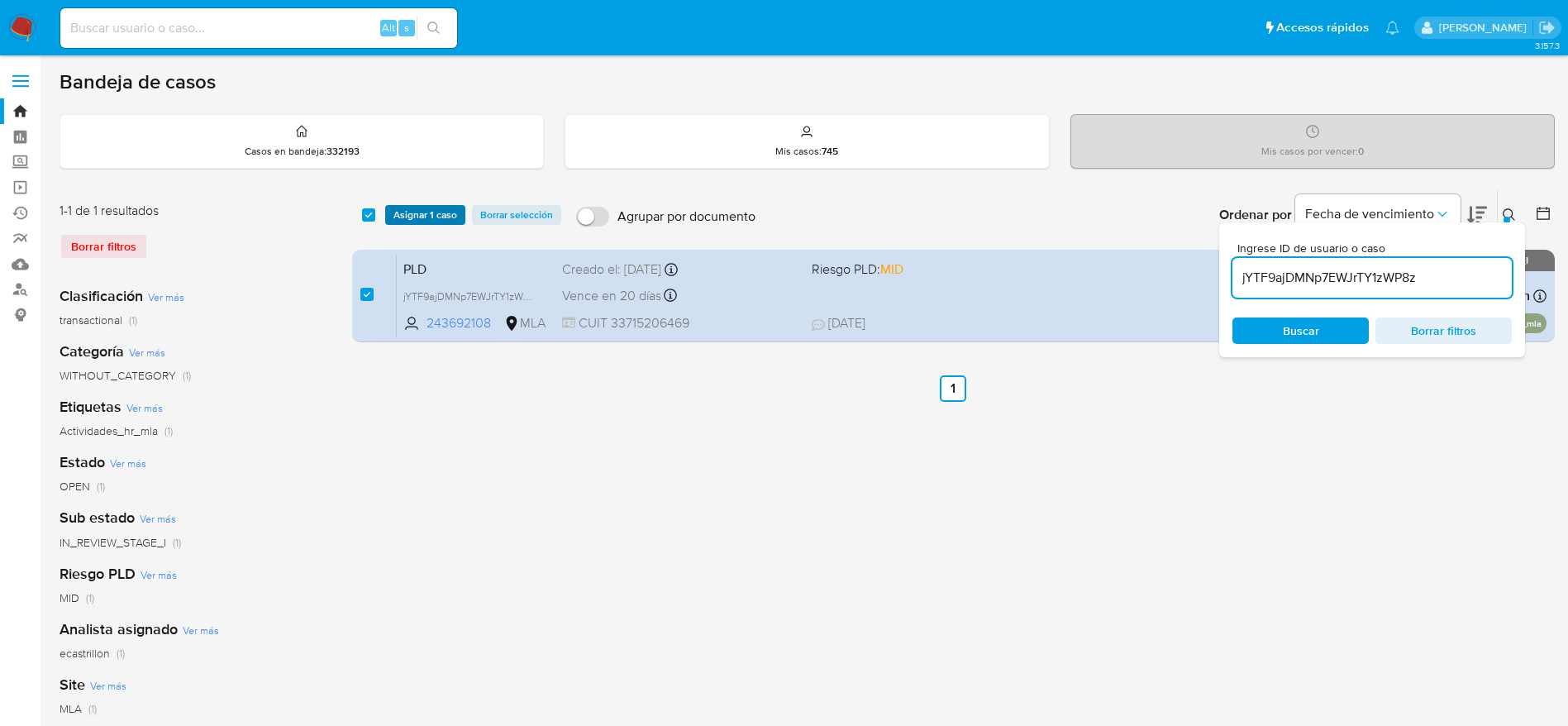
click at [406, 214] on span "Asignar 1 caso" at bounding box center [425, 215] width 63 height 17
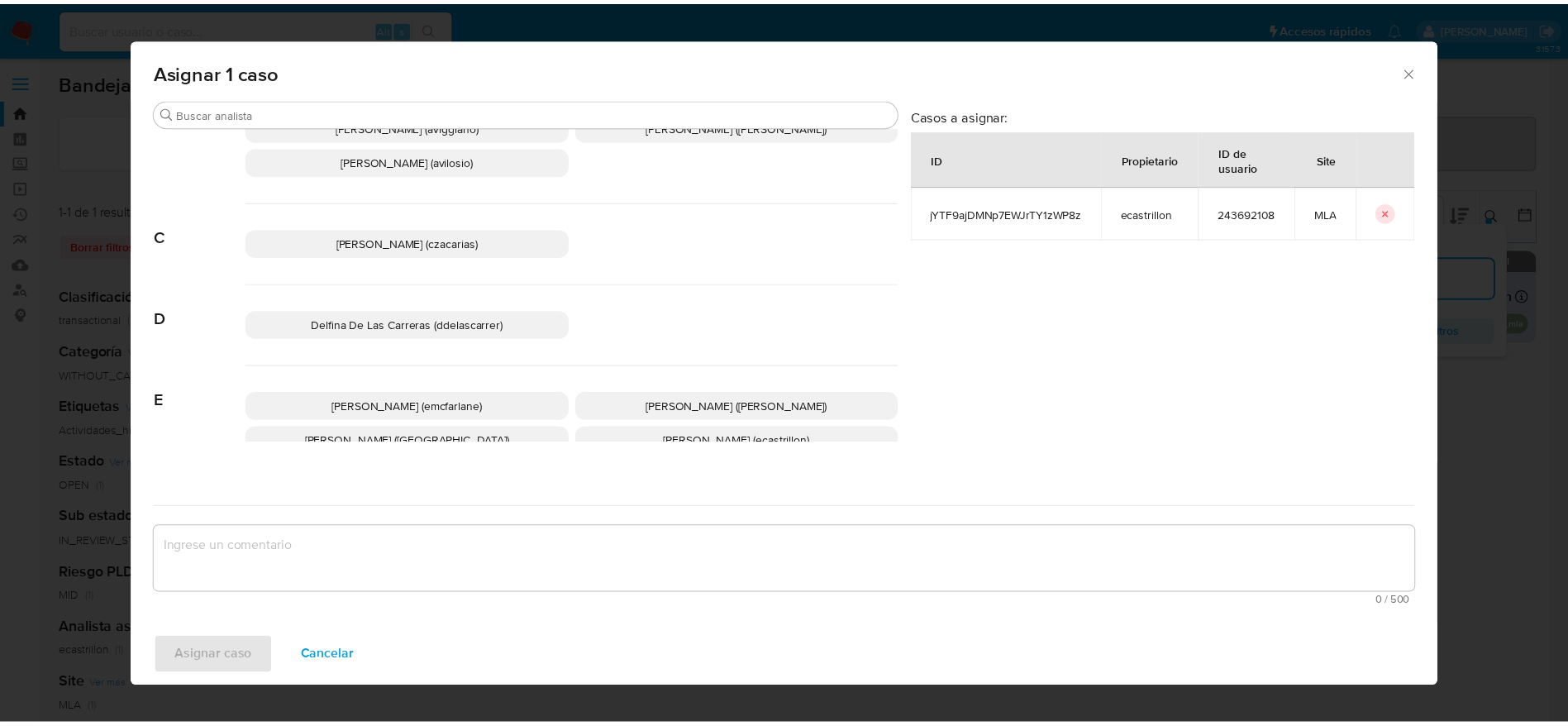
scroll to position [124, 0]
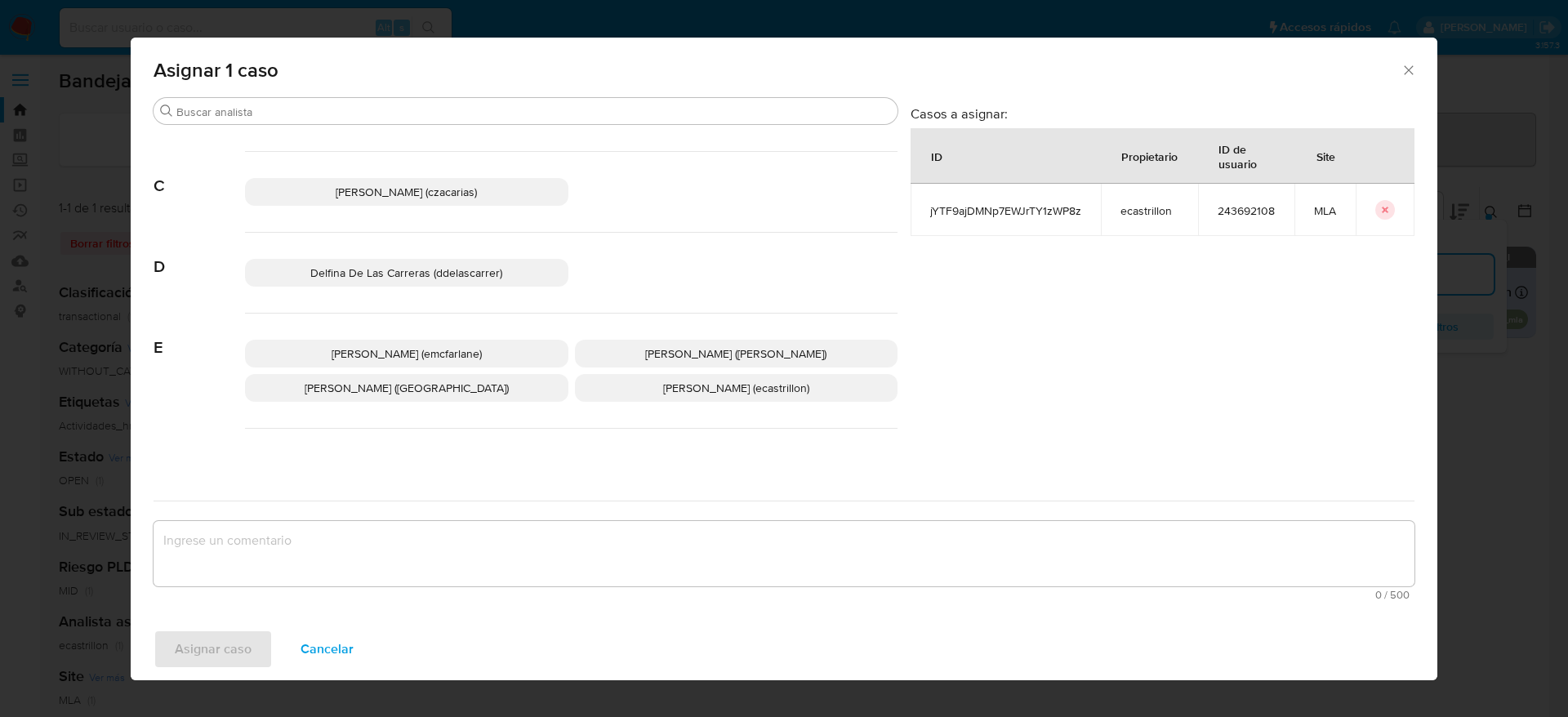
click at [427, 349] on span "Elaine Mc Farlane (emcfarlane)" at bounding box center [407, 354] width 150 height 17
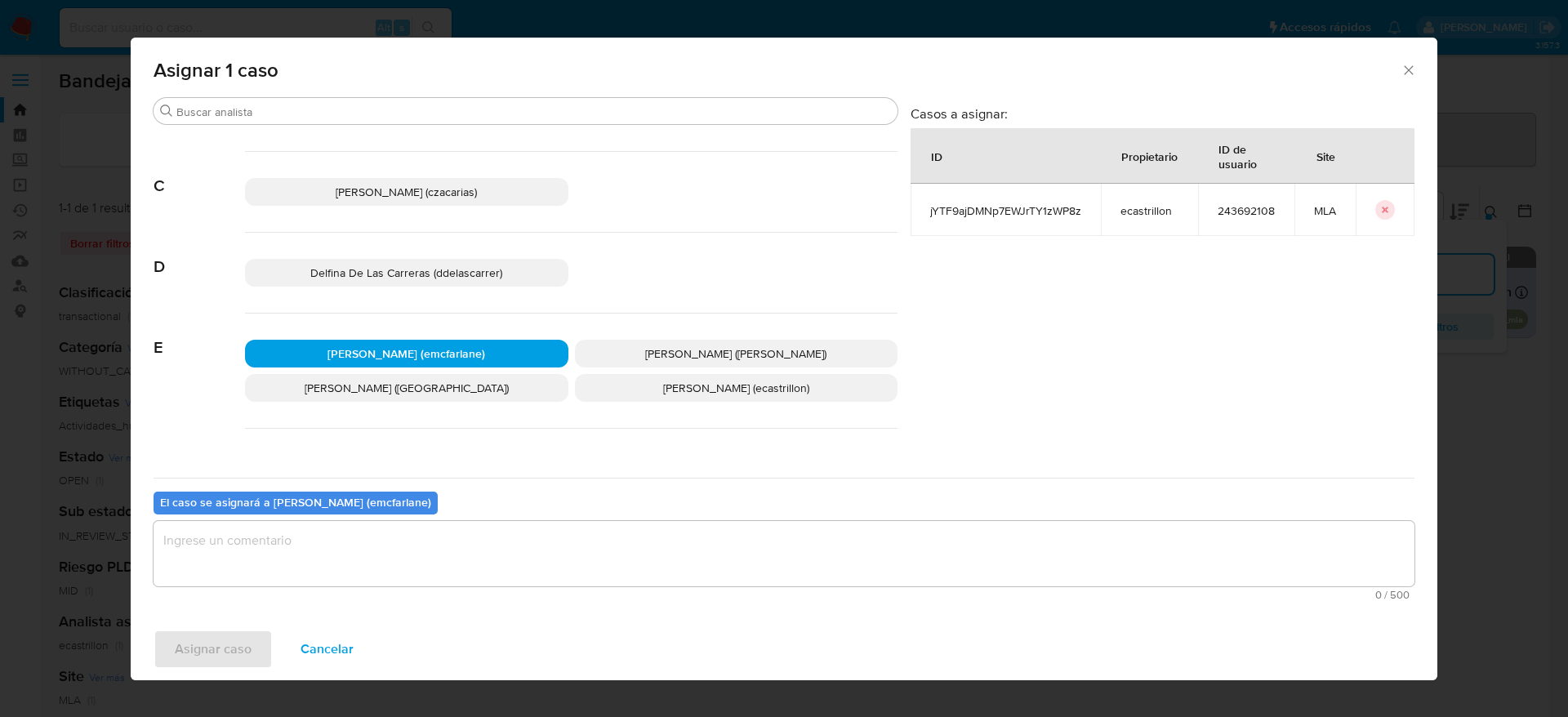
click at [375, 573] on textarea "assign-modal" at bounding box center [784, 553] width 1261 height 65
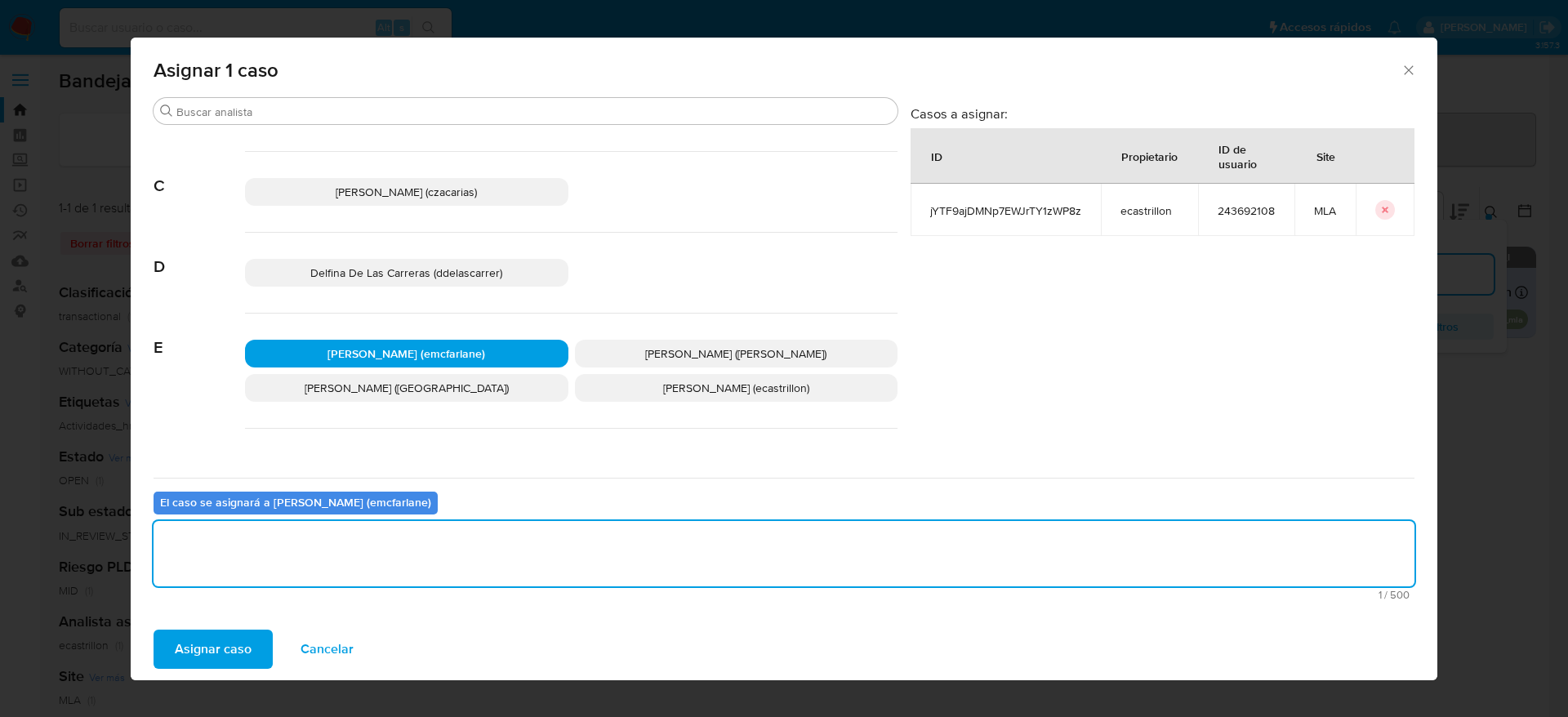
click at [229, 658] on span "Asignar caso" at bounding box center [213, 649] width 77 height 36
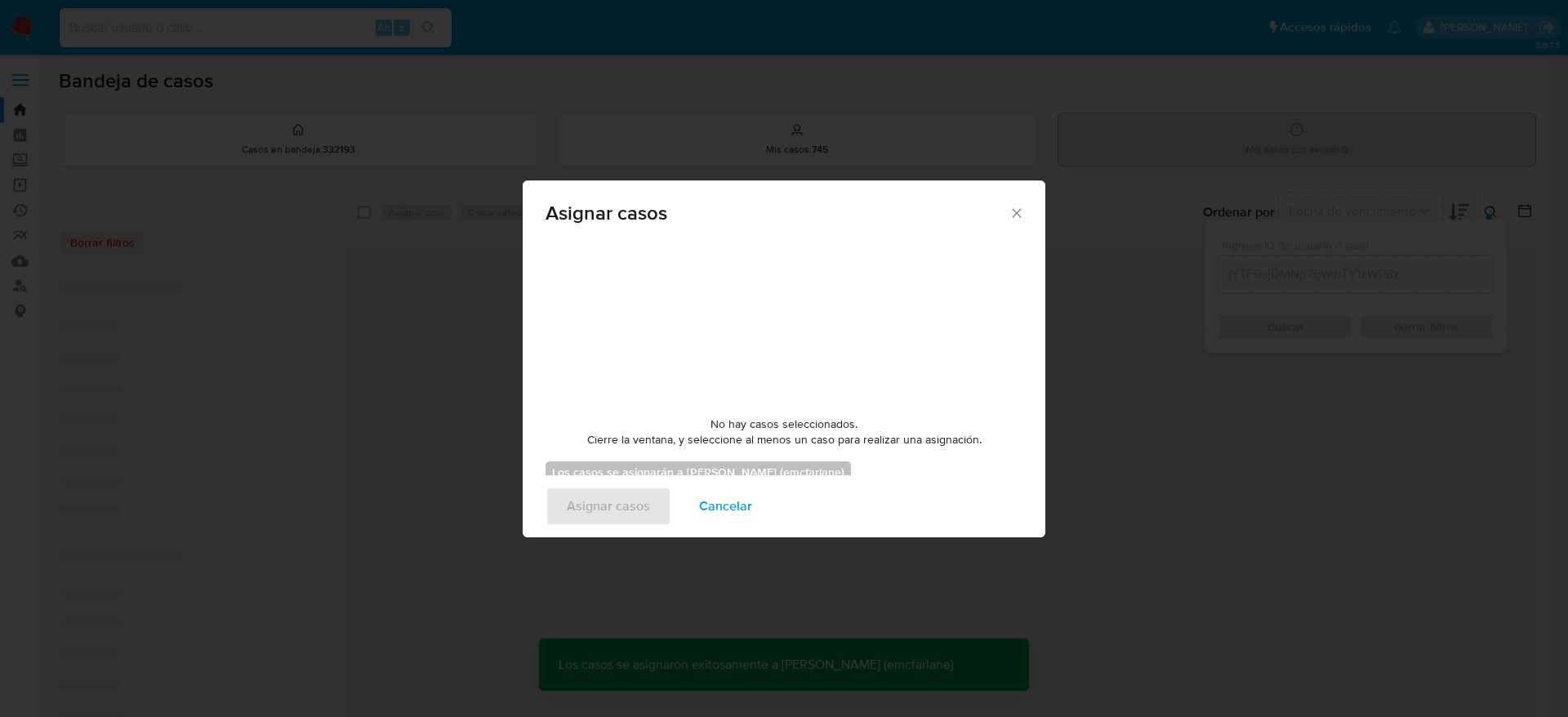
checkbox input "false"
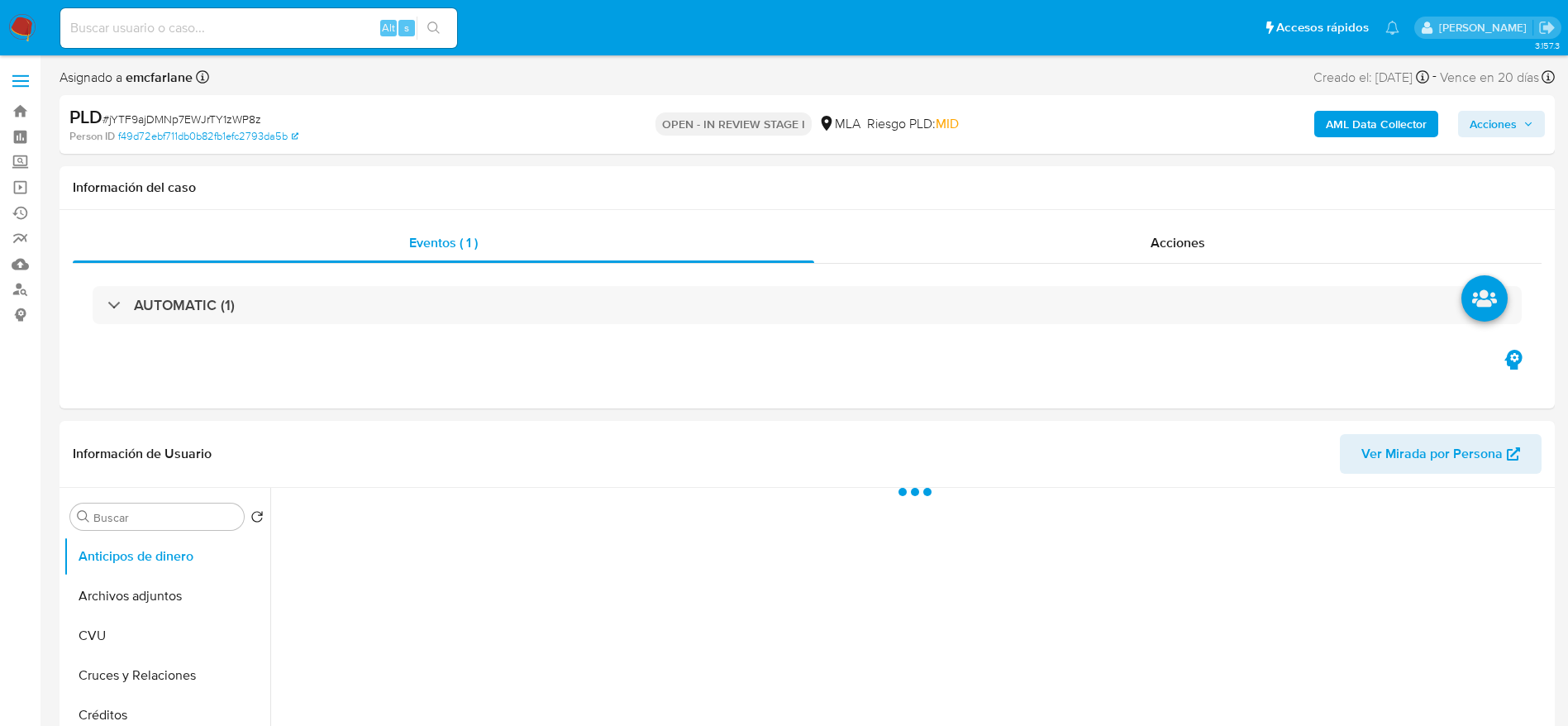
select select "10"
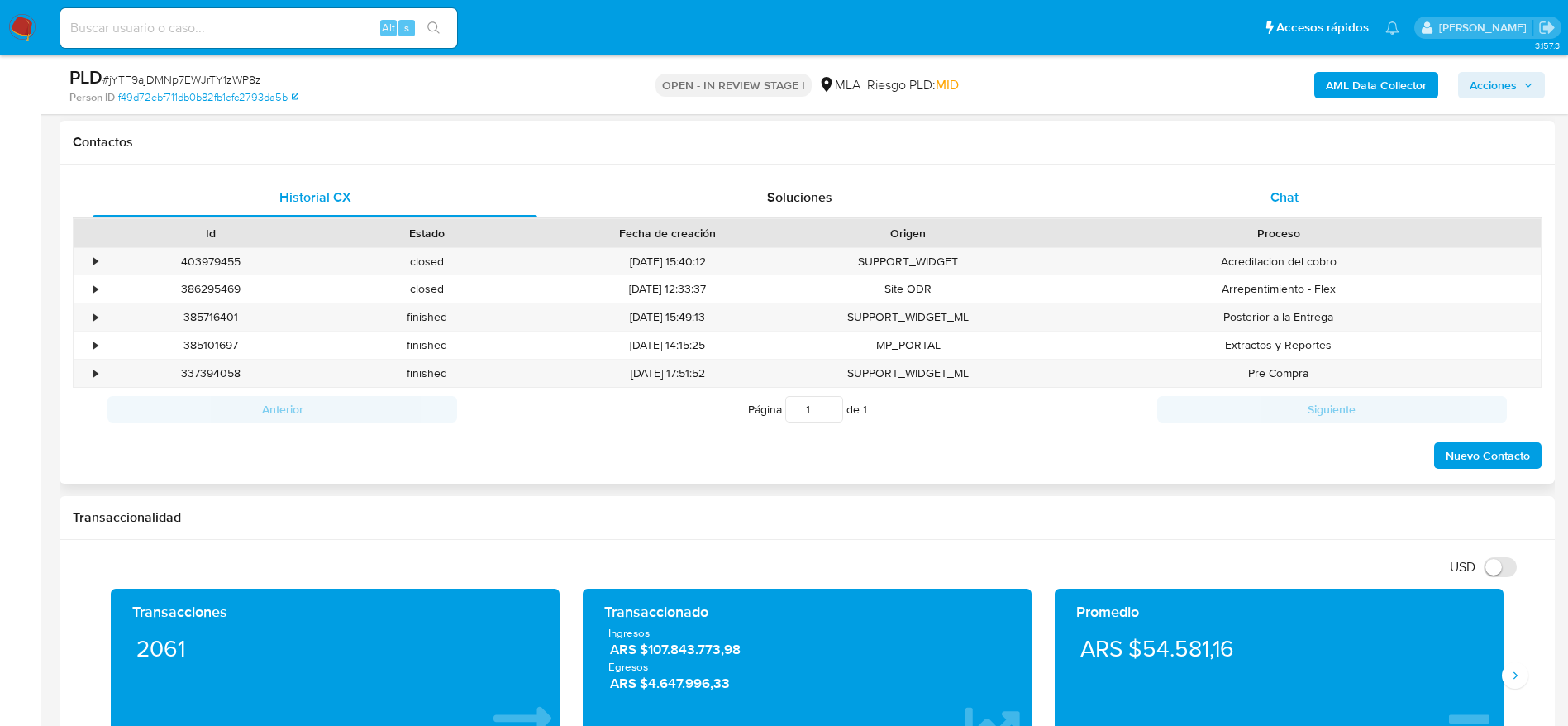
click at [1291, 199] on span "Chat" at bounding box center [1284, 197] width 28 height 19
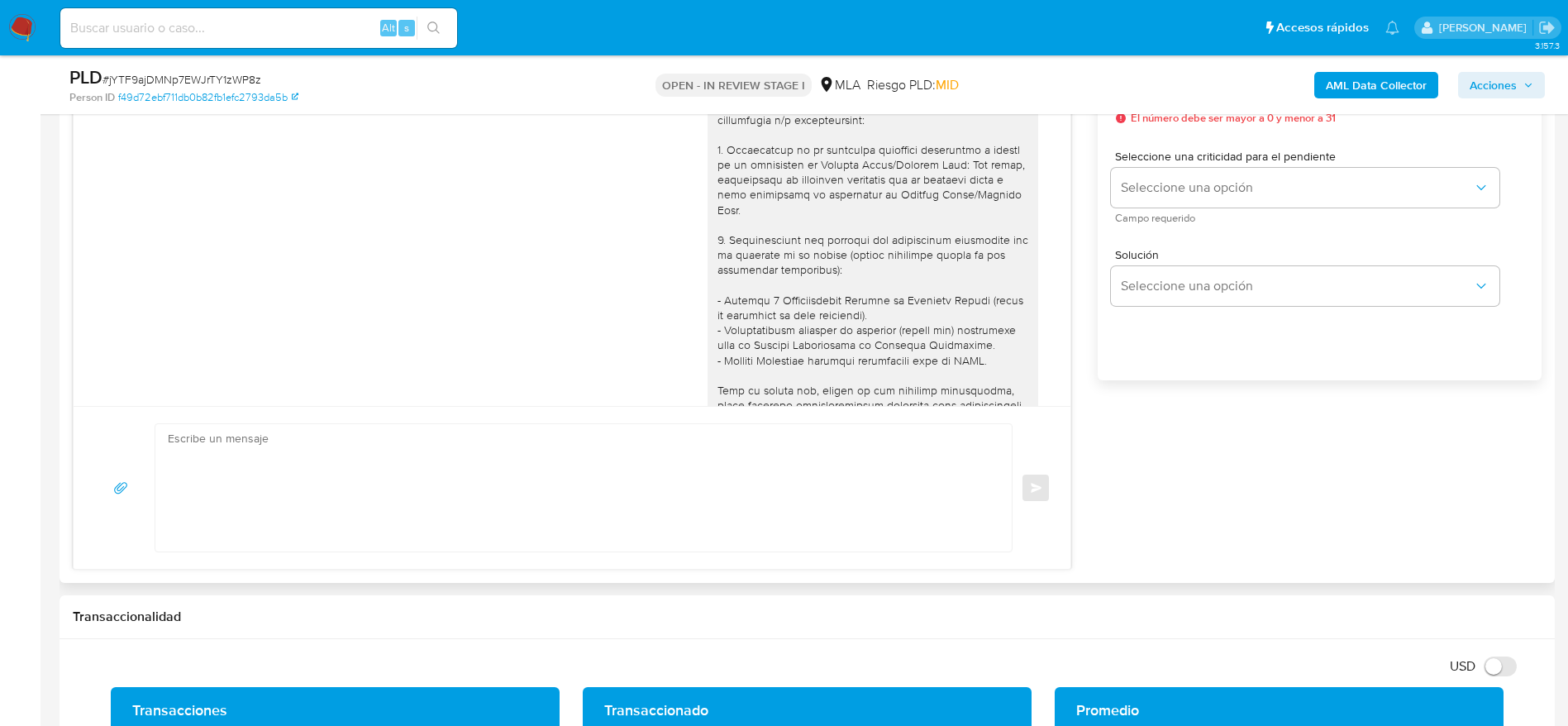
scroll to position [1295, 0]
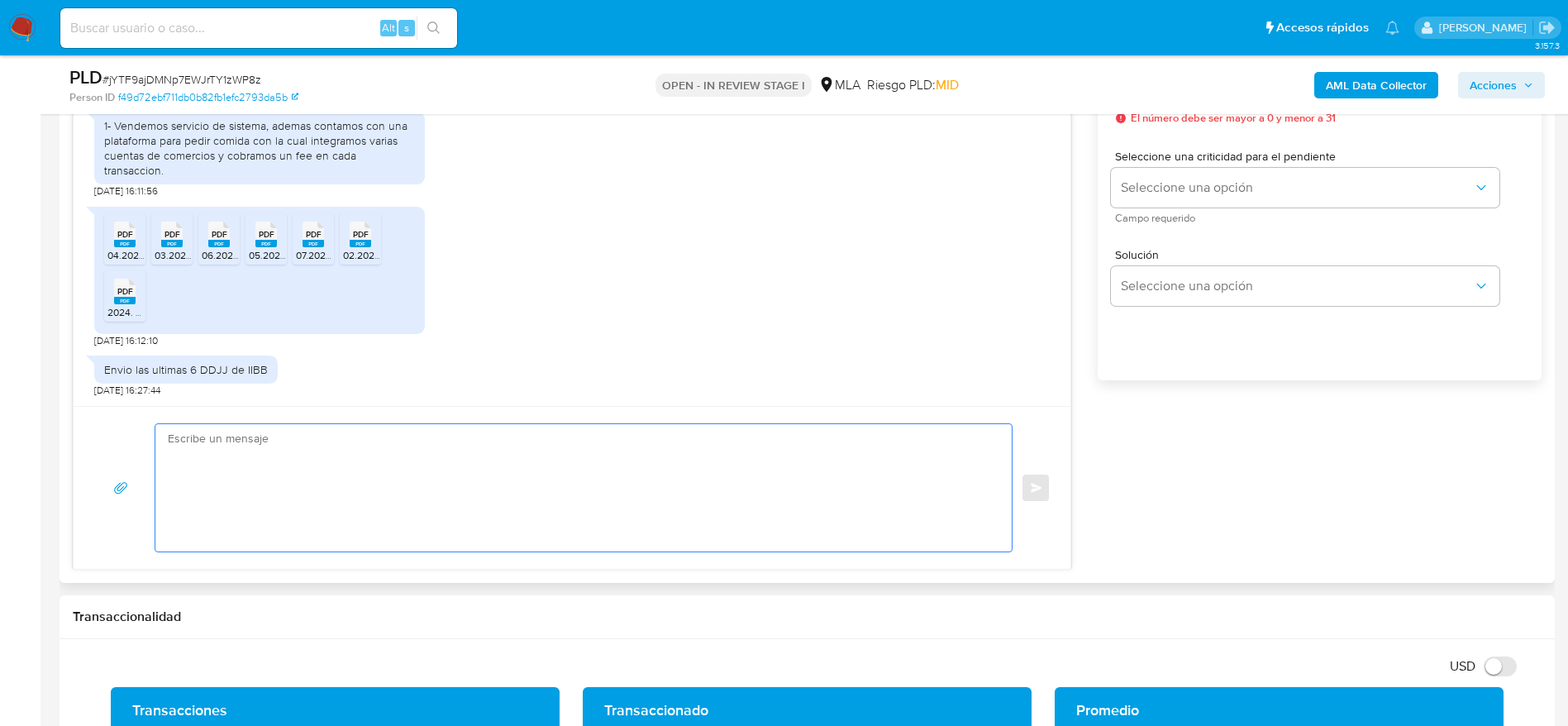
click at [266, 524] on textarea at bounding box center [579, 488] width 823 height 127
paste textarea "Lore IPSUM, DOLORSITA CONSECTE ADIPISC EL, SEDDOEIU T, I.U.L., Etdolo magnaal e…"
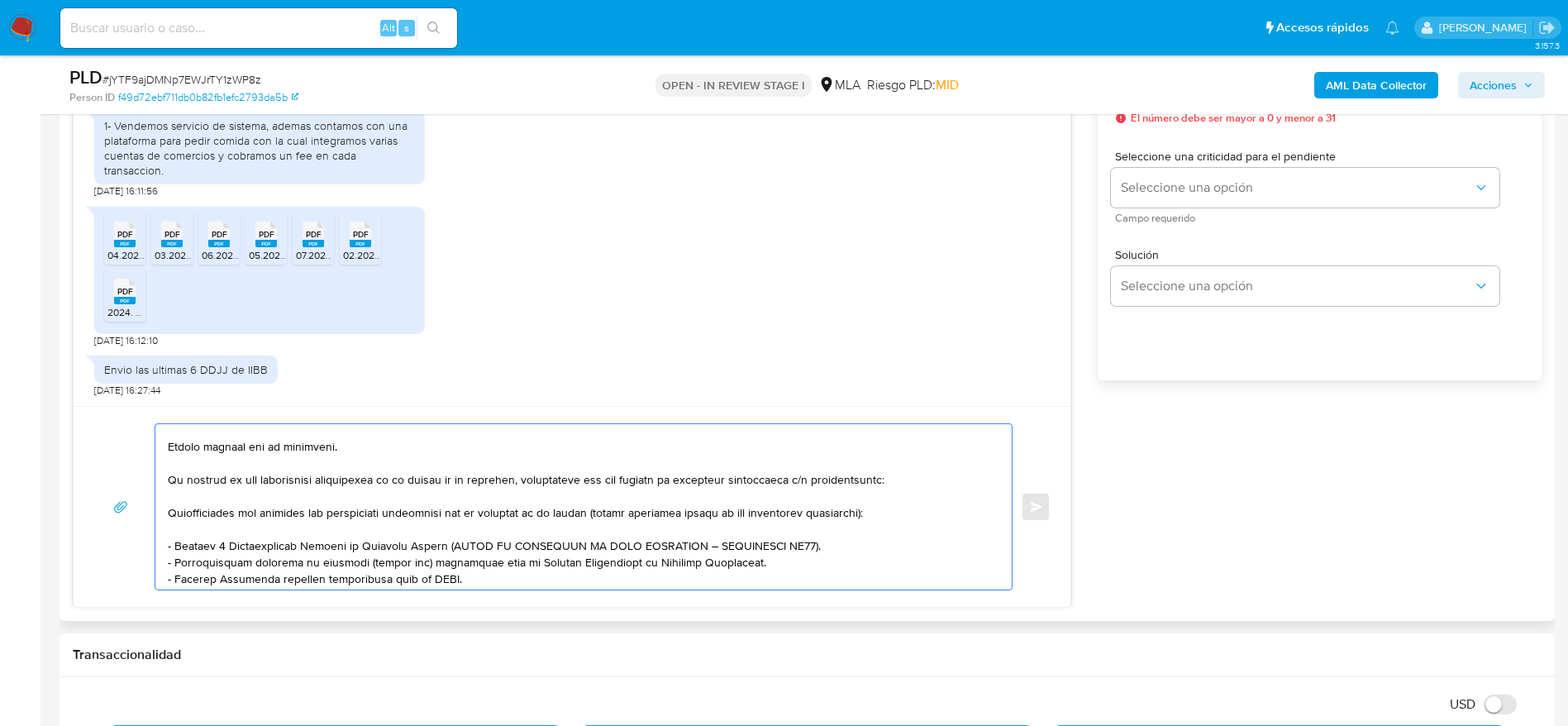
scroll to position [0, 0]
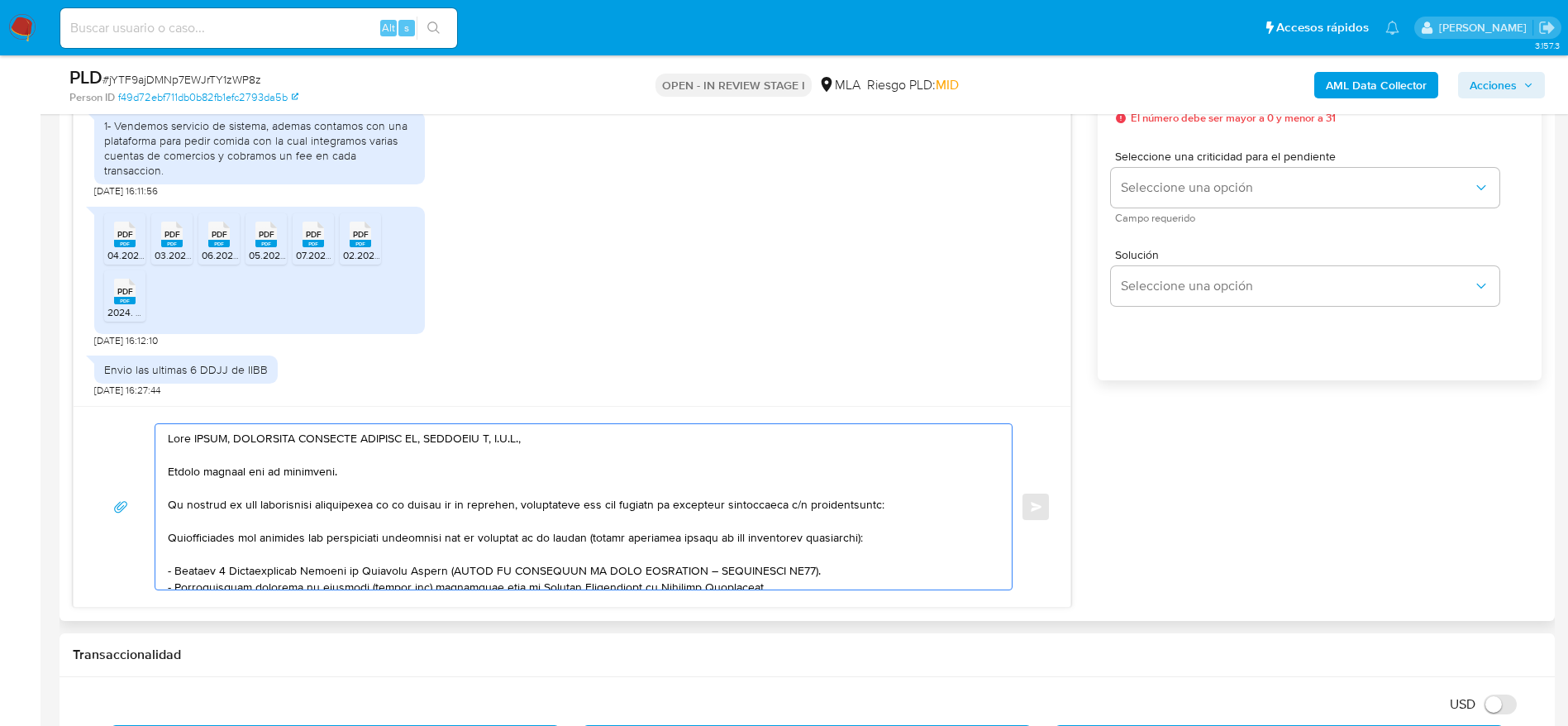
click at [352, 476] on textarea at bounding box center [579, 507] width 823 height 165
click at [880, 547] on textarea at bounding box center [579, 507] width 823 height 165
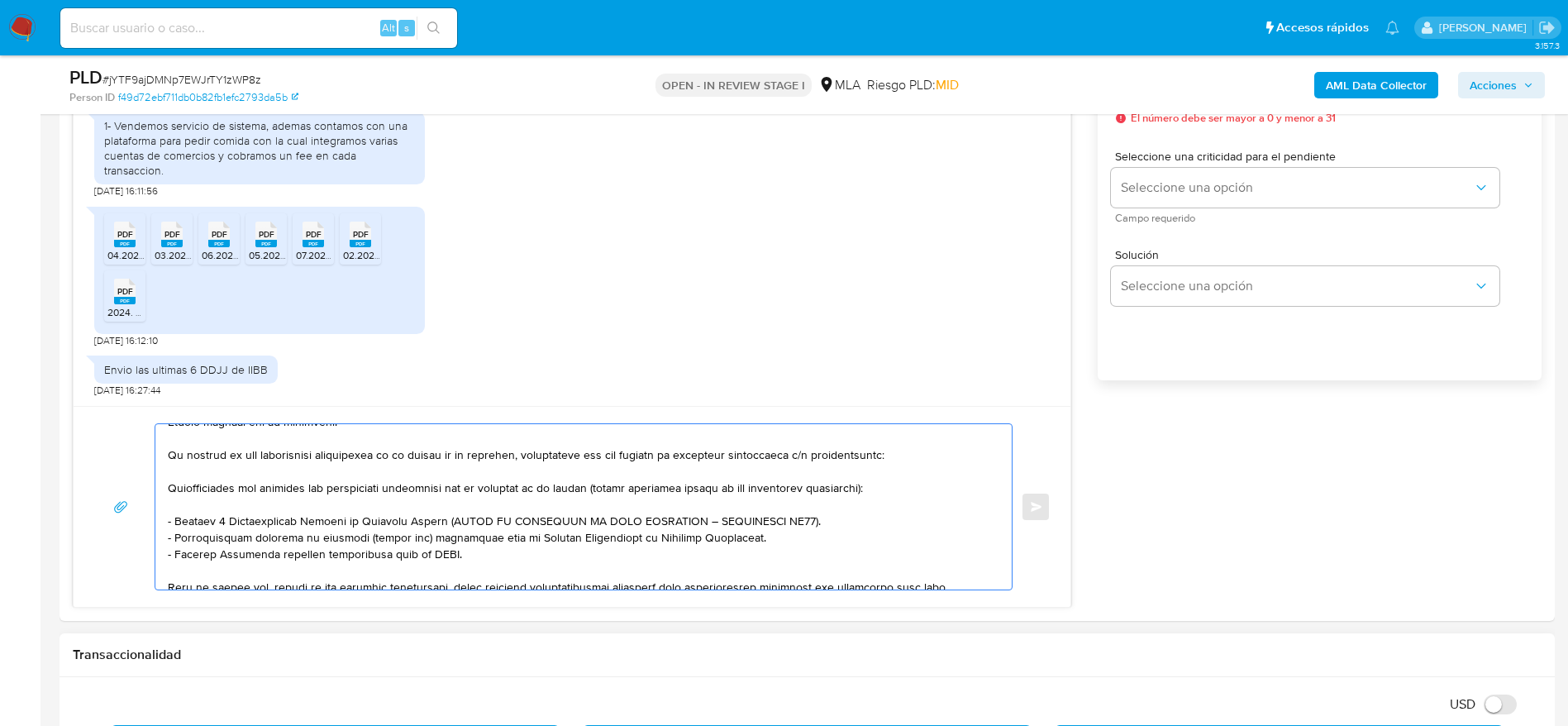
type textarea "Lore IPSUM, DOLORSITA CONSECTE ADIPISC EL, SEDDOEIU T, I.U.L., Etdolo magnaal e…"
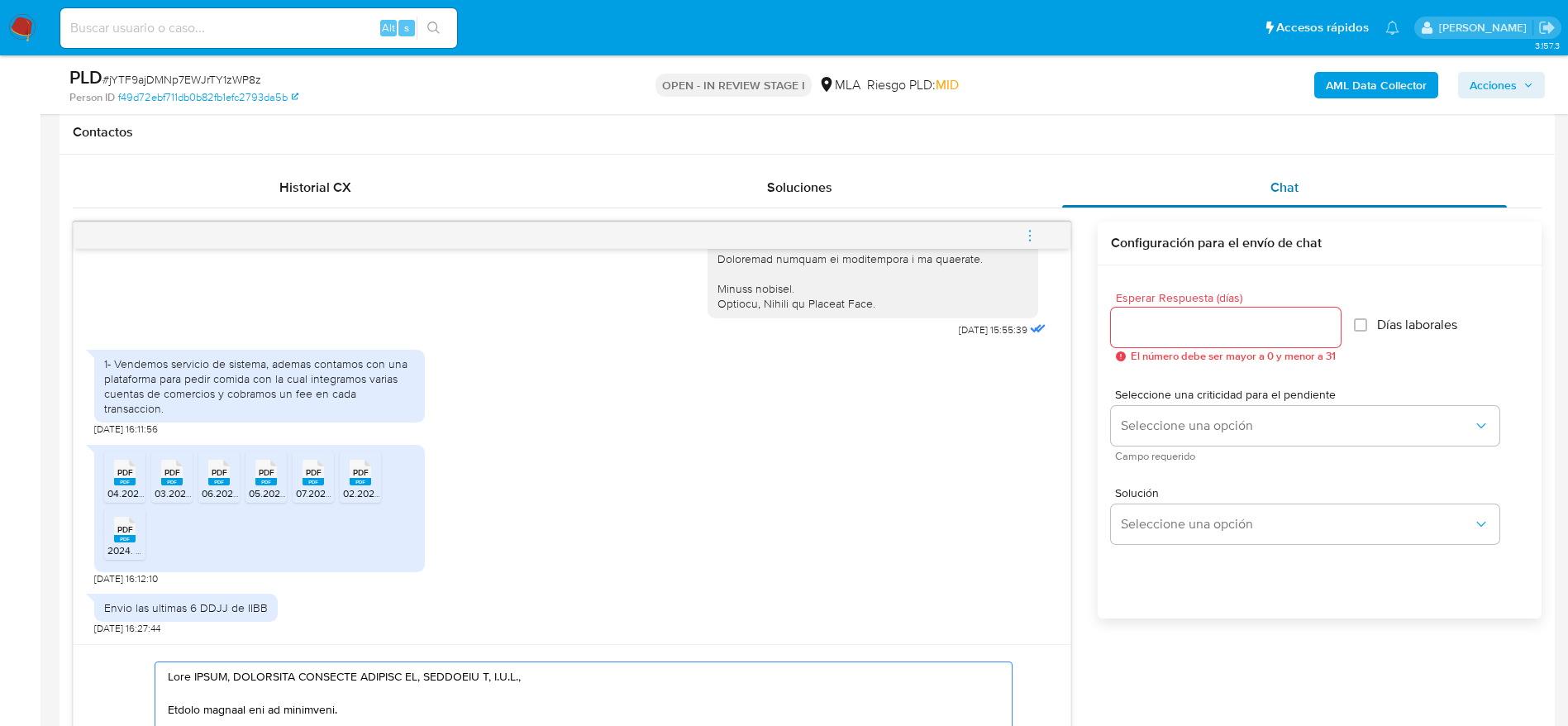
scroll to position [744, 0]
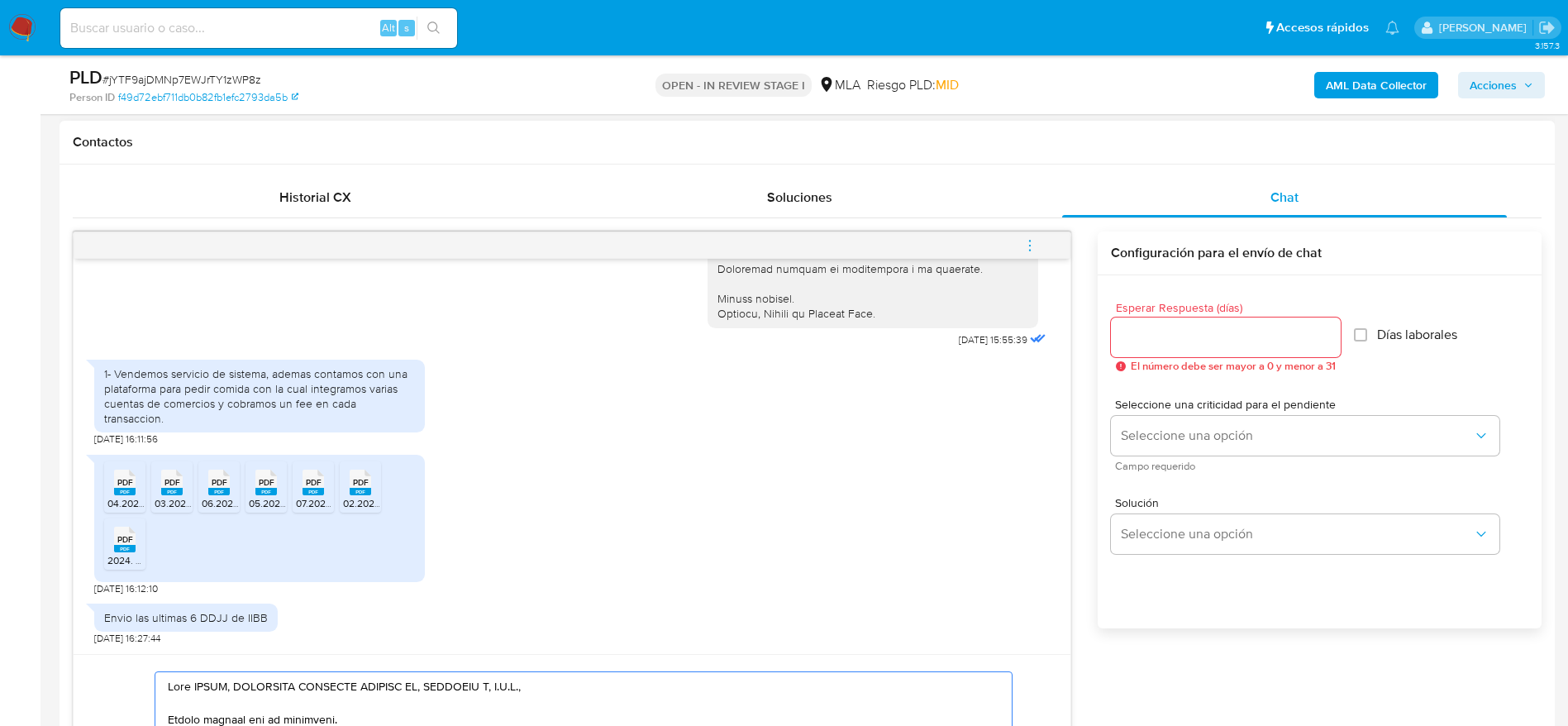
click at [1156, 353] on div at bounding box center [1225, 338] width 230 height 40
drag, startPoint x: 1131, startPoint y: 320, endPoint x: 1131, endPoint y: 343, distance: 23.0
click at [1131, 327] on div at bounding box center [1225, 338] width 230 height 40
click at [1131, 350] on div at bounding box center [1225, 338] width 230 height 40
click at [1138, 331] on input "Esperar Respuesta (días)" at bounding box center [1225, 338] width 230 height 22
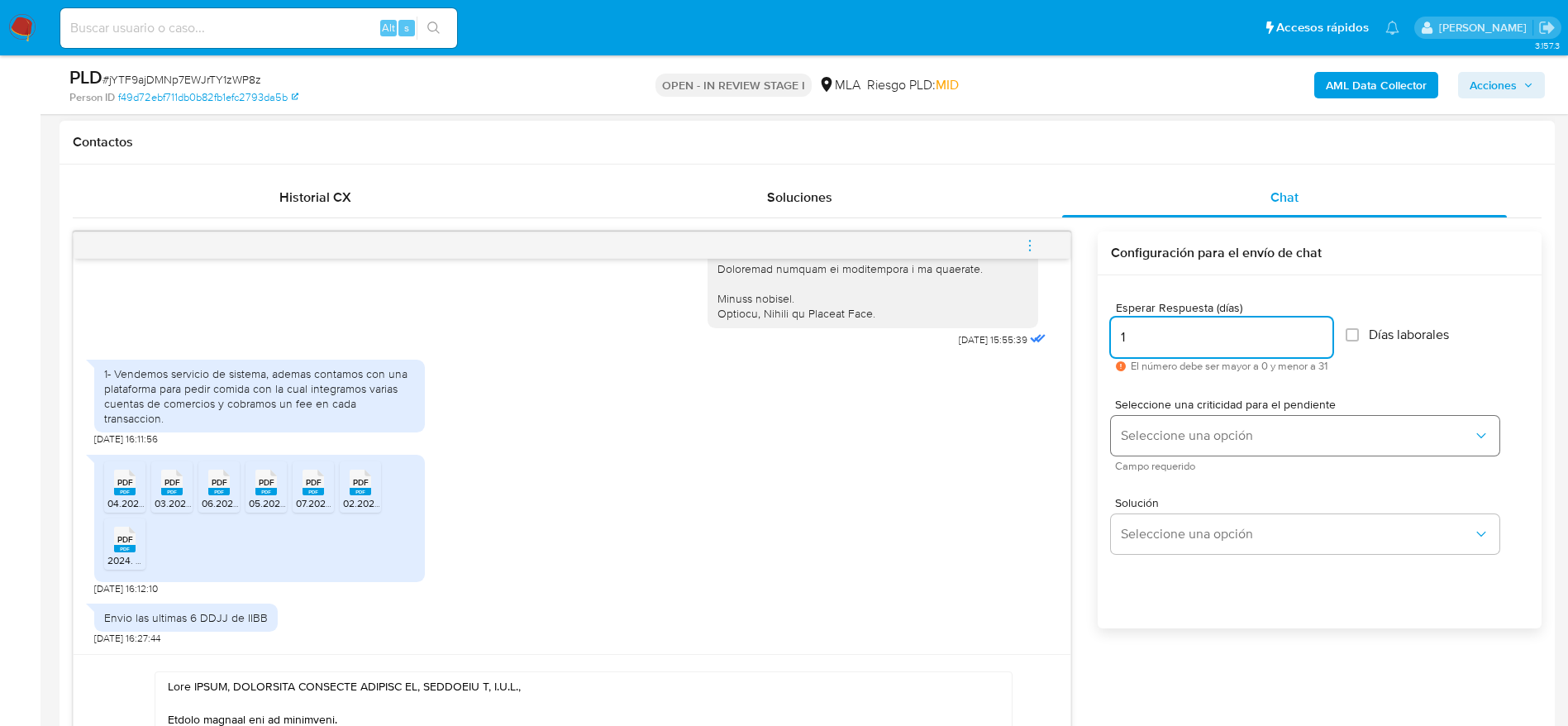
type input "1"
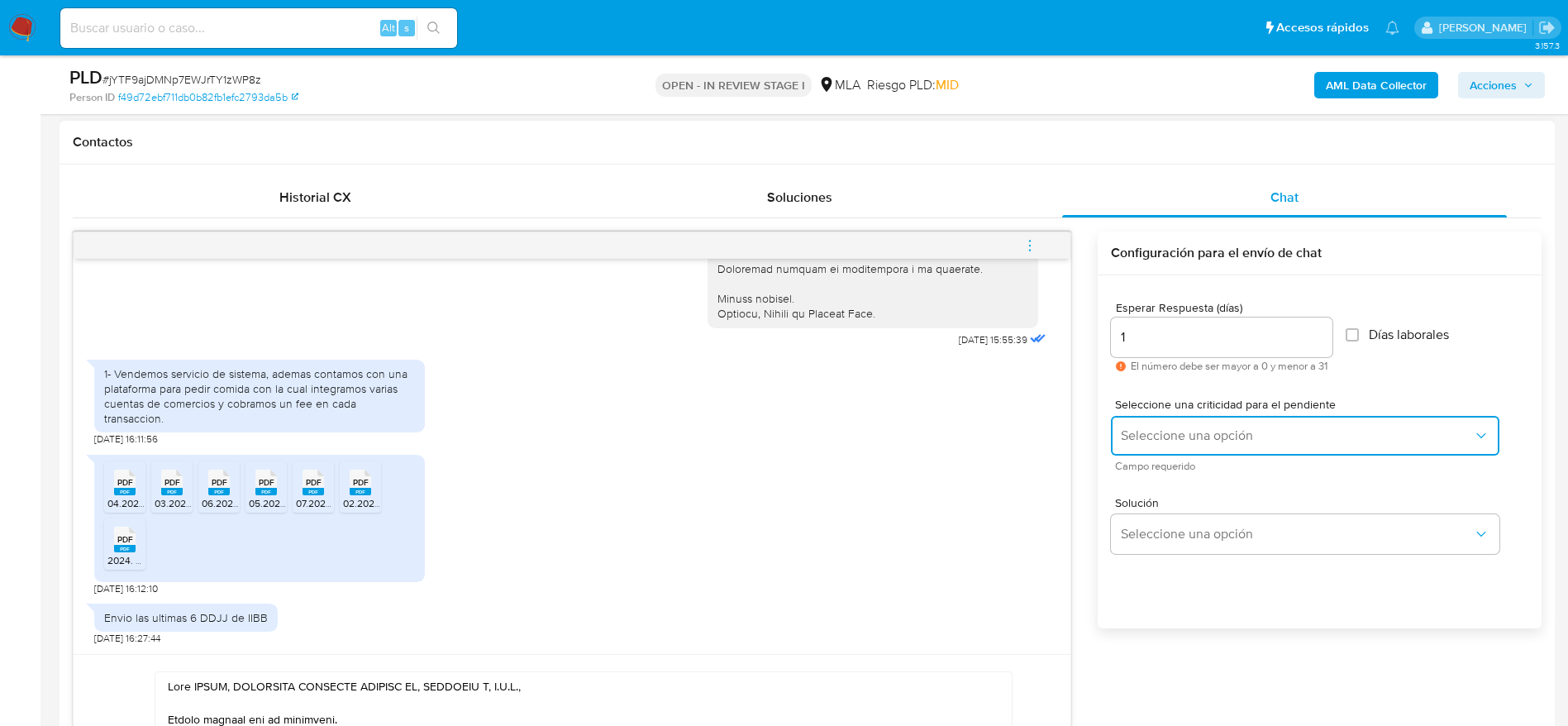
click at [1174, 445] on button "Seleccione una opción" at bounding box center [1304, 436] width 388 height 40
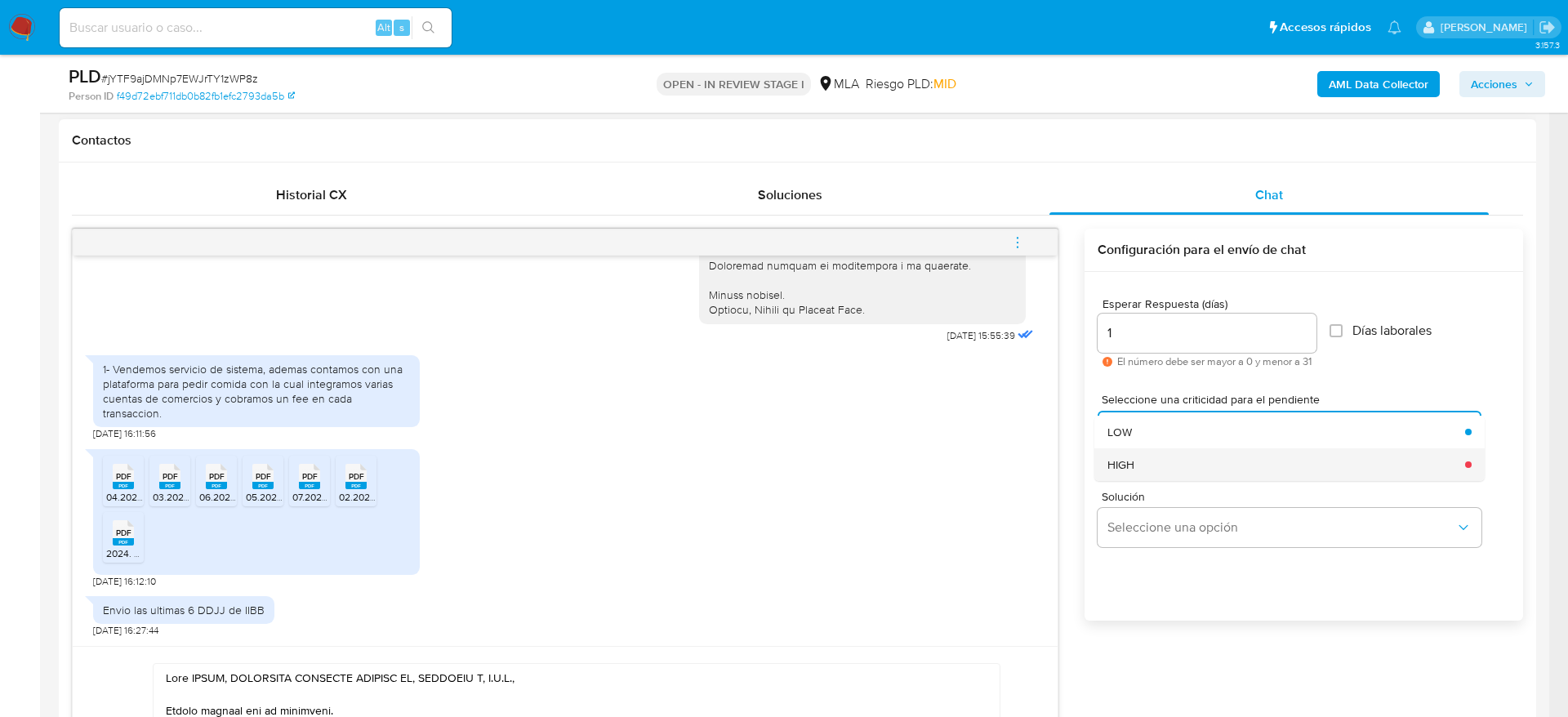
click at [1167, 477] on div "HIGH" at bounding box center [1282, 465] width 348 height 33
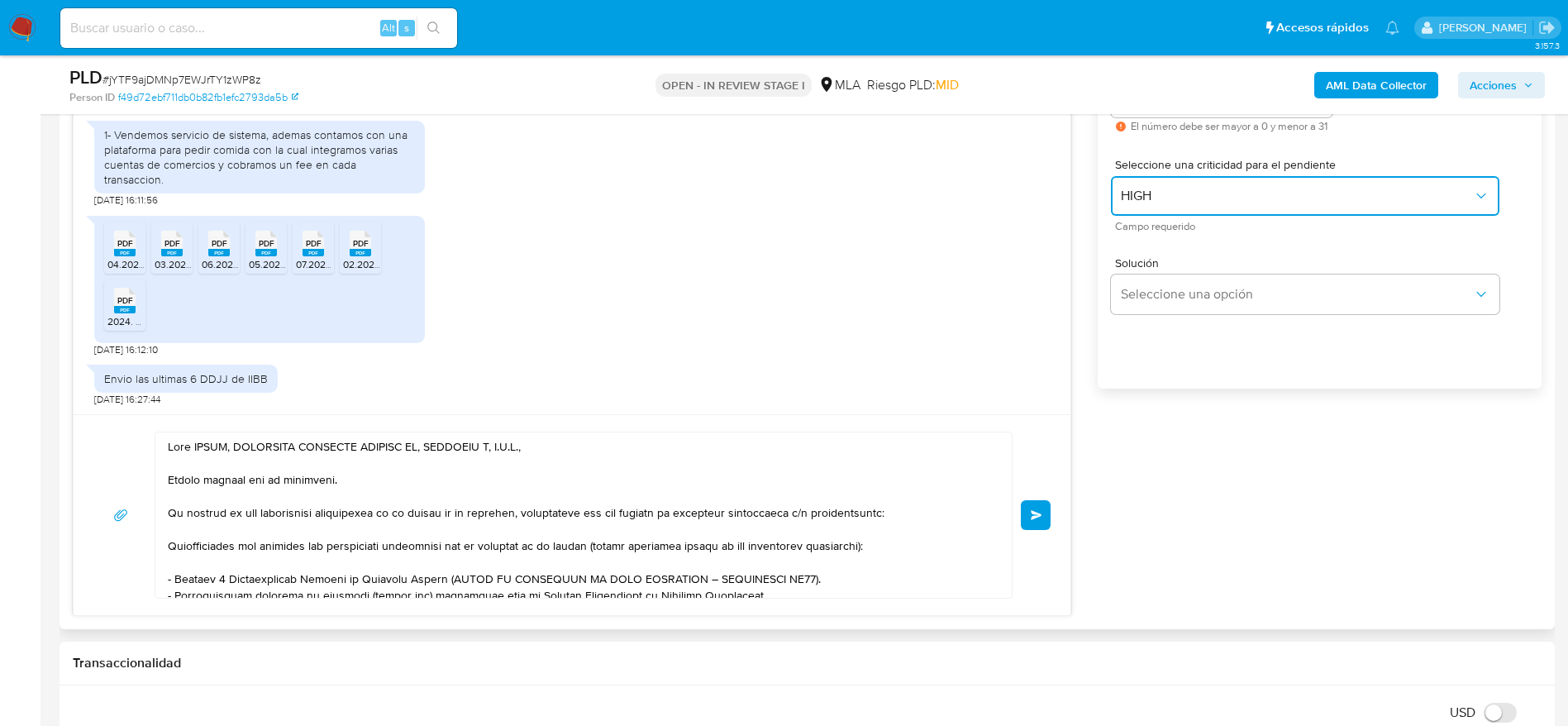
scroll to position [993, 0]
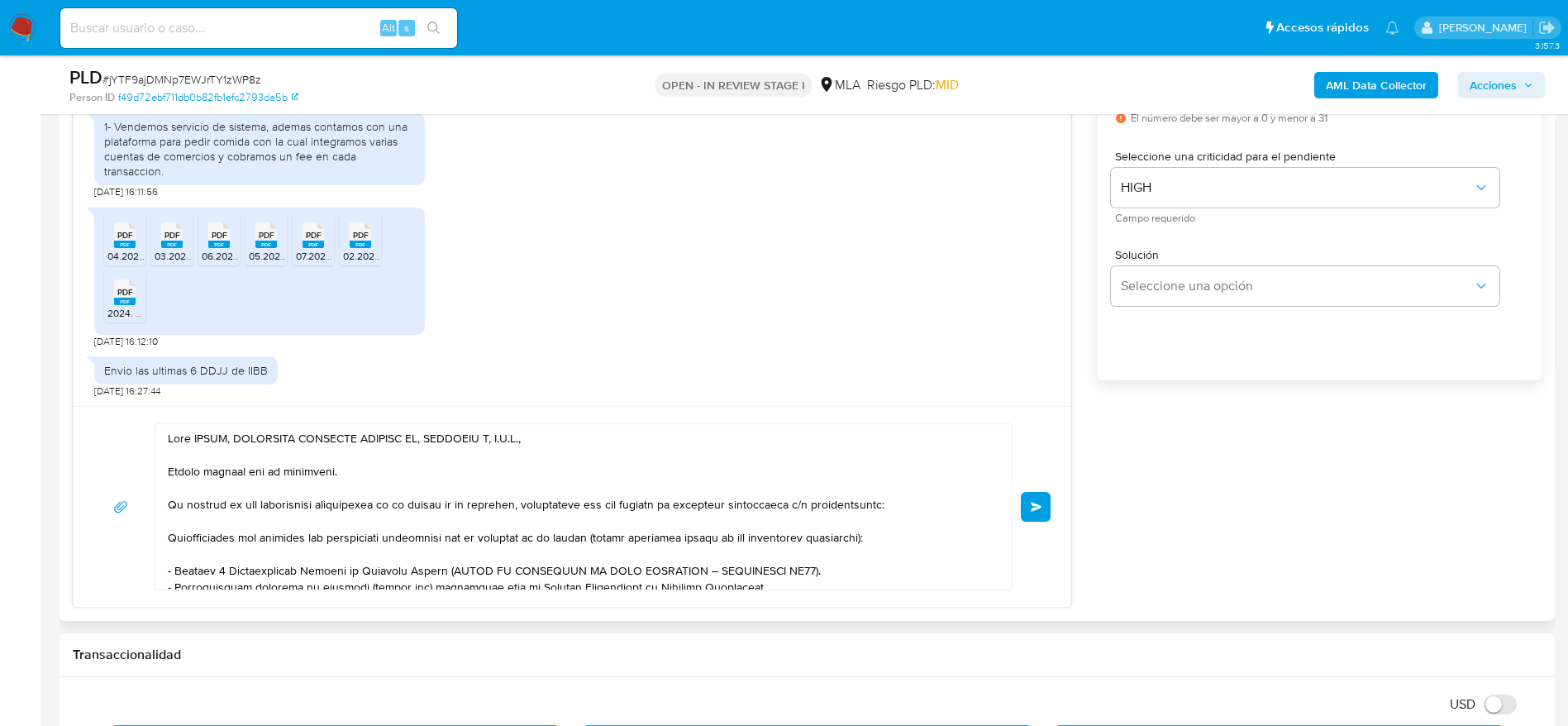
click at [1034, 507] on span "Enviar" at bounding box center [1036, 507] width 12 height 10
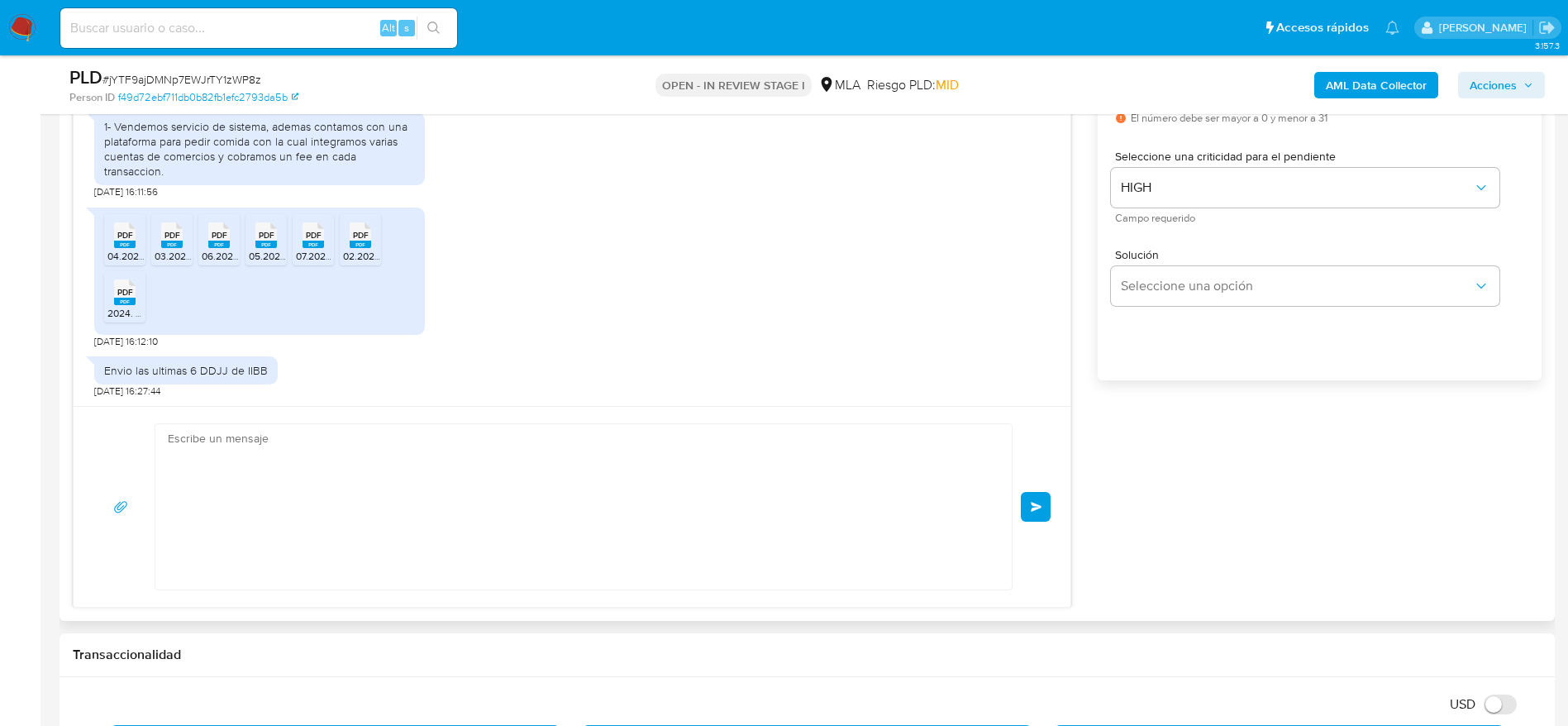
scroll to position [1899, 0]
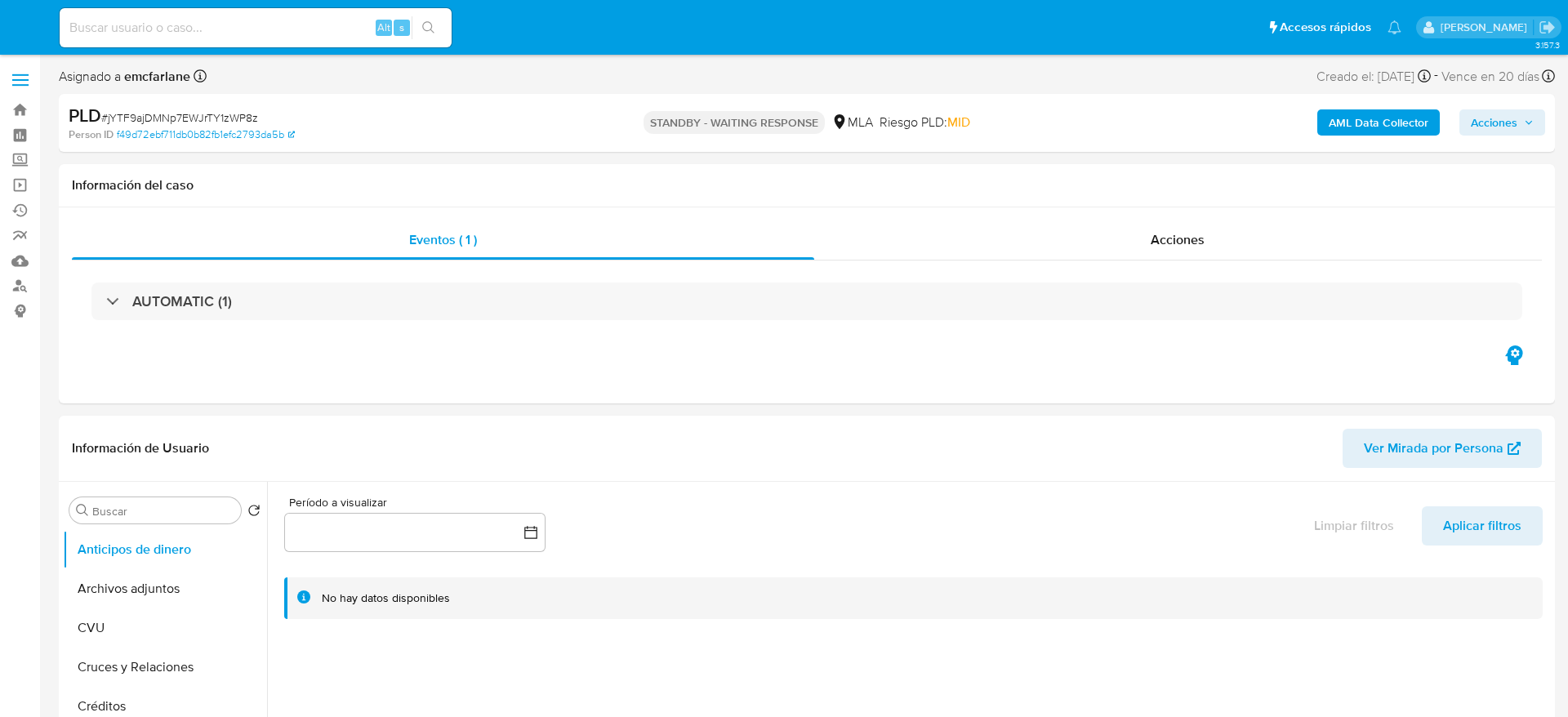
select select "10"
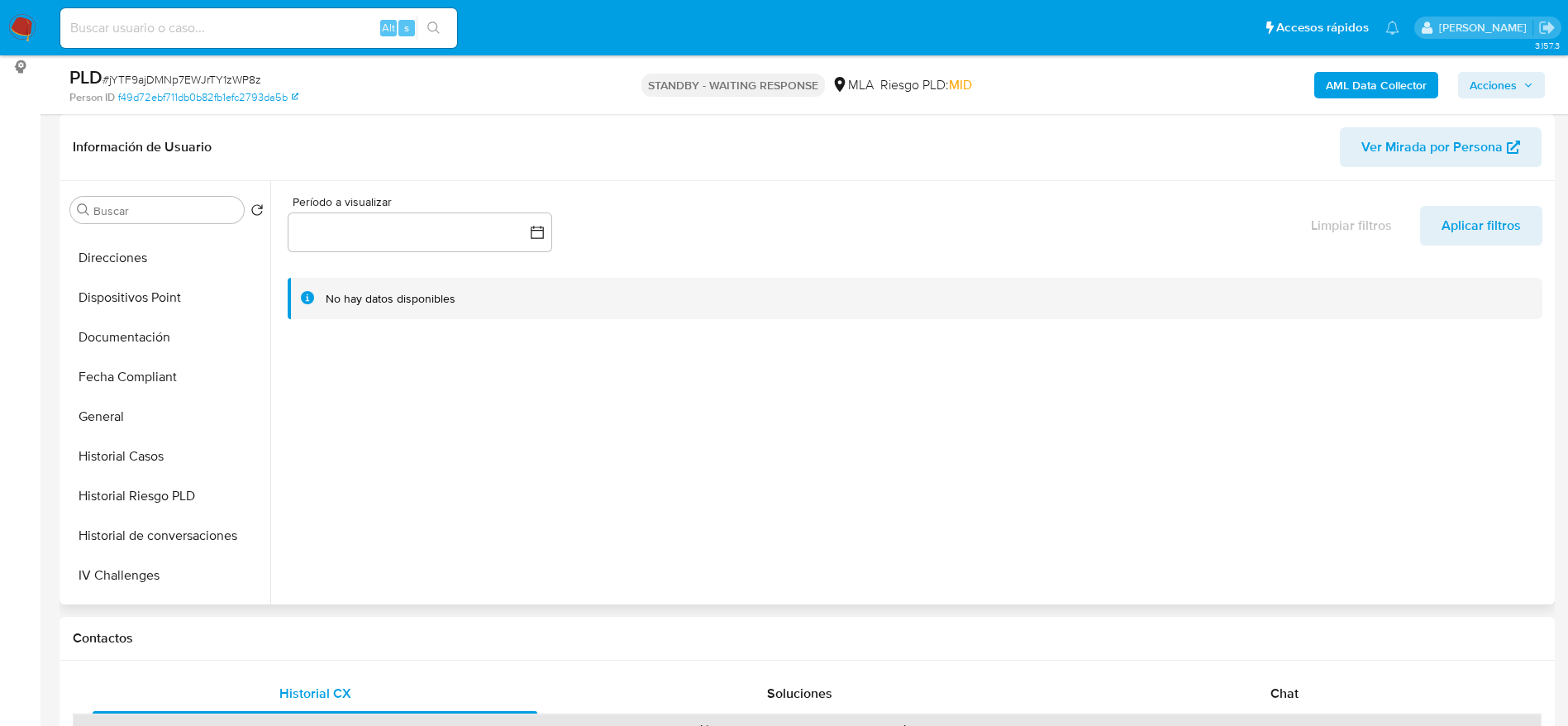
scroll to position [744, 0]
click at [105, 359] on button "Lista Interna" at bounding box center [160, 379] width 194 height 40
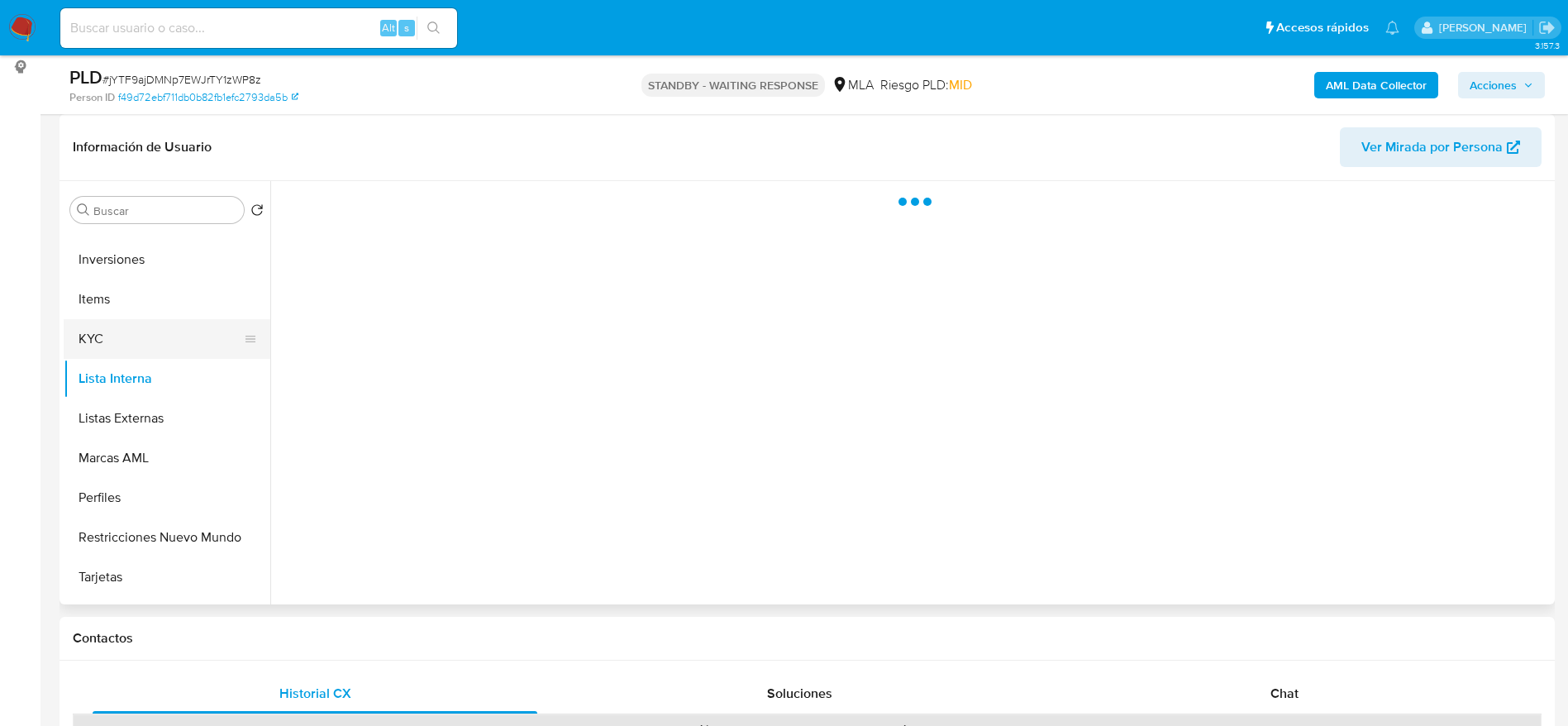
click at [152, 337] on button "KYC" at bounding box center [160, 339] width 194 height 40
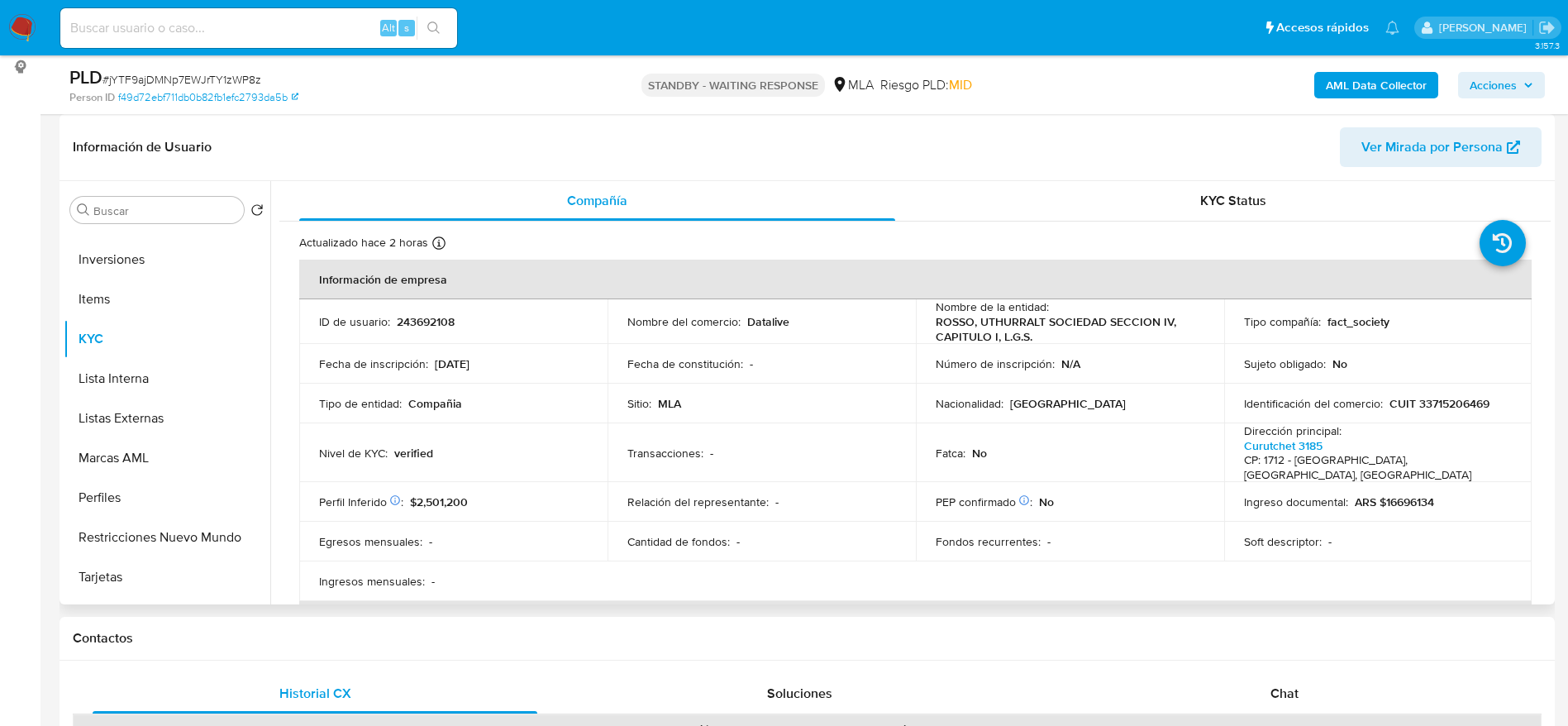
click at [1446, 403] on p "CUIT 33715206469" at bounding box center [1439, 404] width 100 height 15
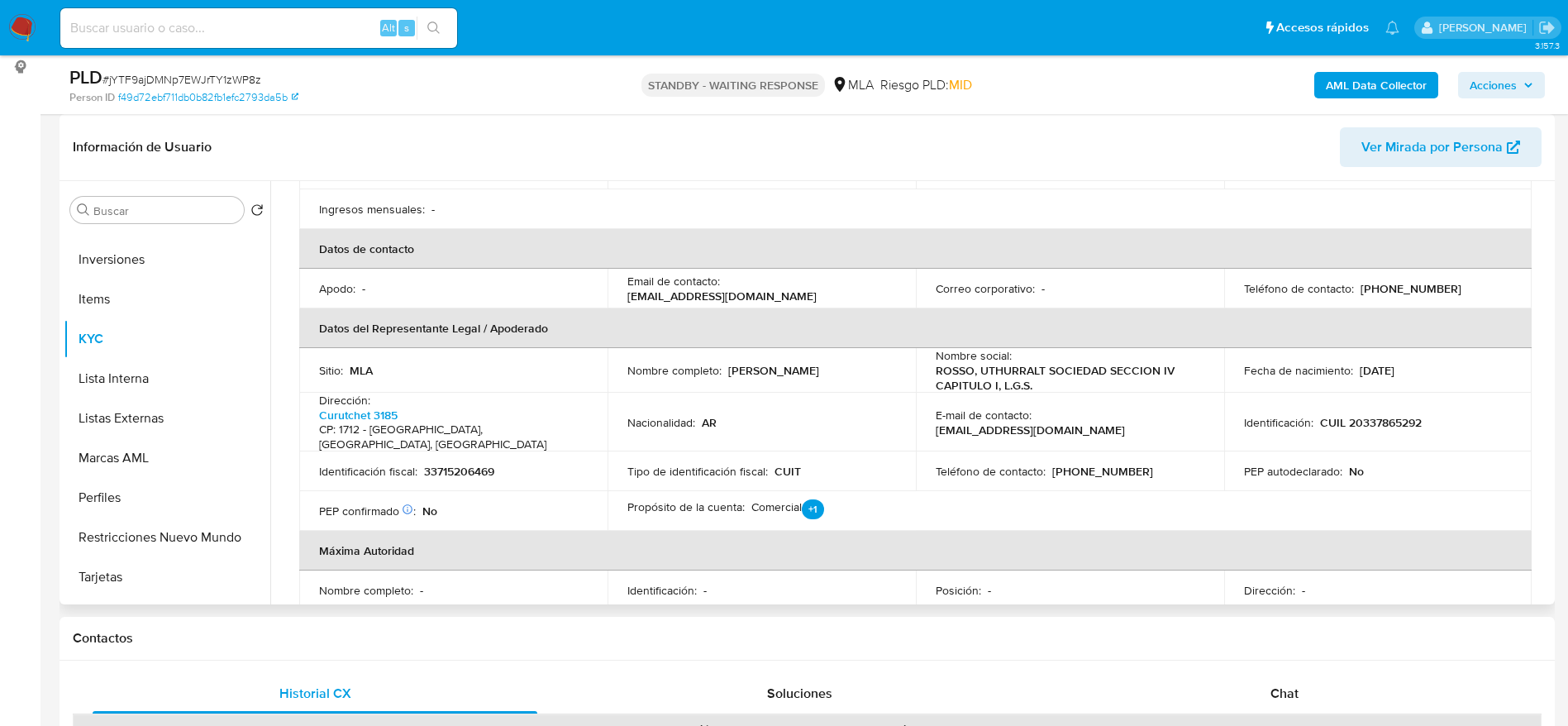
click at [1090, 464] on p "[PHONE_NUMBER]" at bounding box center [1102, 471] width 101 height 15
click at [1090, 464] on p "(11) 37795627" at bounding box center [1102, 471] width 101 height 15
copy p "37795627"
drag, startPoint x: 1115, startPoint y: 402, endPoint x: 1032, endPoint y: 419, distance: 84.7
click at [1032, 419] on td "E-mail de contacto : info@datalive.com.ar" at bounding box center [1070, 422] width 308 height 58
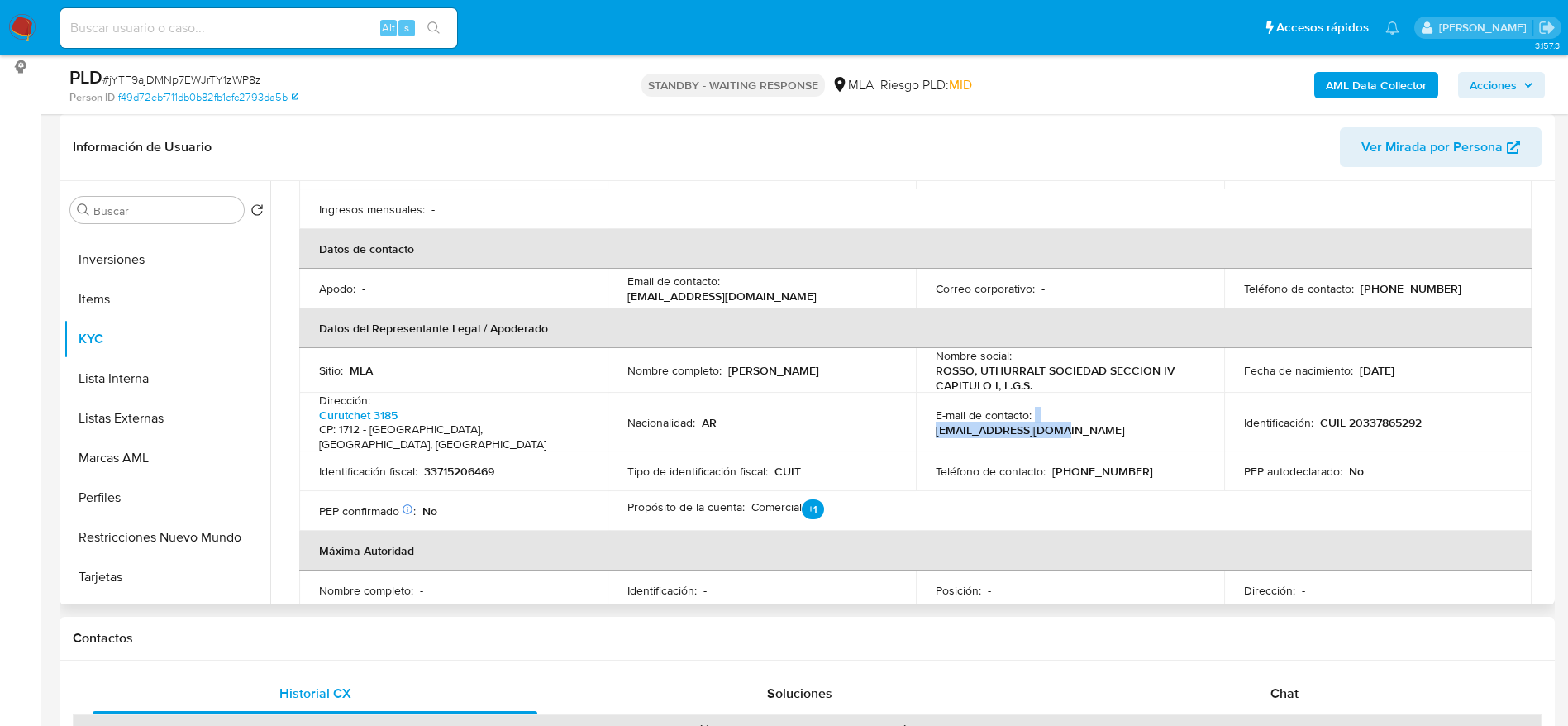
copy div "[EMAIL_ADDRESS][DOMAIN_NAME]"
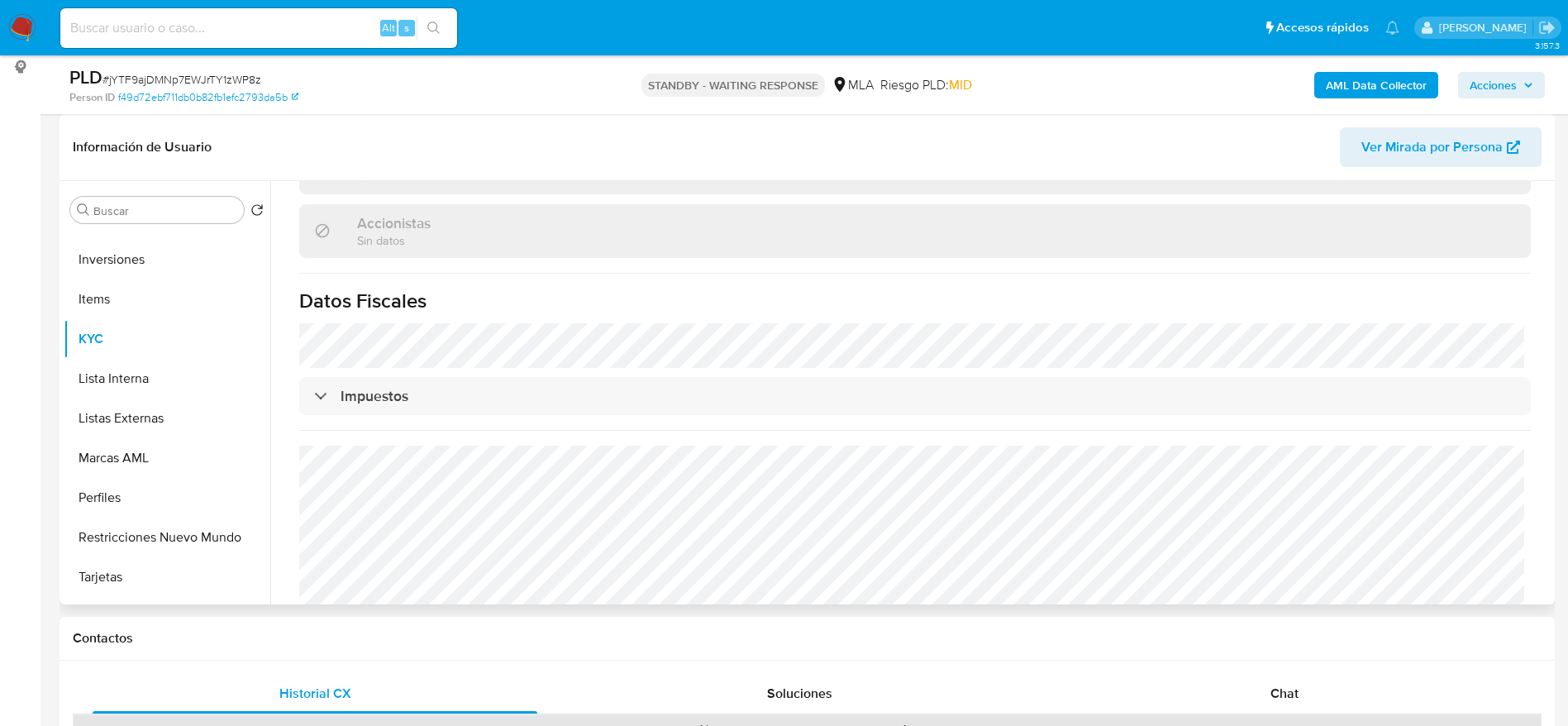
scroll to position [1135, 0]
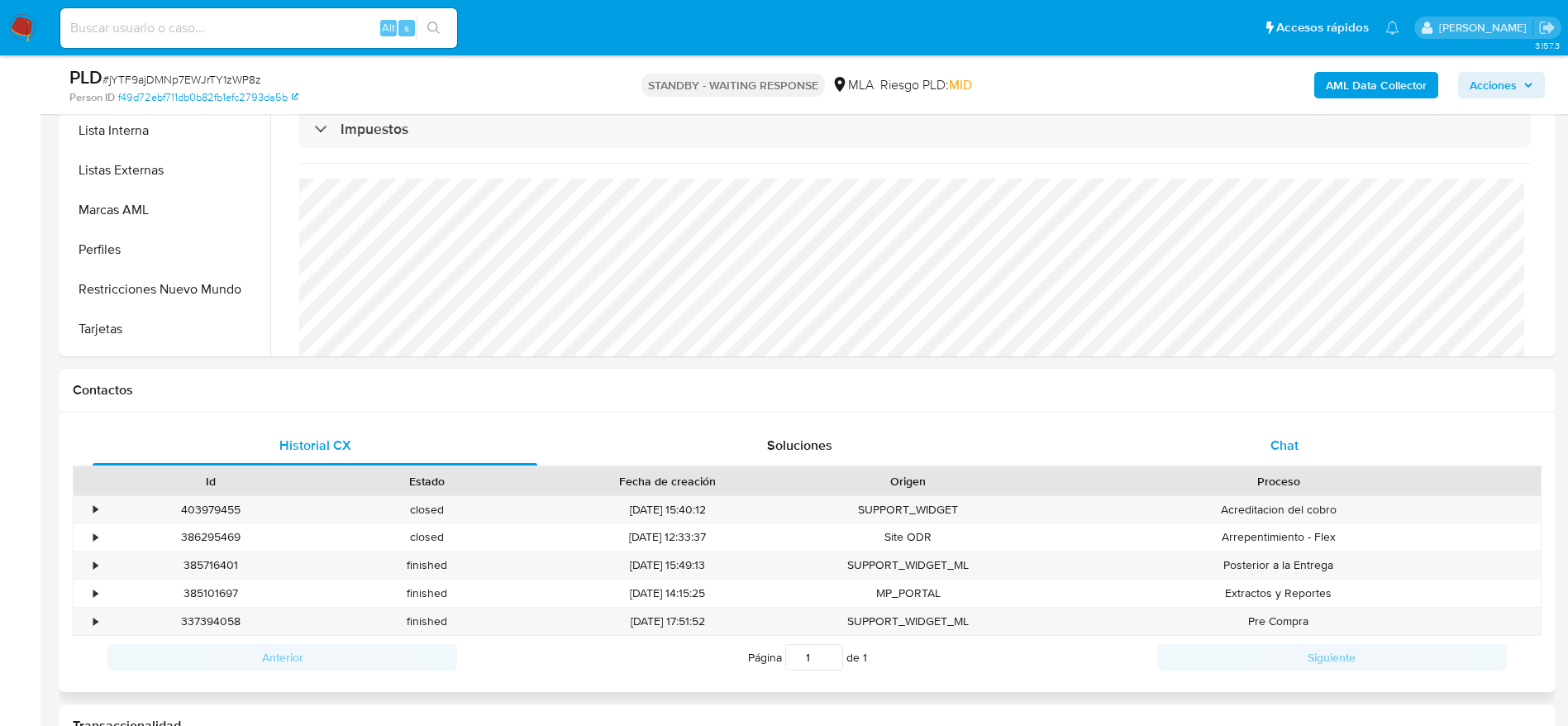
click at [1280, 438] on span "Chat" at bounding box center [1284, 445] width 28 height 19
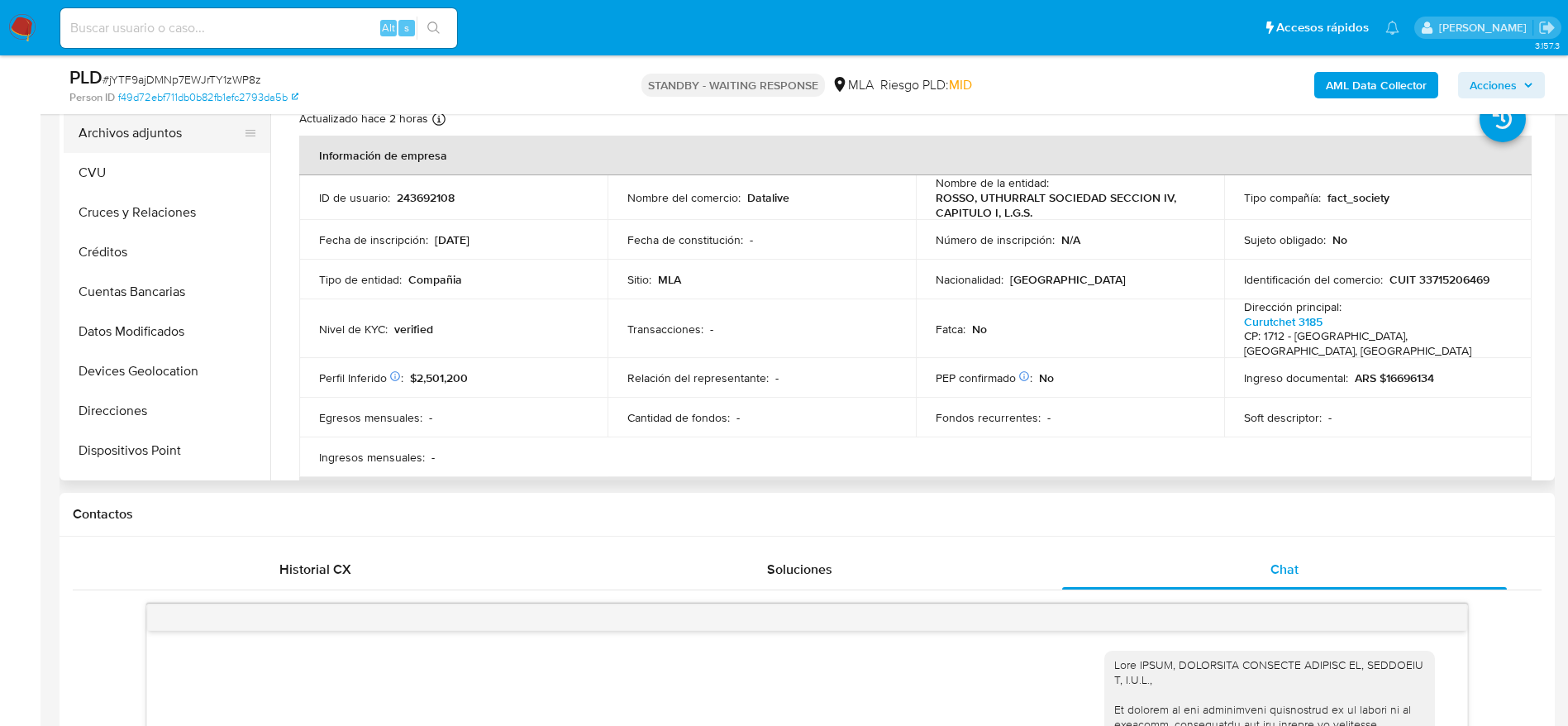
scroll to position [0, 0]
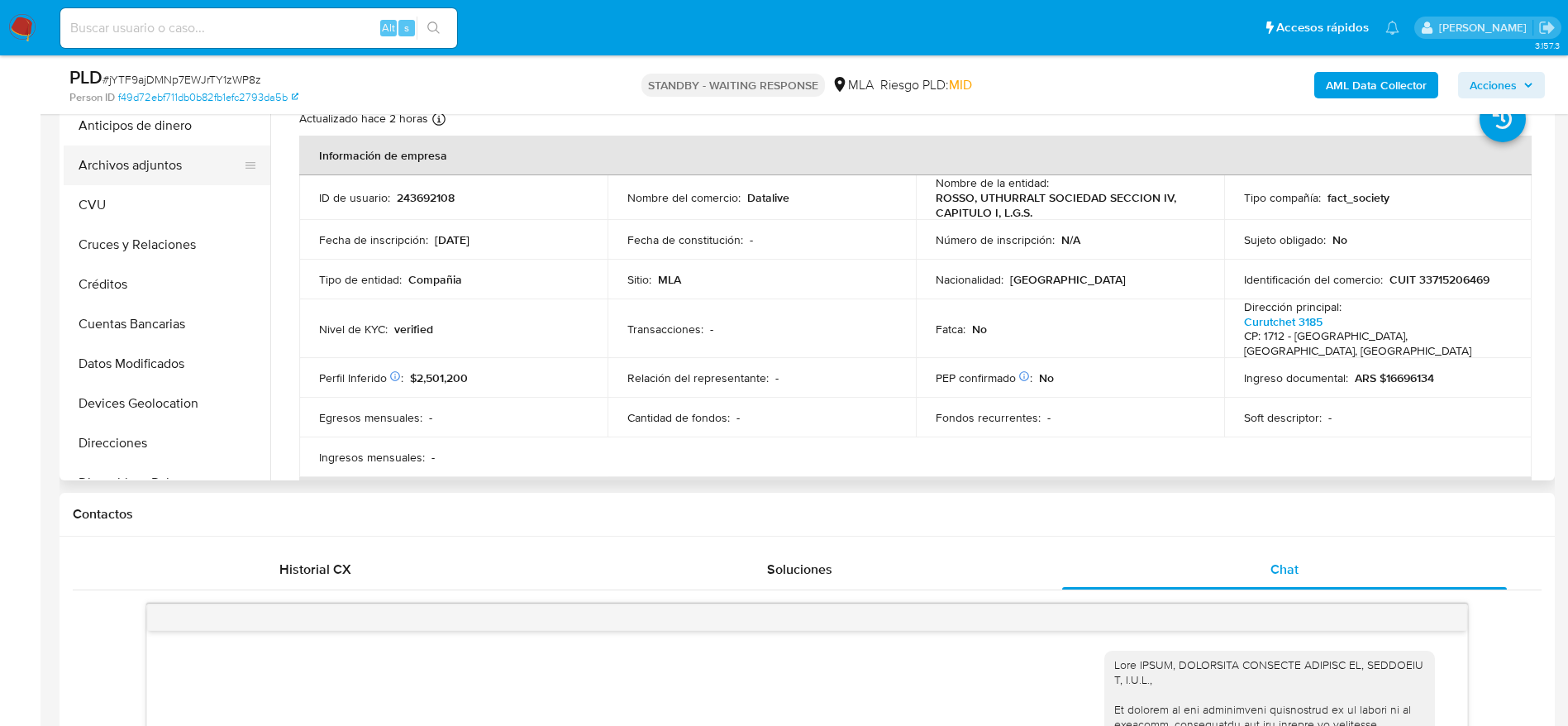
click at [166, 170] on button "Archivos adjuntos" at bounding box center [160, 165] width 194 height 40
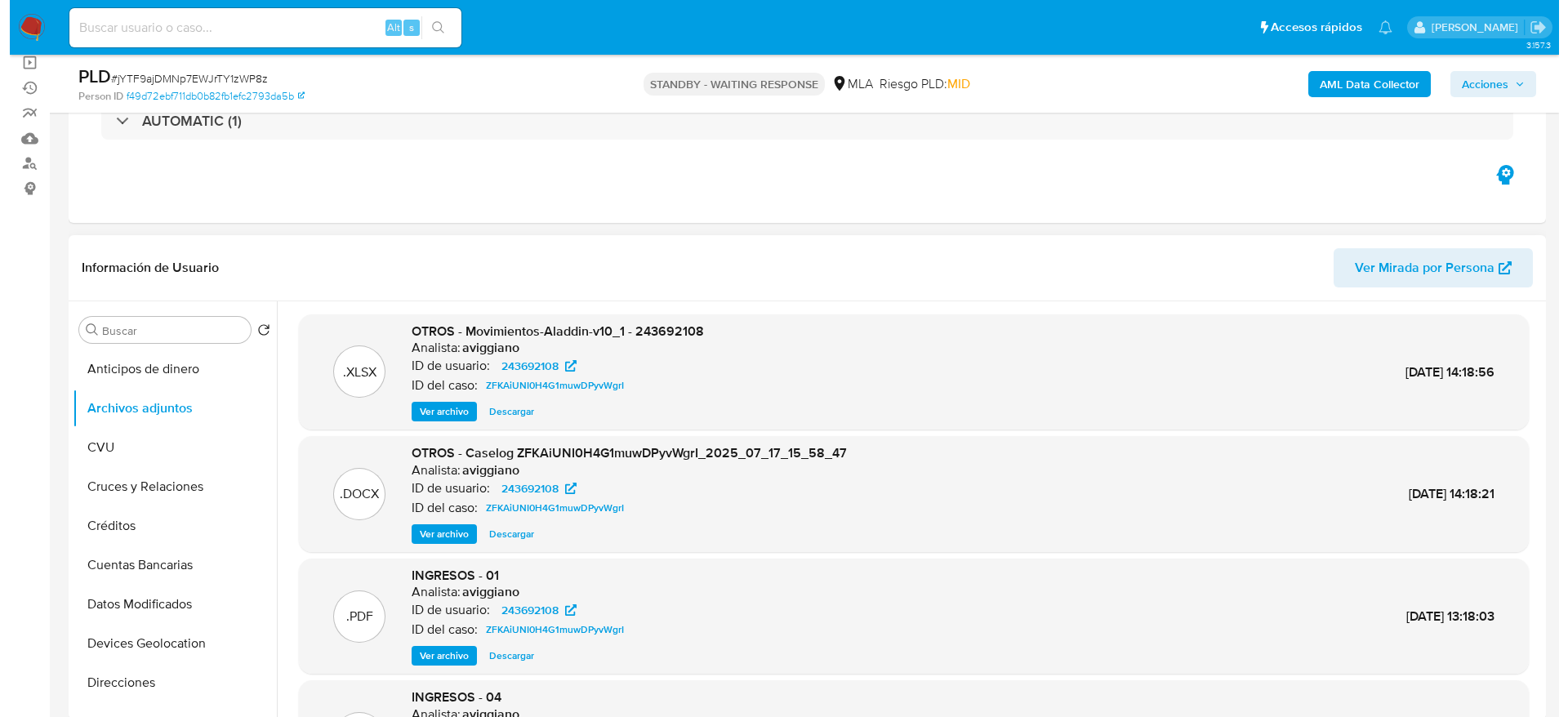
scroll to position [122, 0]
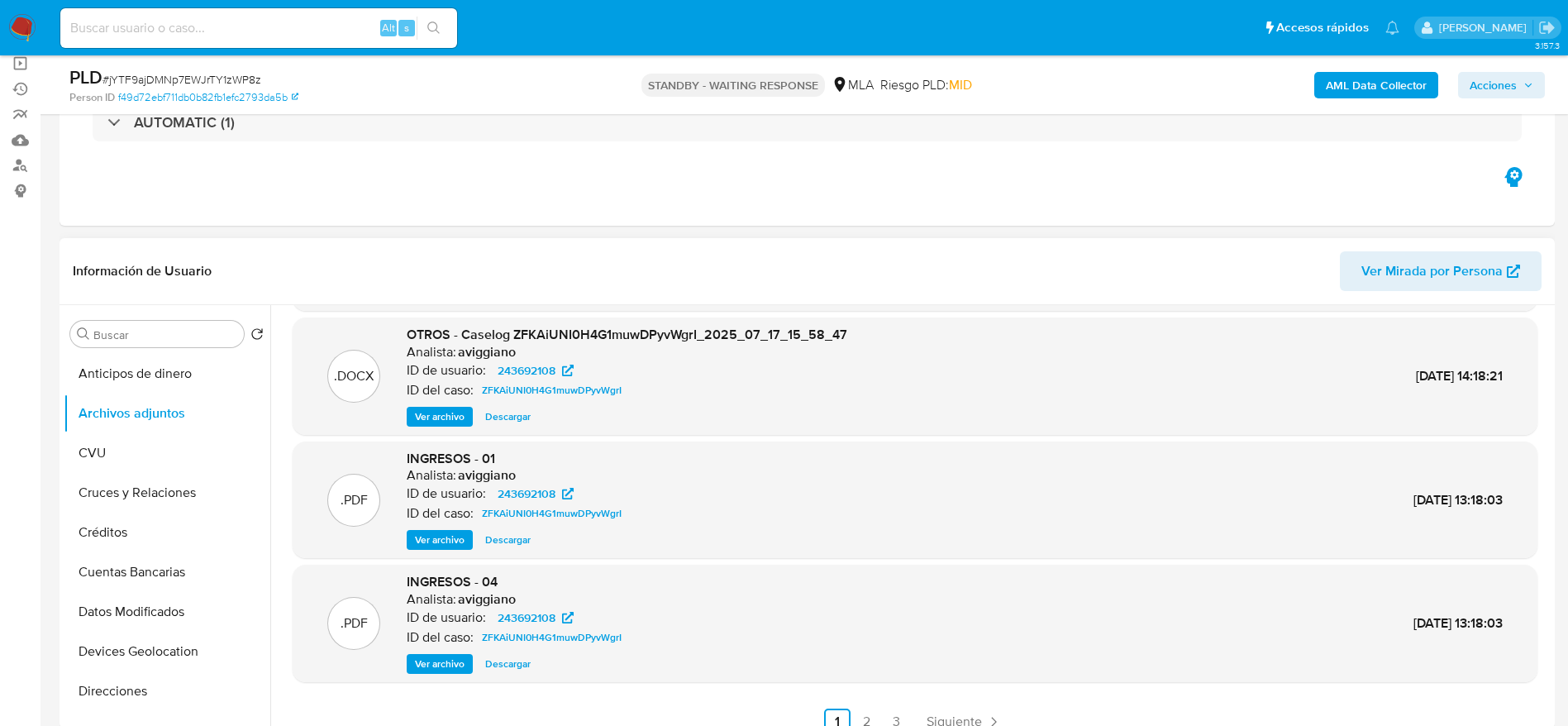
click at [438, 411] on span "Ver archivo" at bounding box center [439, 417] width 49 height 17
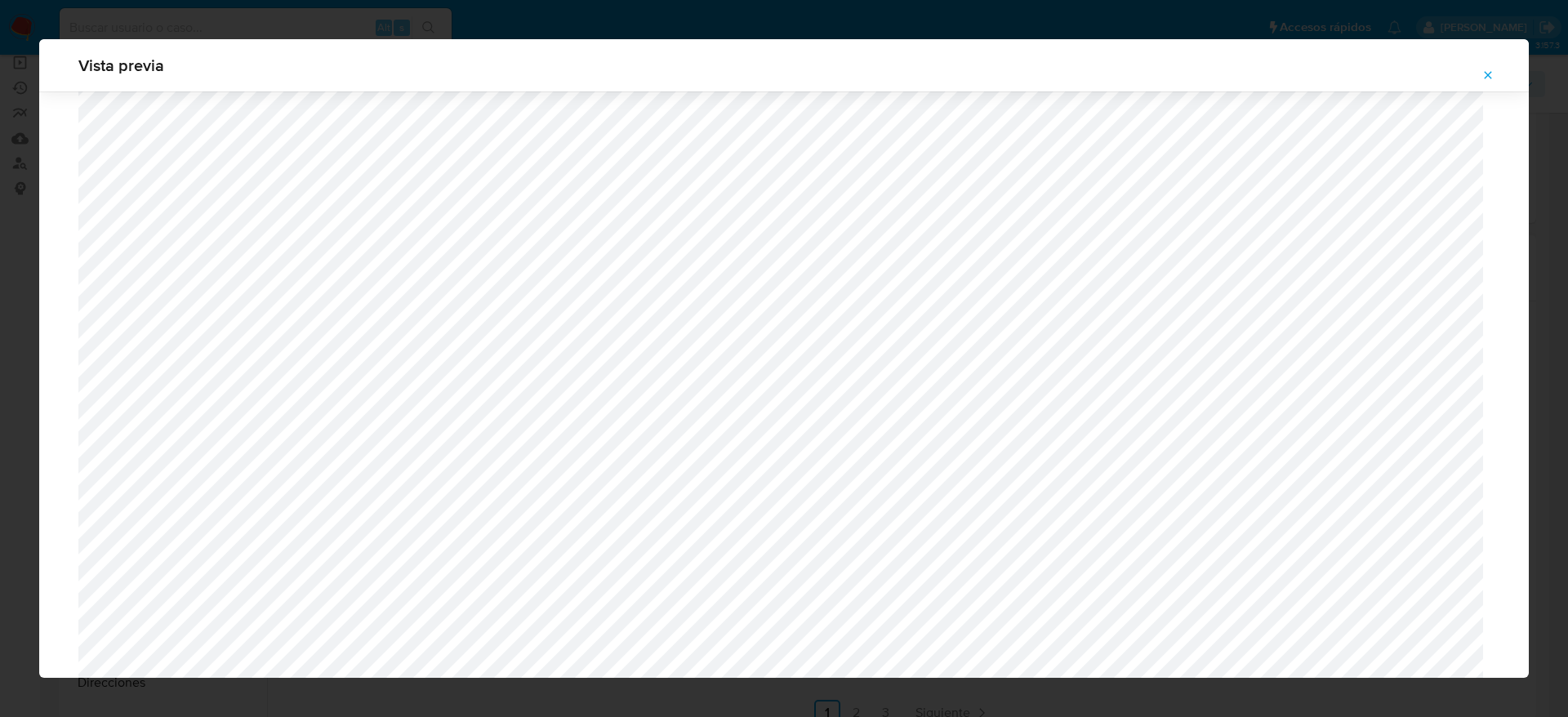
scroll to position [1437, 0]
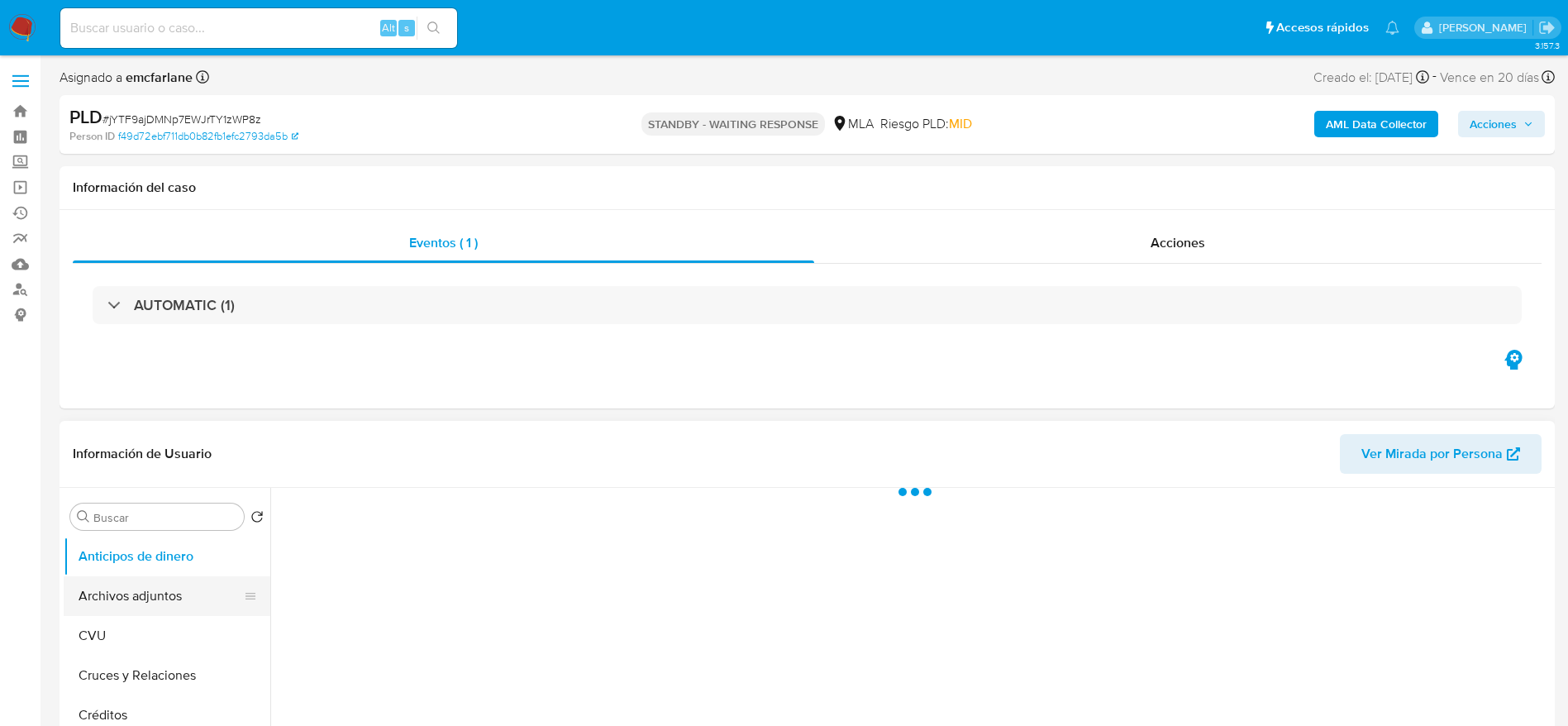
drag, startPoint x: 151, startPoint y: 586, endPoint x: 456, endPoint y: 517, distance: 312.7
click at [151, 587] on button "Archivos adjuntos" at bounding box center [166, 597] width 206 height 40
select select "10"
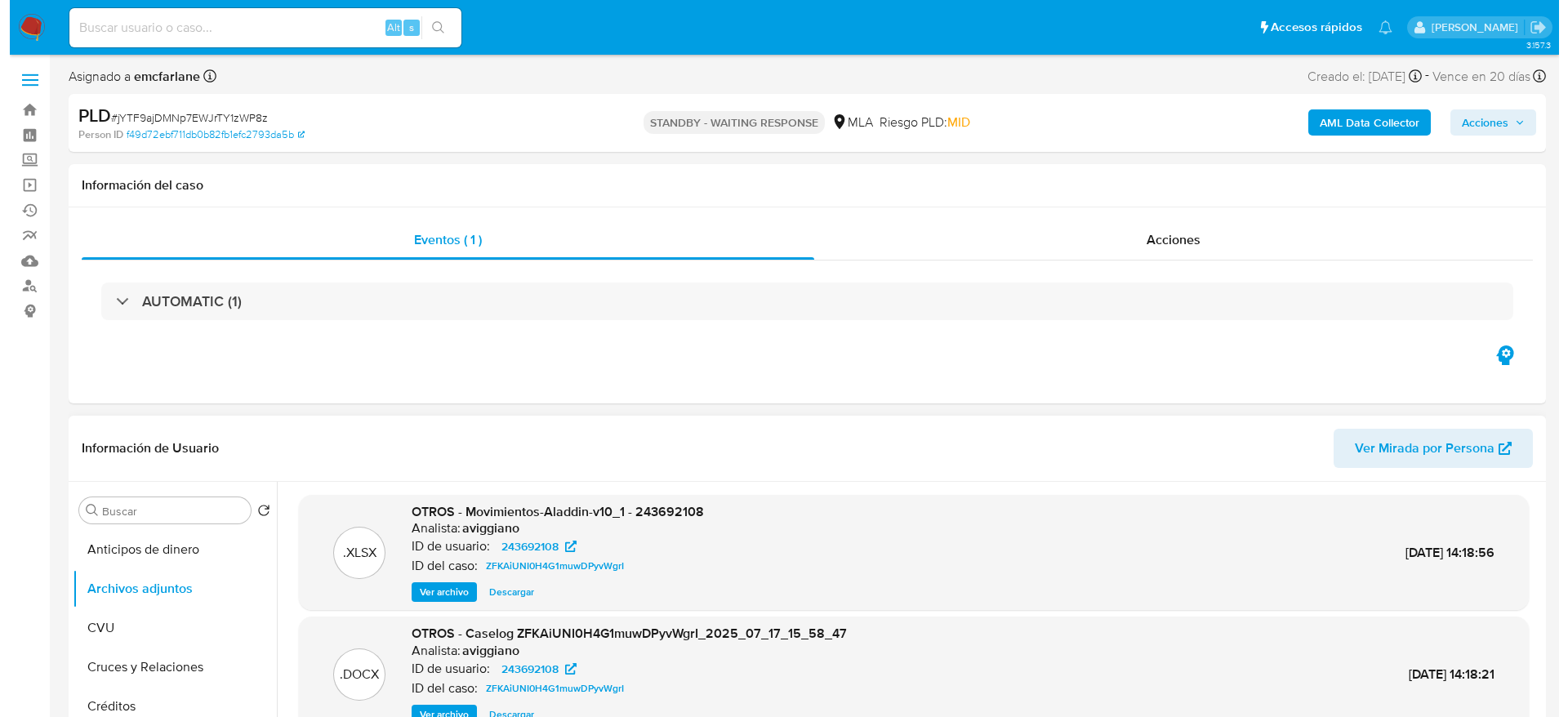
scroll to position [122, 0]
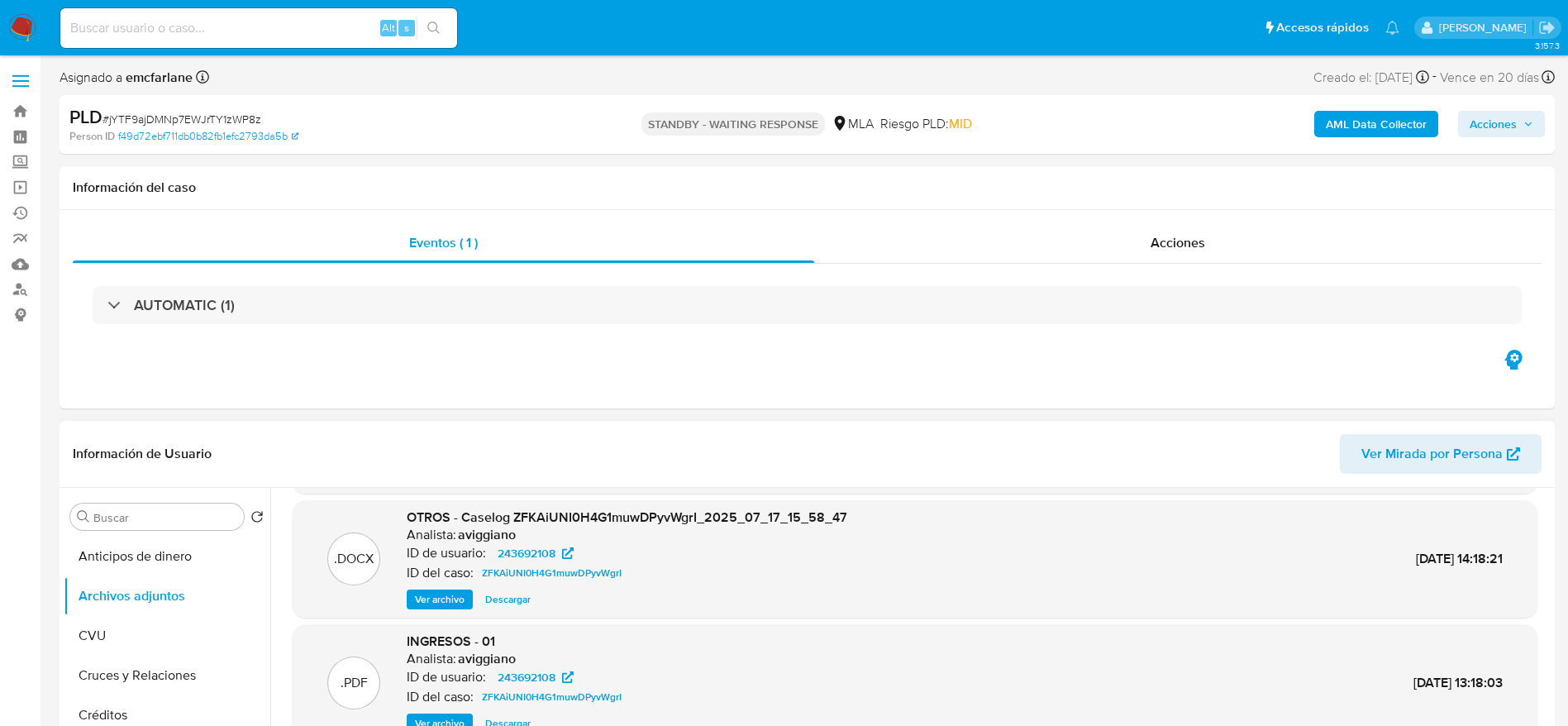
drag, startPoint x: 432, startPoint y: 593, endPoint x: 575, endPoint y: 454, distance: 199.4
click at [432, 594] on span "Ver archivo" at bounding box center [439, 600] width 49 height 17
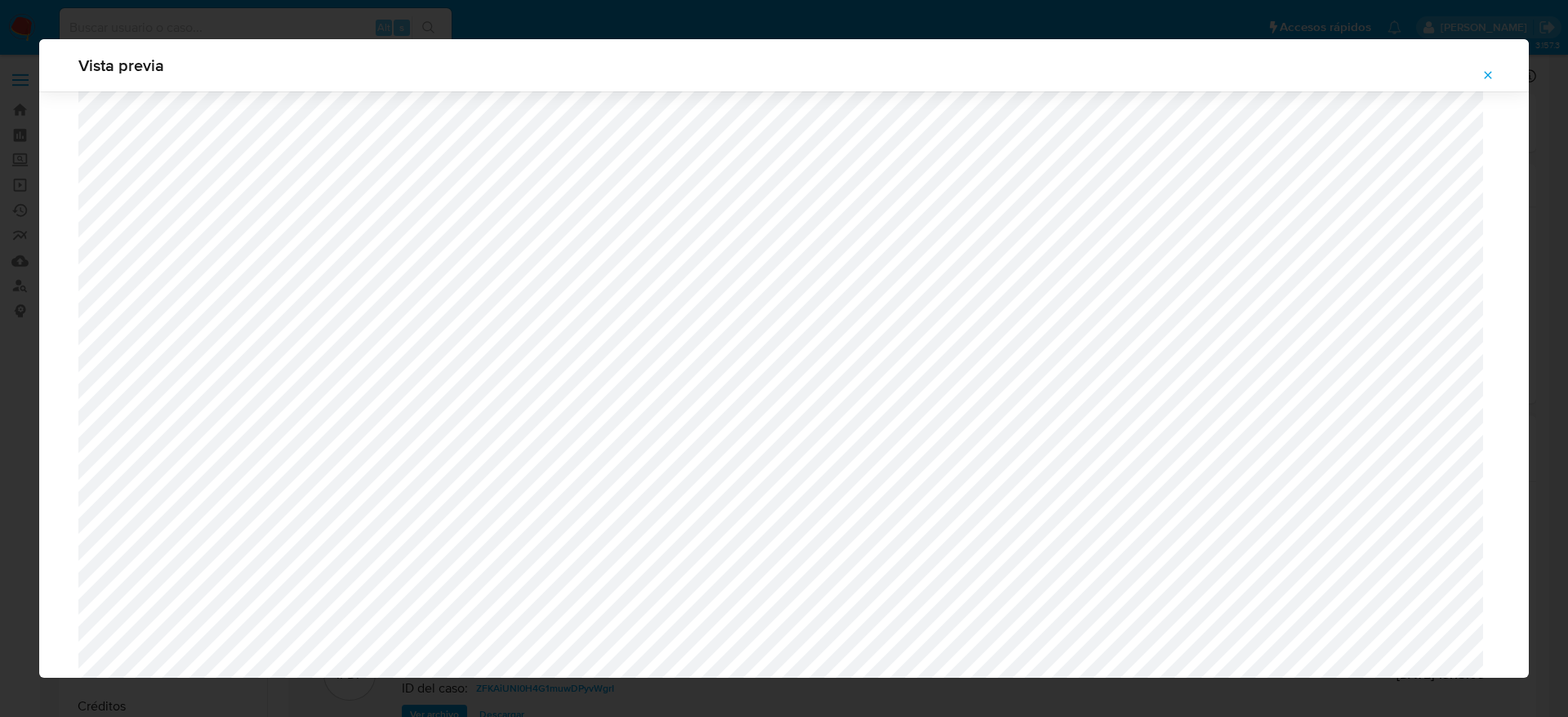
scroll to position [1559, 0]
click at [1481, 82] on span "Attachment preview" at bounding box center [1488, 75] width 13 height 23
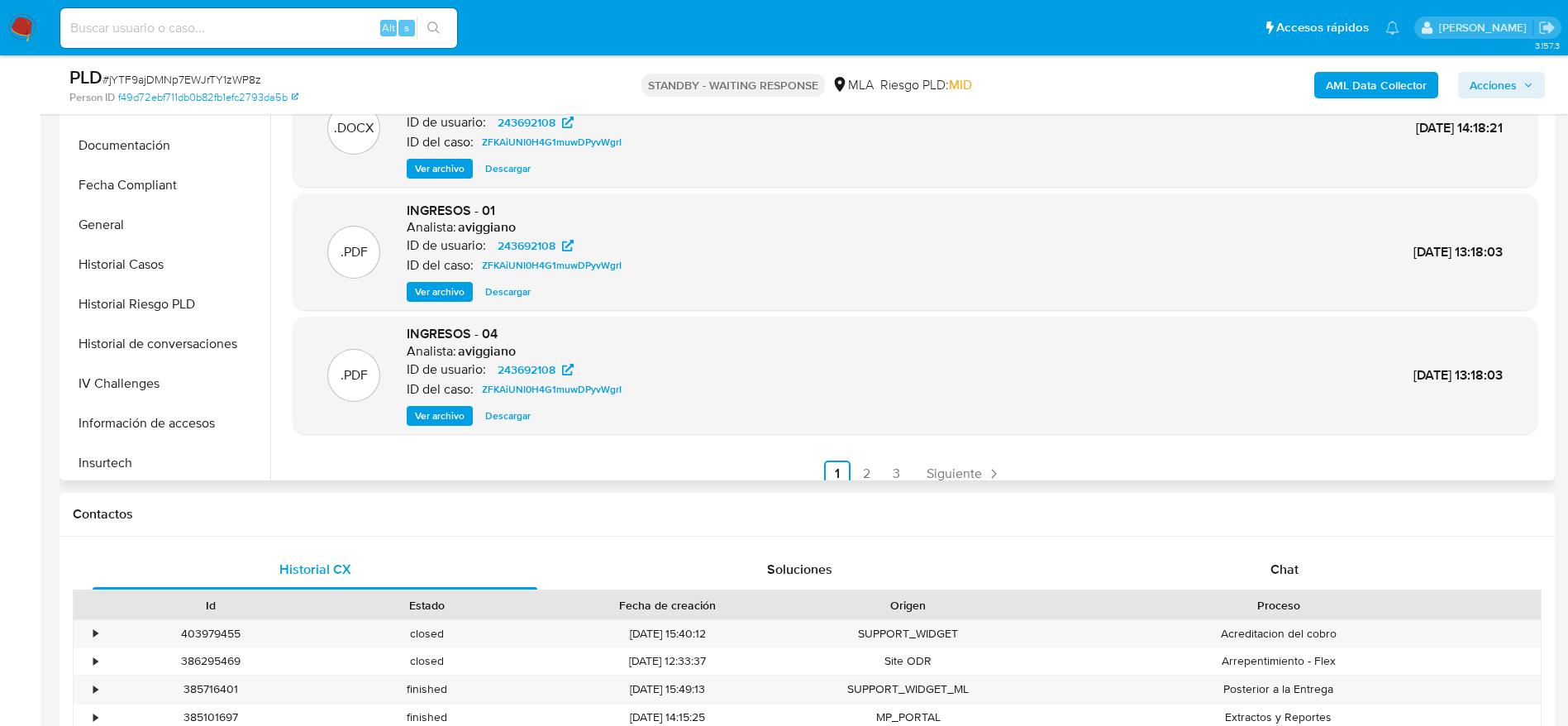
scroll to position [496, 0]
click at [129, 453] on button "KYC" at bounding box center [160, 463] width 194 height 40
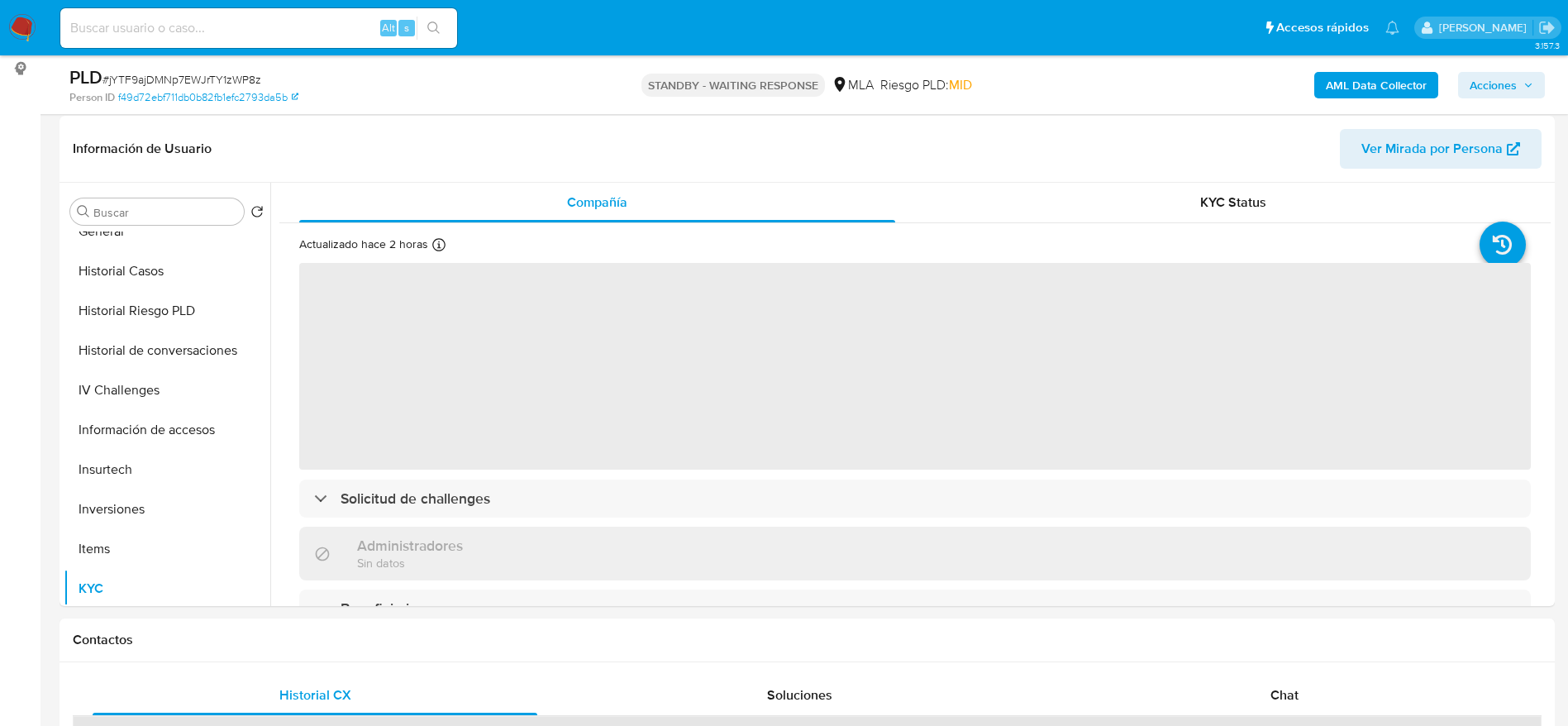
scroll to position [124, 0]
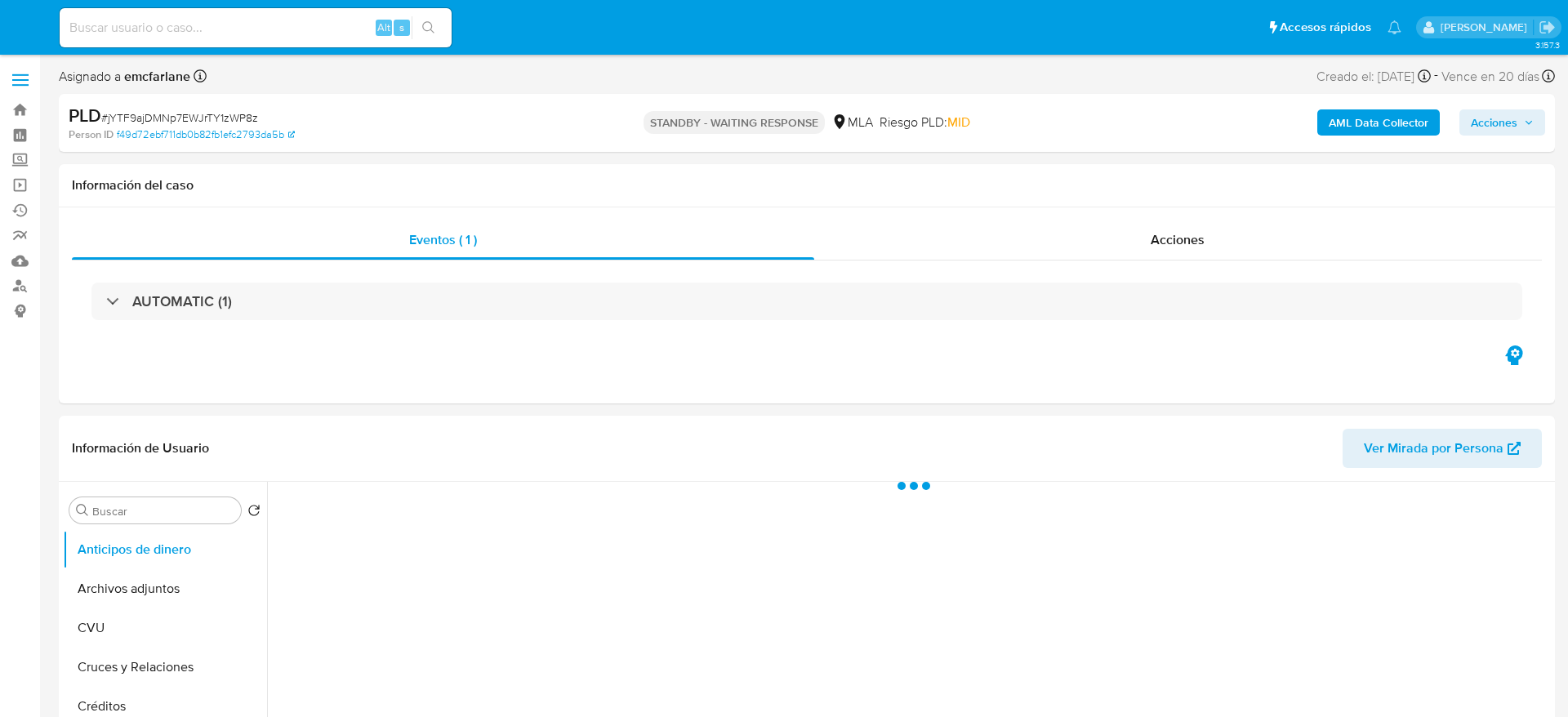
select select "10"
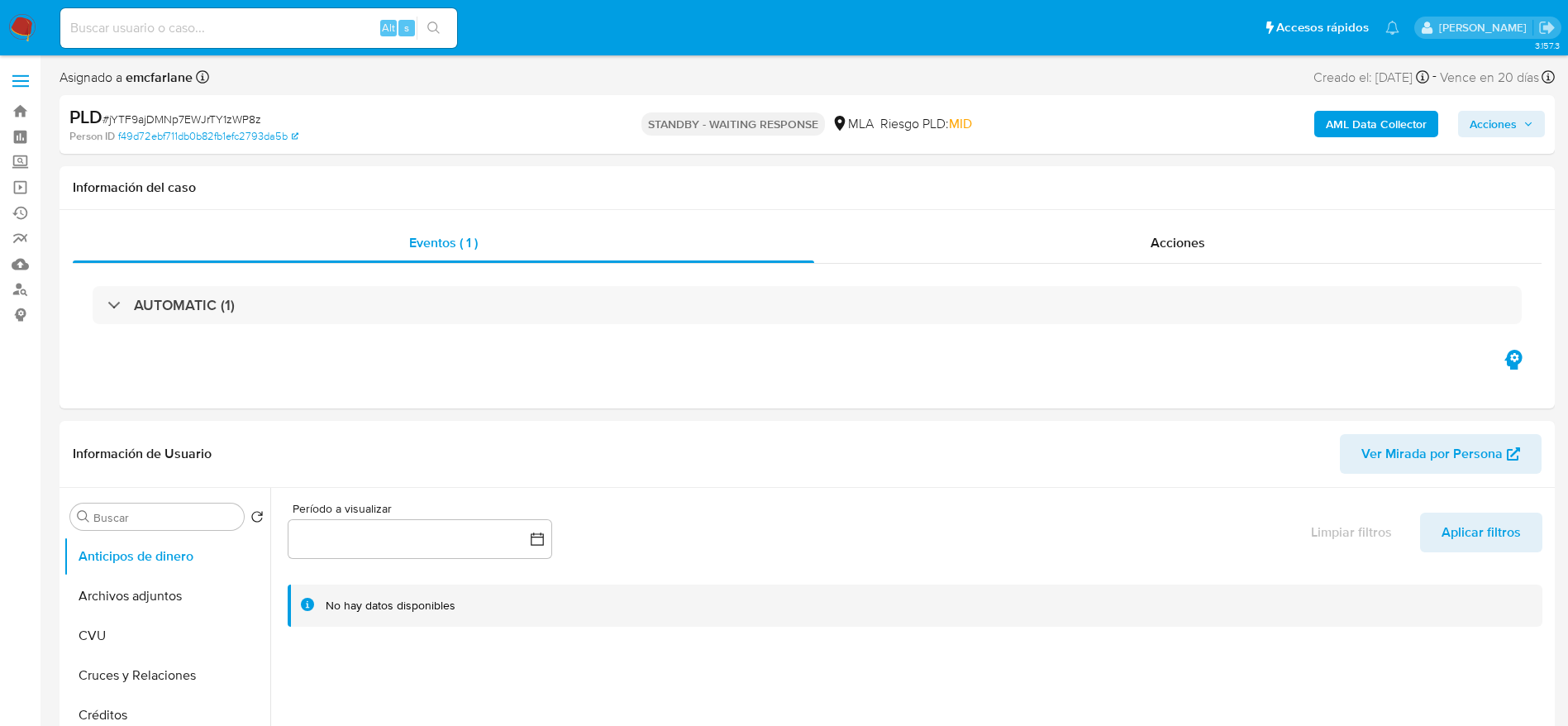
click at [281, 42] on div "Alt s" at bounding box center [258, 28] width 397 height 40
click at [260, 23] on input at bounding box center [258, 28] width 397 height 22
paste input "LIlo5IaMerOmE6oHWDdtbQLD"
type input "LIlo5IaMerOmE6oHWDdtbQLD"
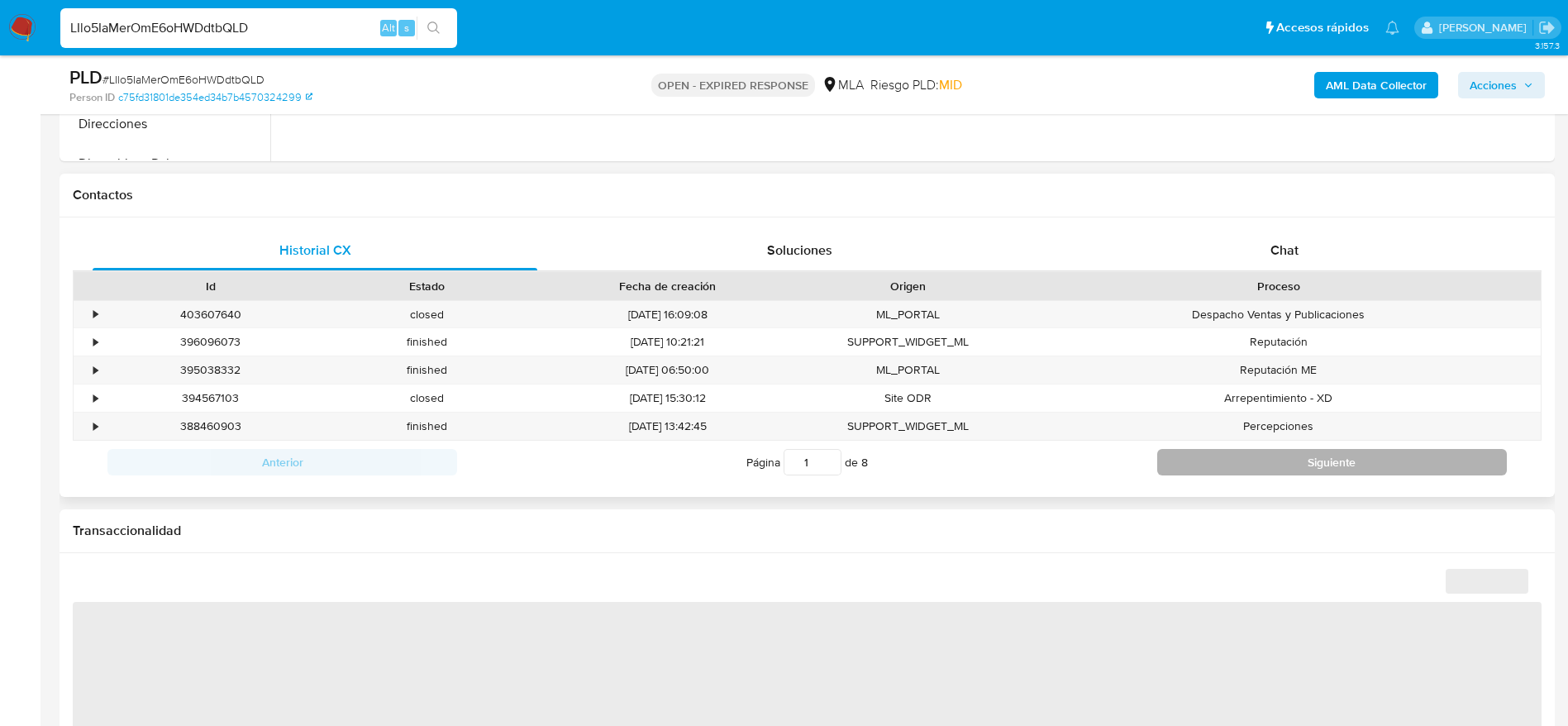
scroll to position [744, 0]
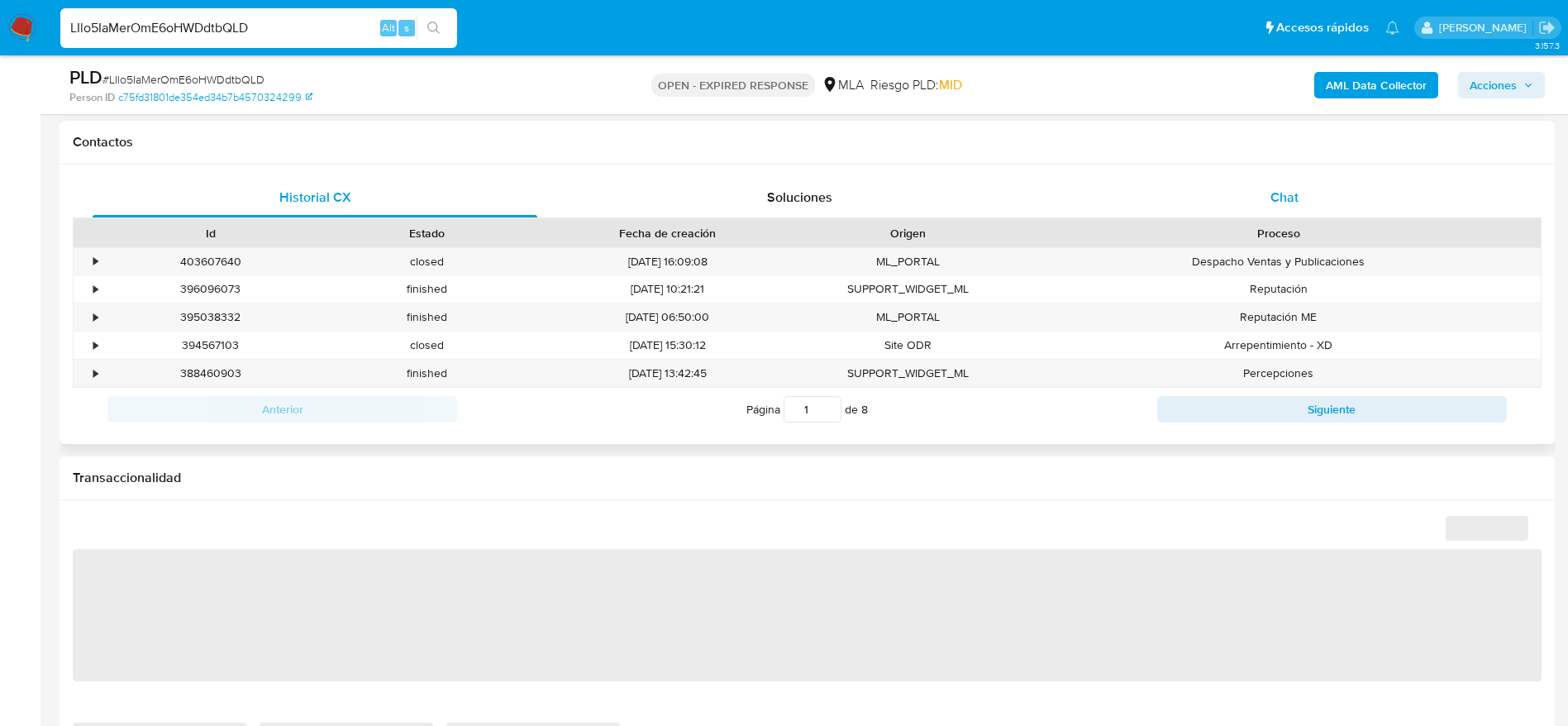
click at [1280, 197] on span "Chat" at bounding box center [1284, 197] width 28 height 19
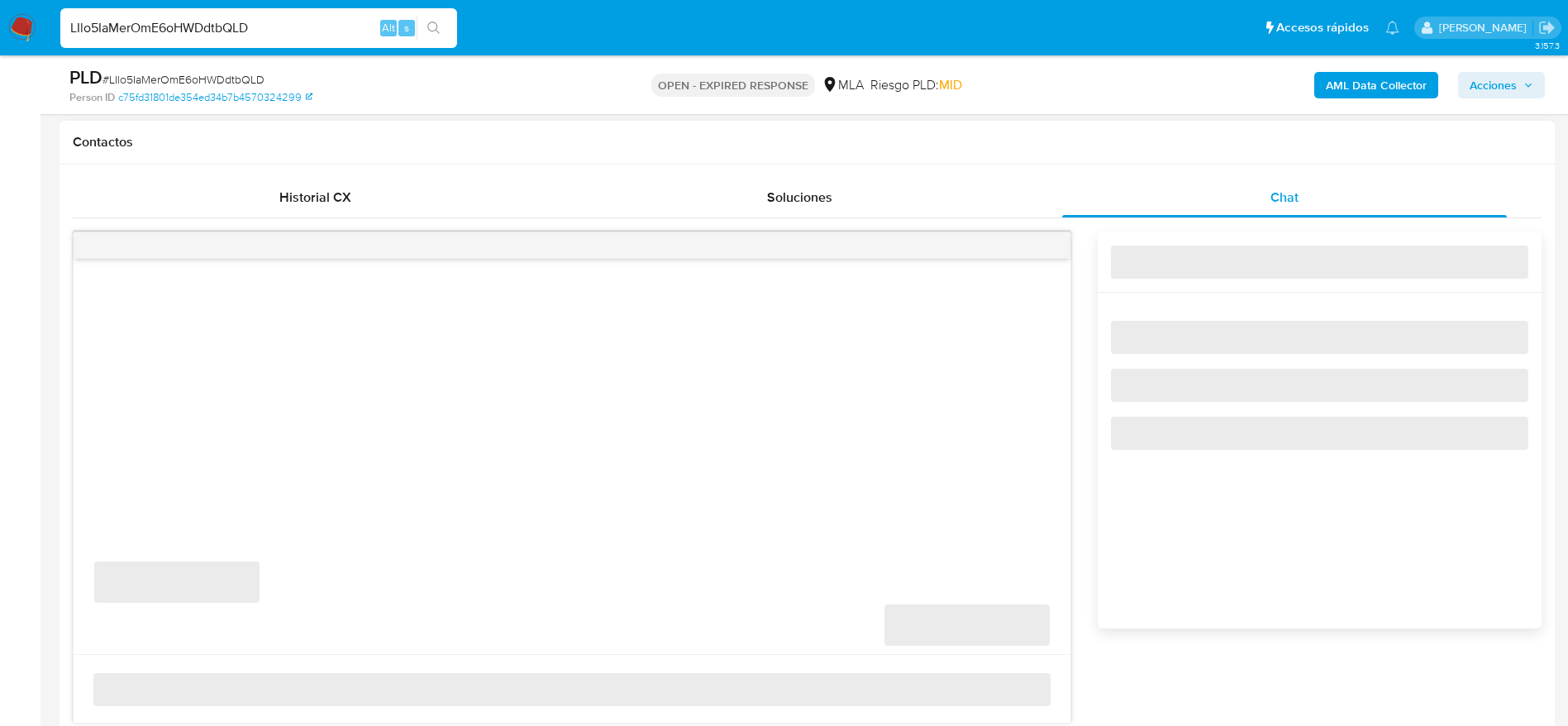
select select "10"
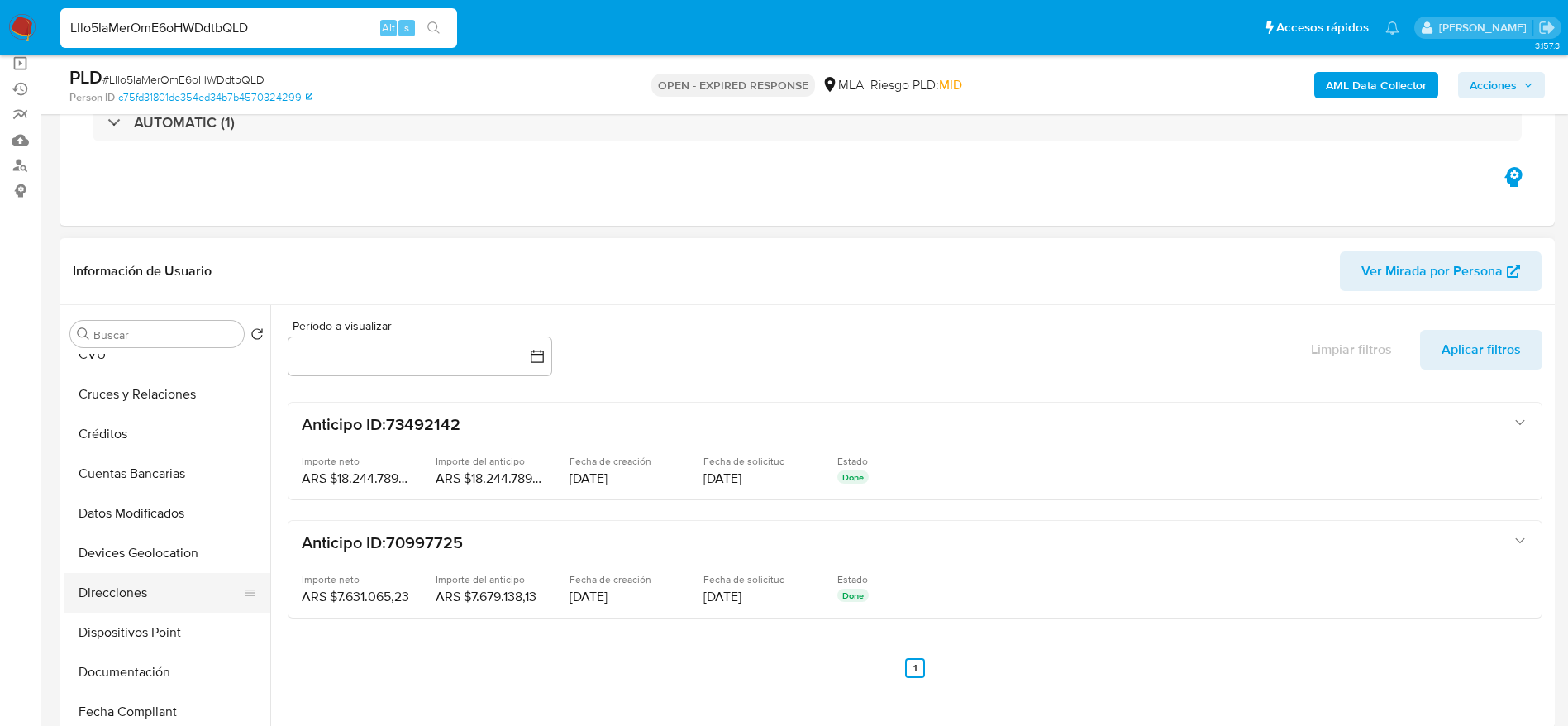
scroll to position [248, 0]
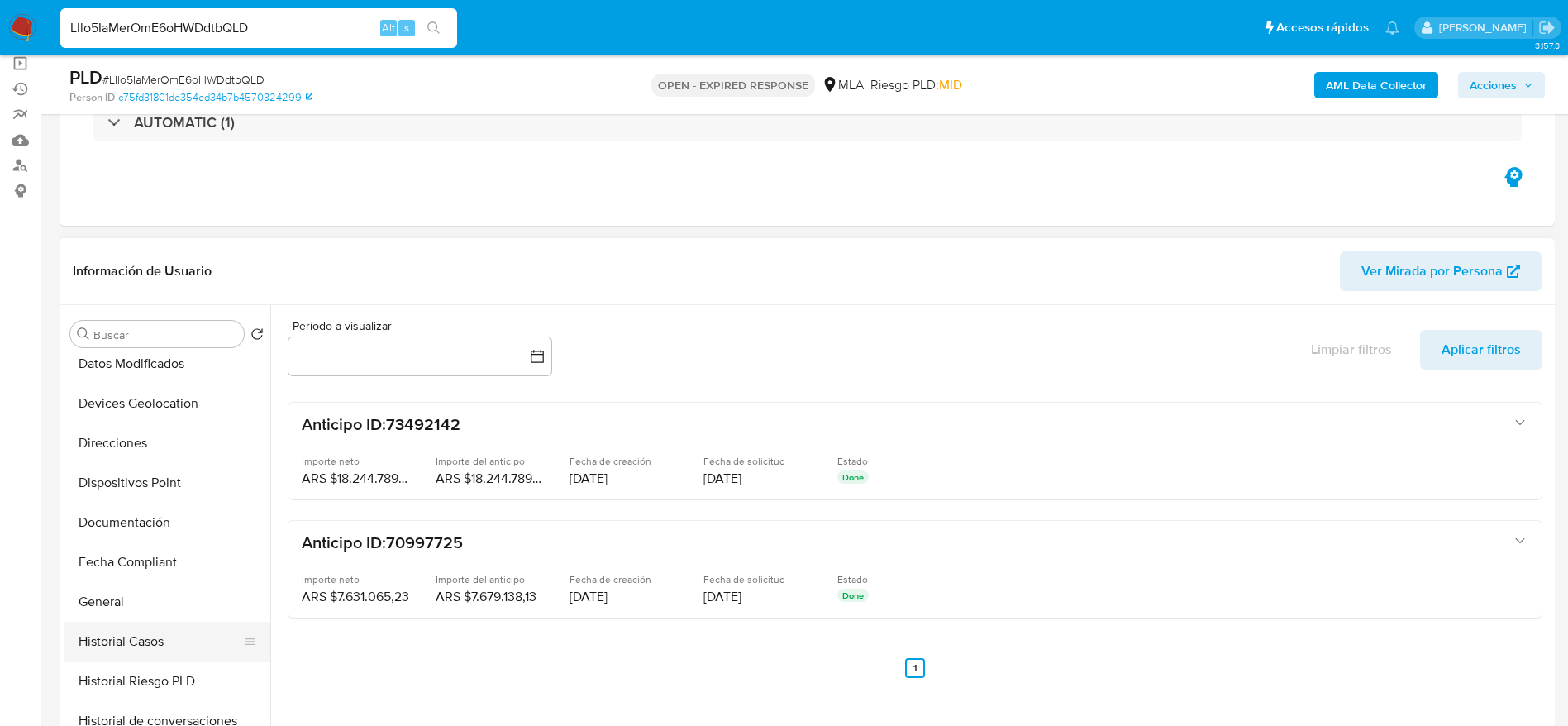
click at [165, 642] on button "Historial Casos" at bounding box center [160, 642] width 194 height 40
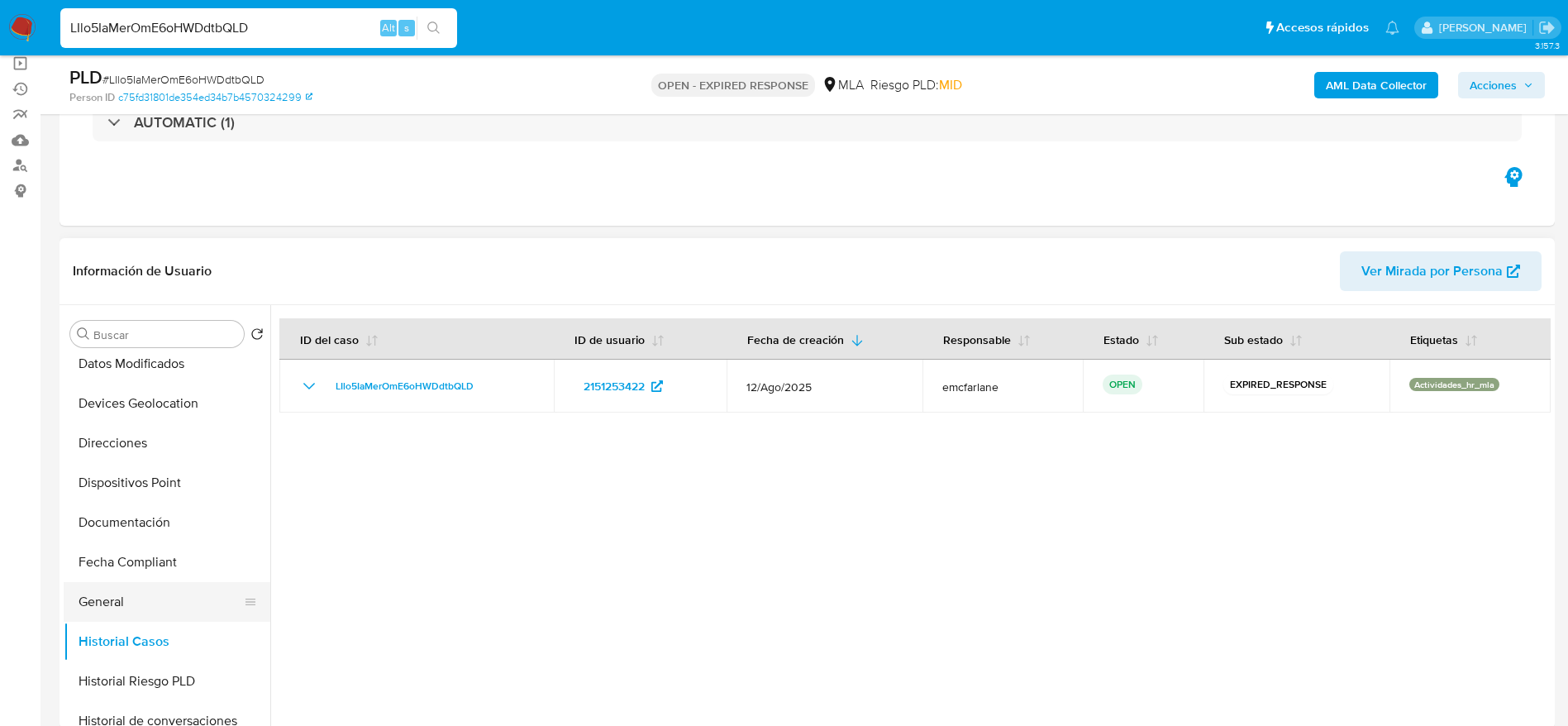
click at [120, 614] on button "General" at bounding box center [160, 602] width 194 height 40
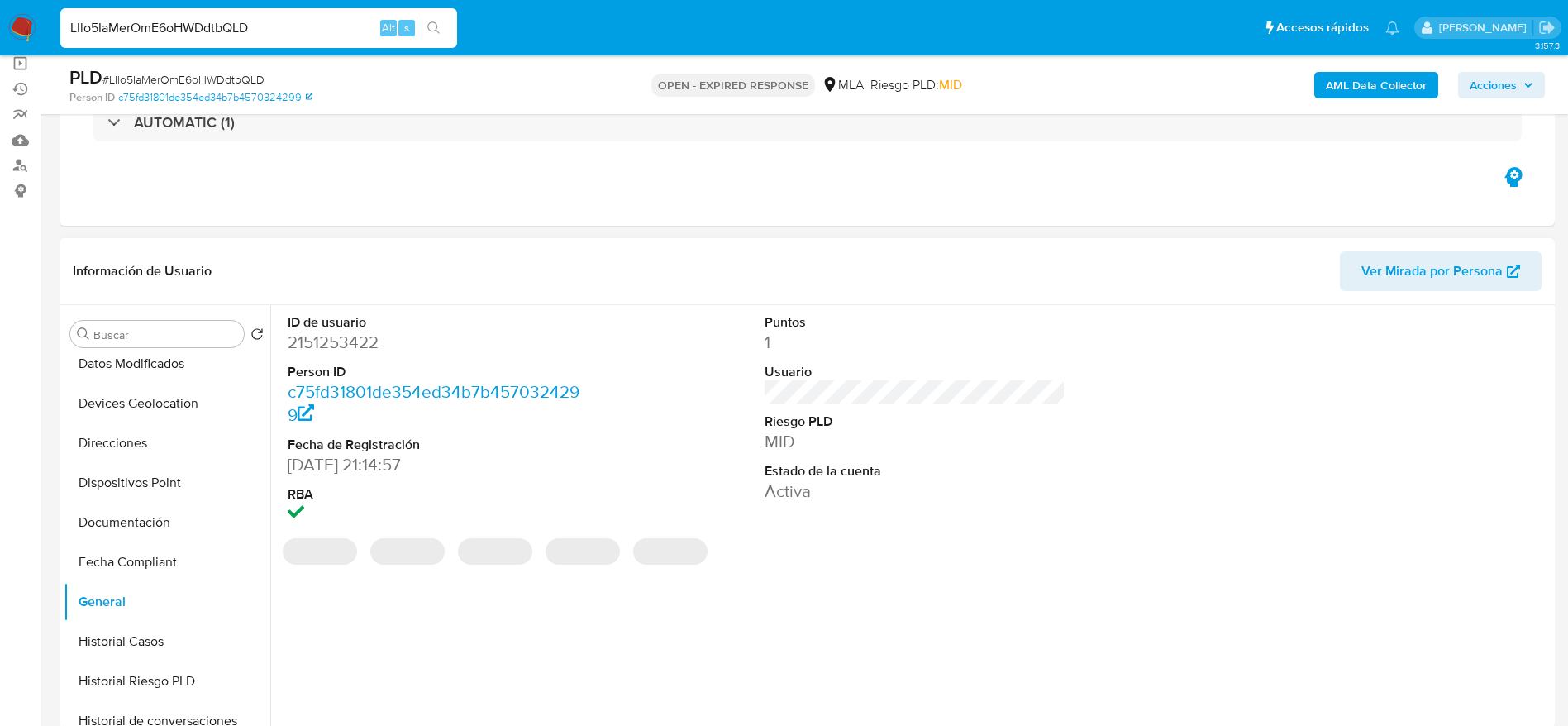
click at [342, 350] on dd "2151253422" at bounding box center [438, 343] width 301 height 23
copy dd "2151253422"
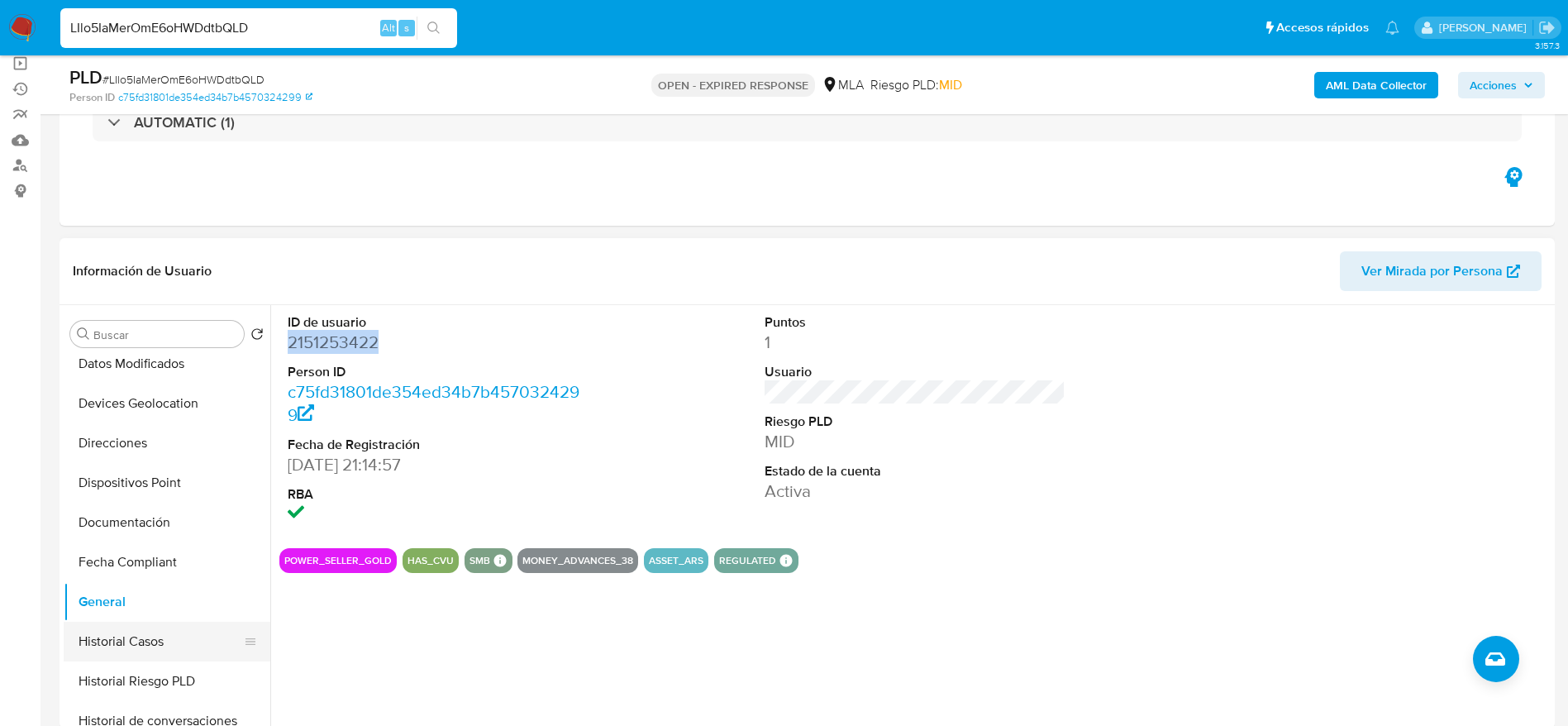
drag, startPoint x: 142, startPoint y: 642, endPoint x: 217, endPoint y: 631, distance: 75.8
click at [142, 642] on button "Historial Casos" at bounding box center [160, 642] width 194 height 40
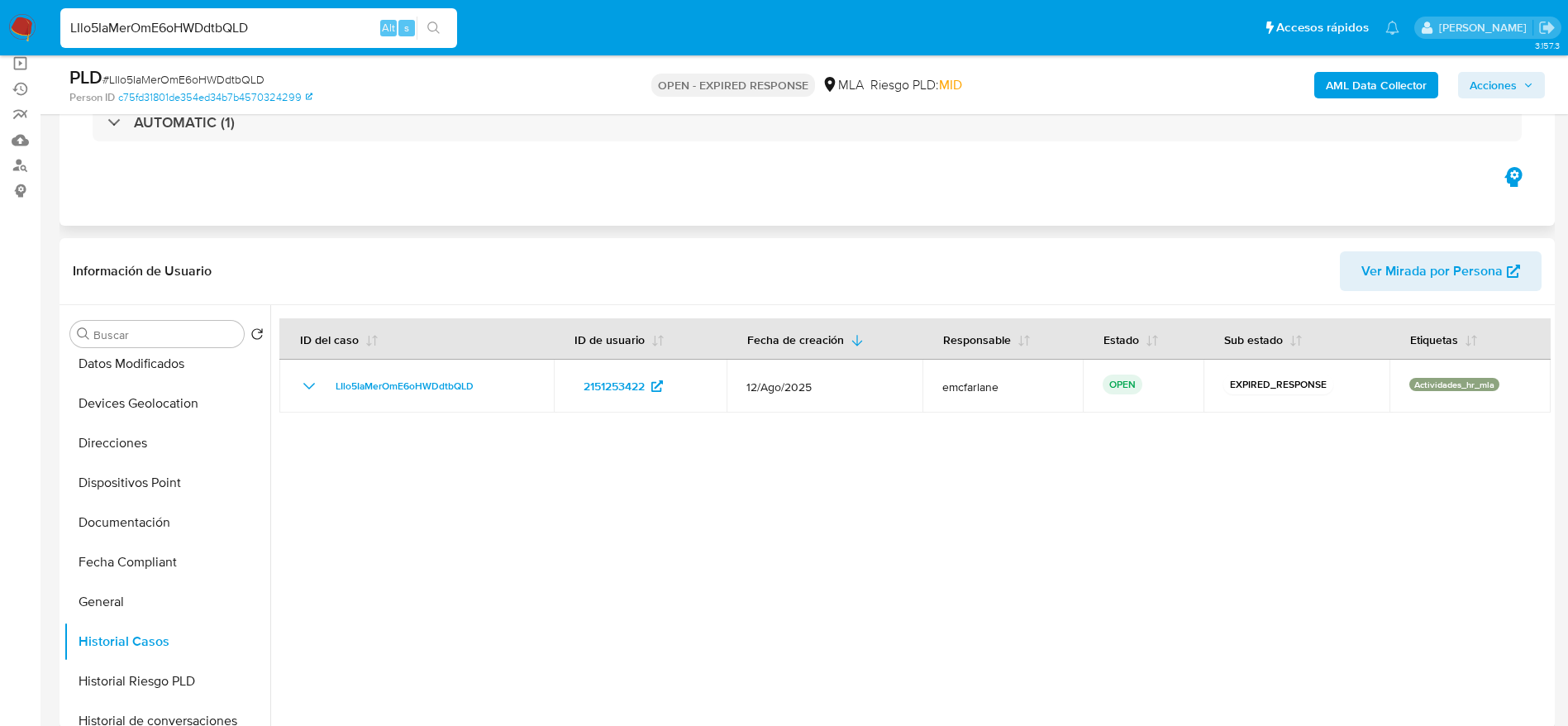
drag, startPoint x: 684, startPoint y: 205, endPoint x: 891, endPoint y: 177, distance: 208.9
click at [684, 204] on div "Eventos ( 1 ) Acciones AUTOMATIC (1)" at bounding box center [807, 127] width 1495 height 199
click at [1460, 267] on span "Ver Mirada por Persona" at bounding box center [1431, 272] width 141 height 40
click at [123, 601] on button "General" at bounding box center [160, 602] width 194 height 40
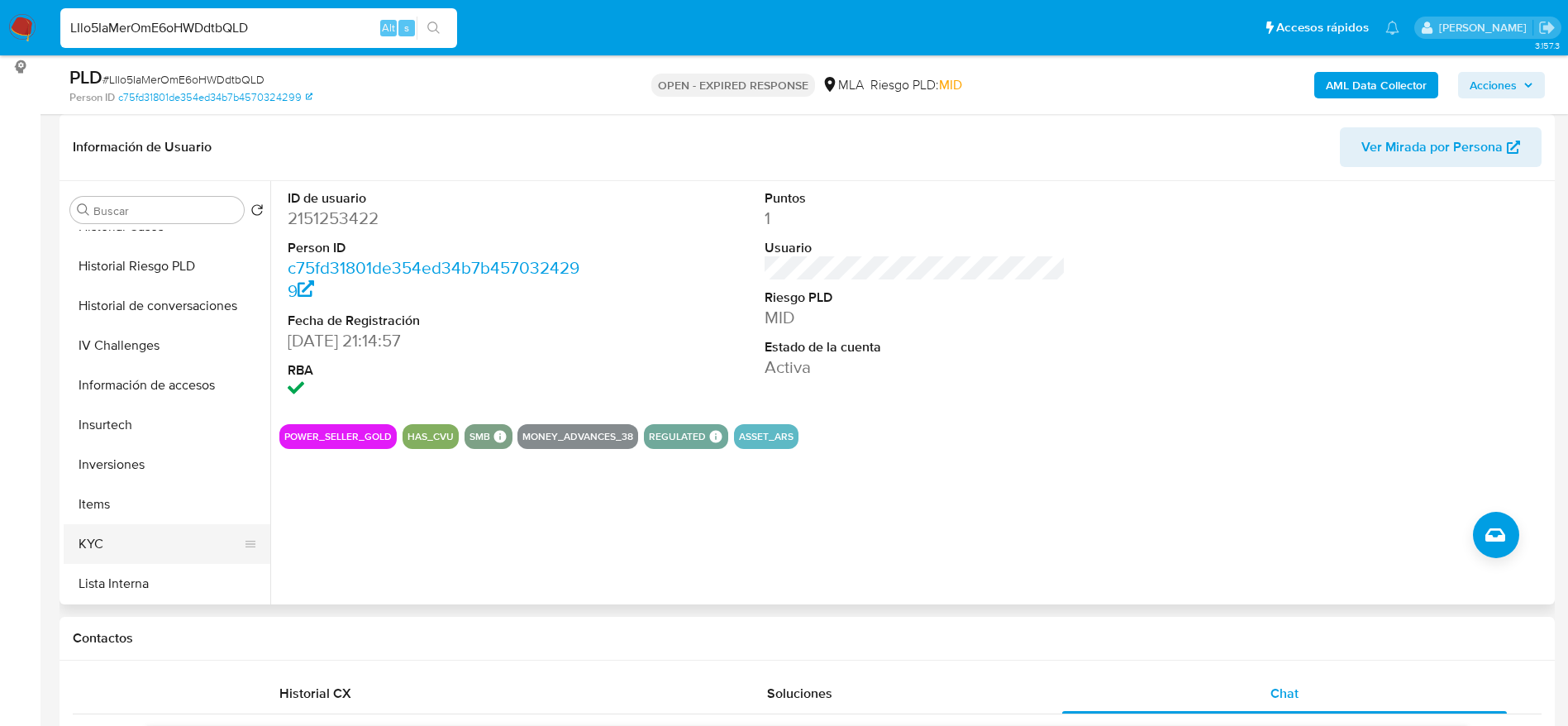
scroll to position [620, 0]
click at [134, 443] on button "KYC" at bounding box center [160, 463] width 194 height 40
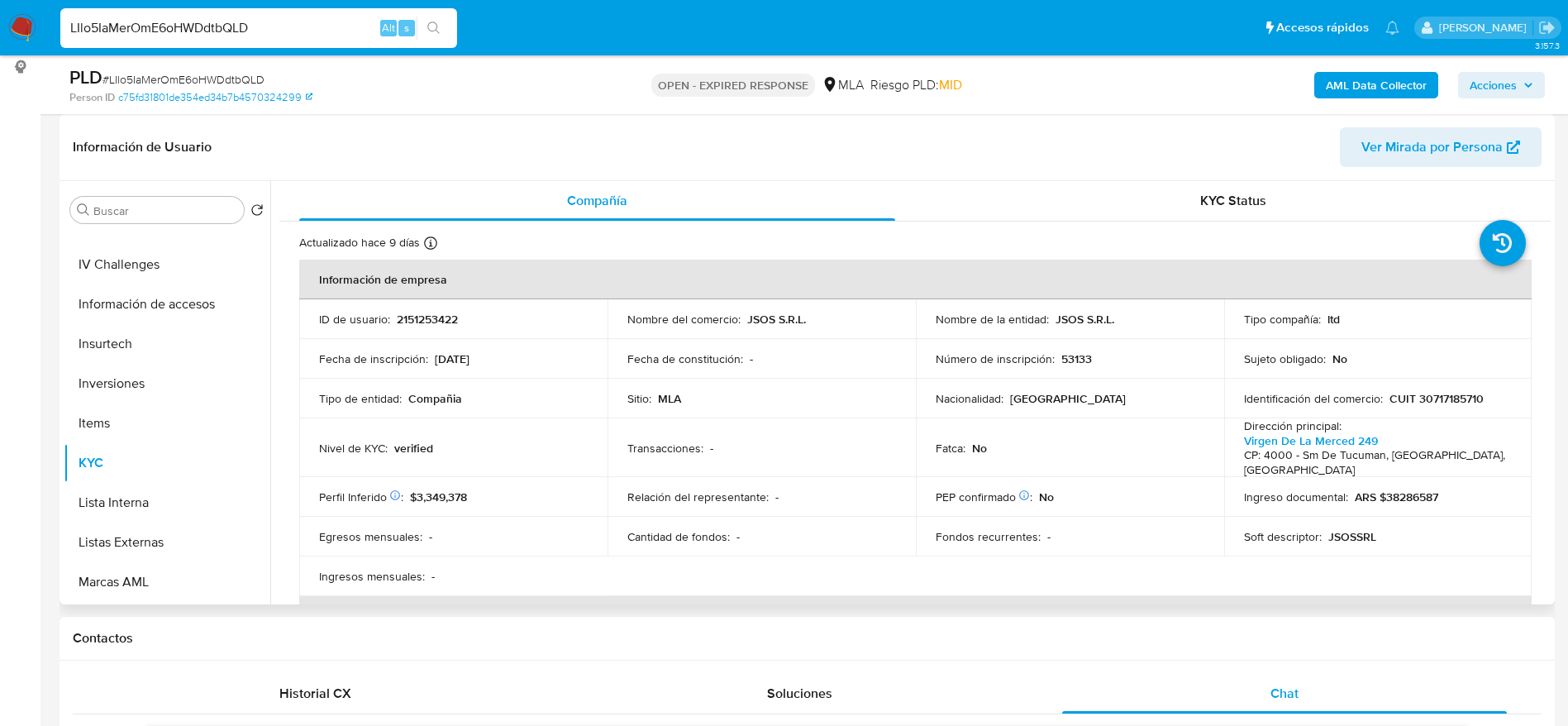
click at [1418, 404] on p "CUIT 30717185710" at bounding box center [1436, 399] width 94 height 15
copy p "30717185710"
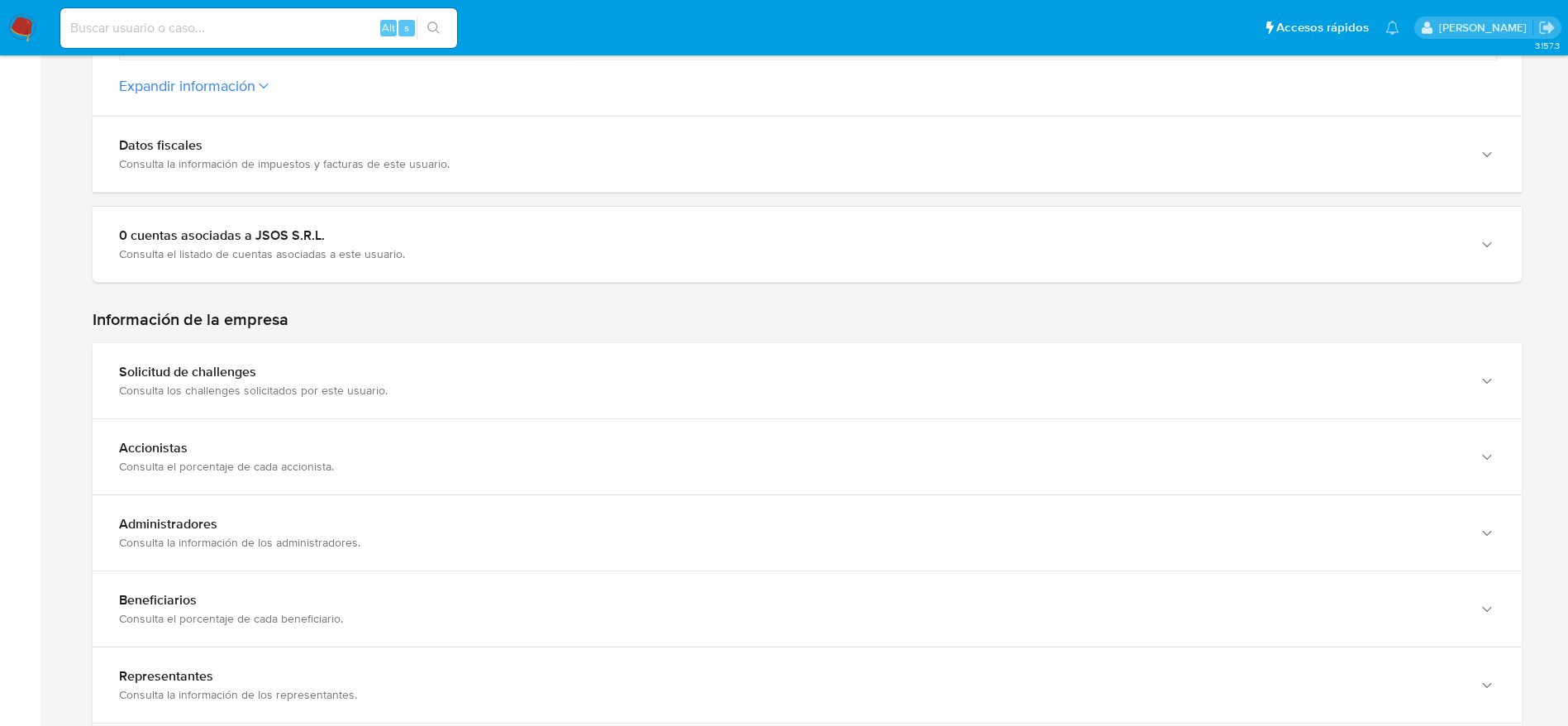
scroll to position [1241, 0]
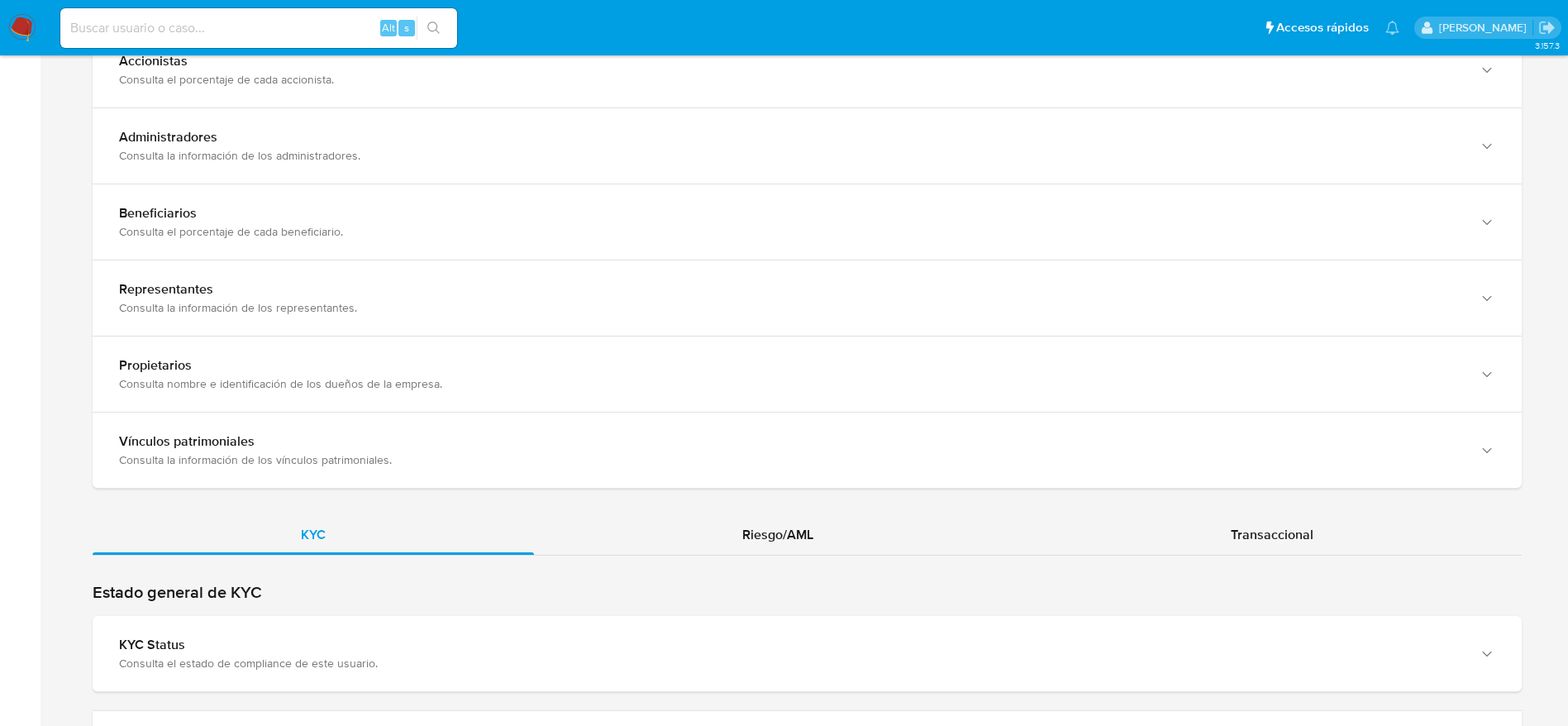
click at [764, 544] on div "Riesgo/AML" at bounding box center [777, 536] width 488 height 40
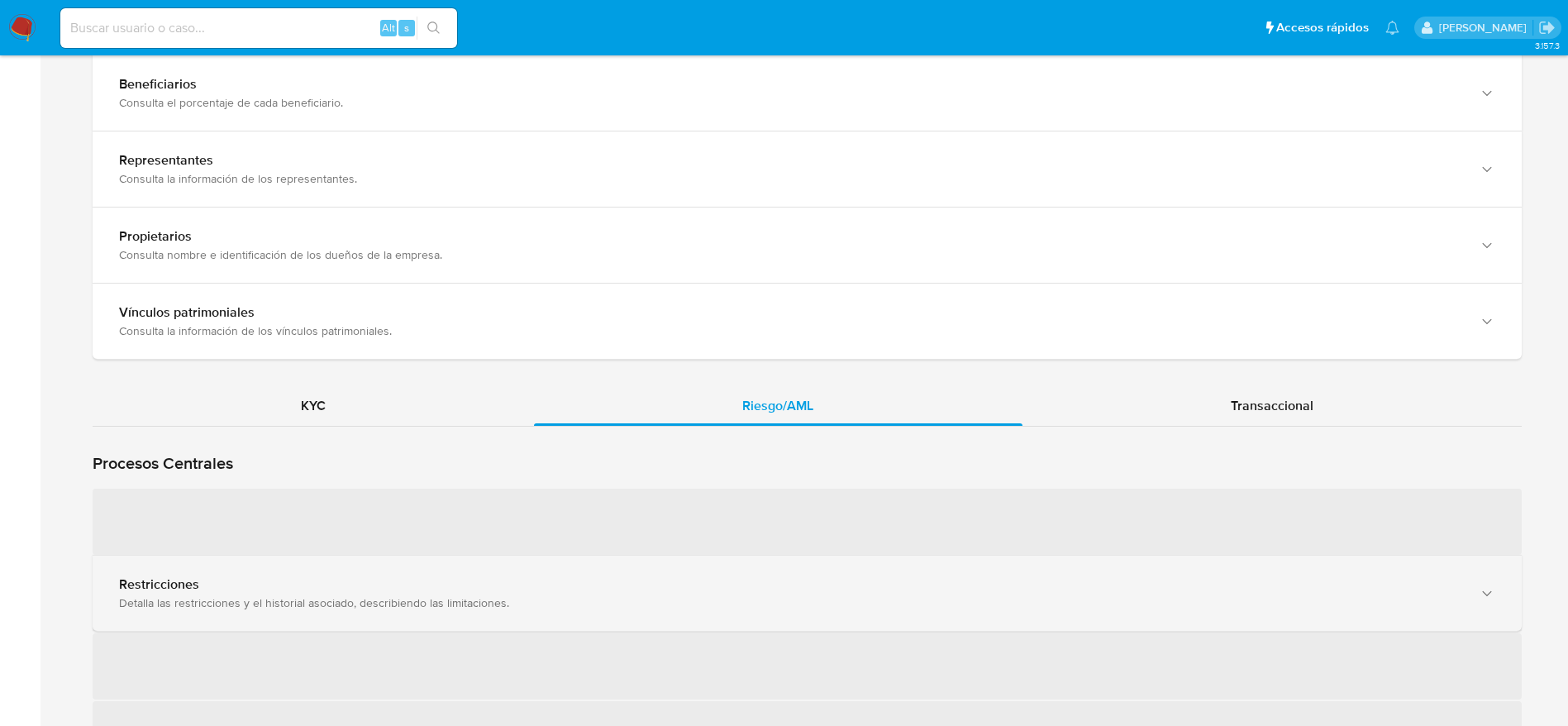
scroll to position [1488, 0]
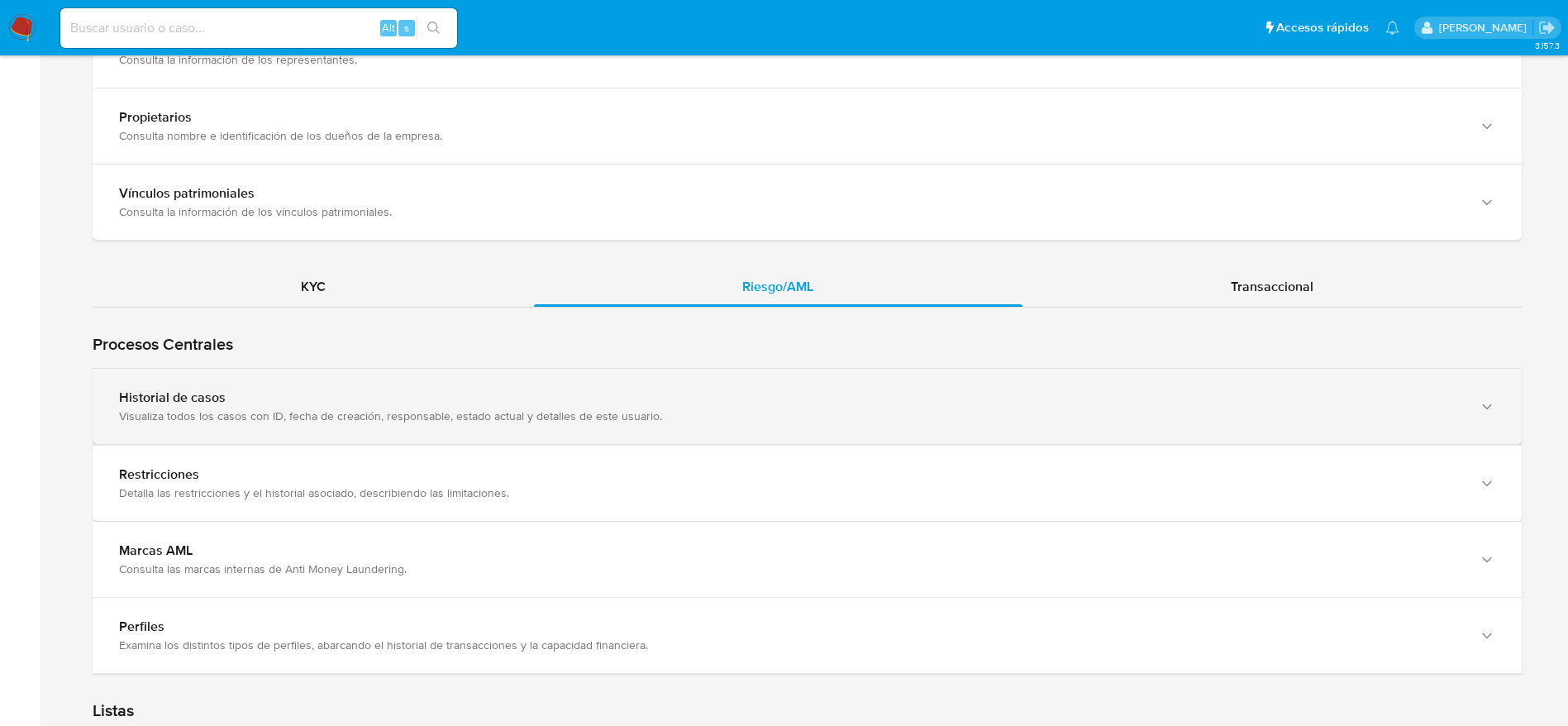
click at [344, 409] on div "Visualiza todos los casos con ID, fecha de creación, responsable, estado actual…" at bounding box center [791, 416] width 1343 height 15
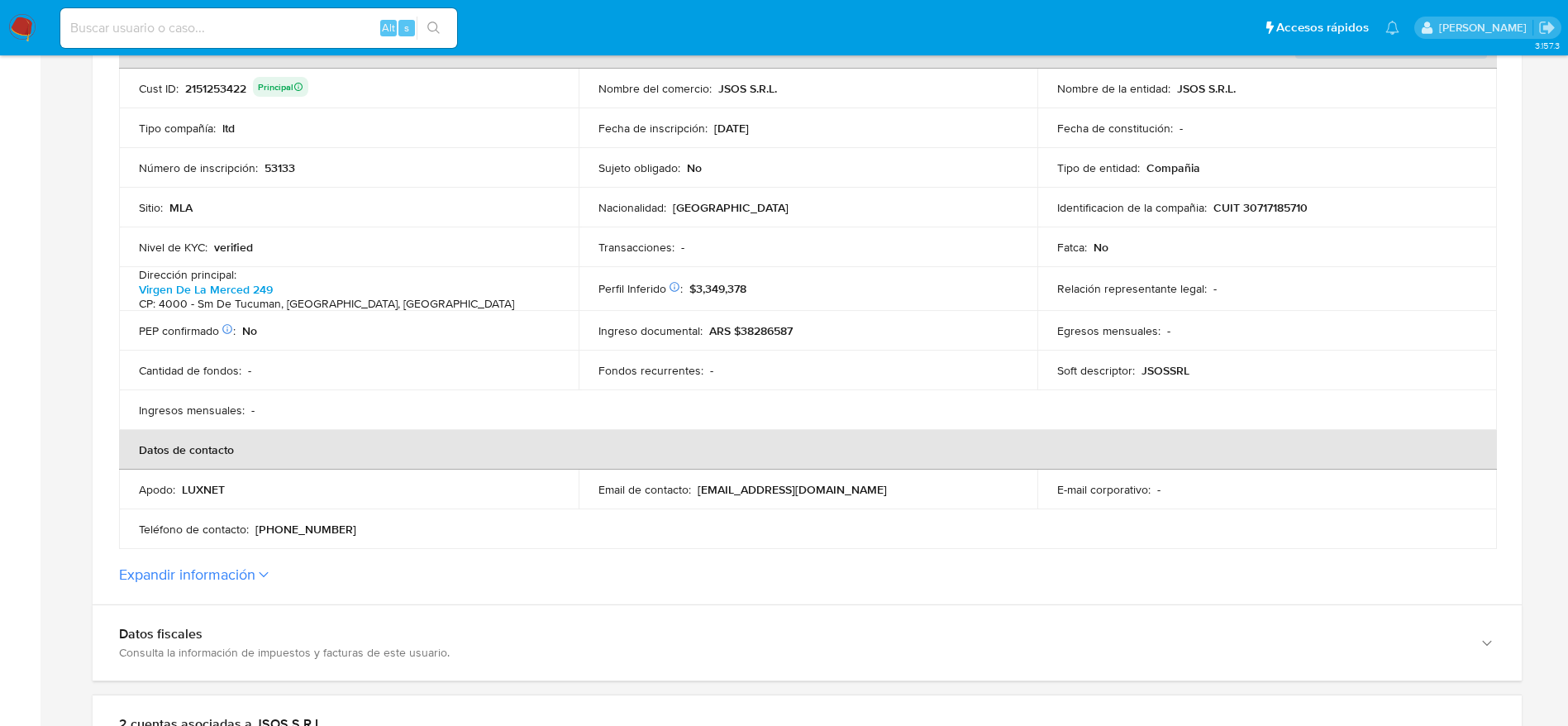
scroll to position [0, 0]
